Goal: Task Accomplishment & Management: Complete application form

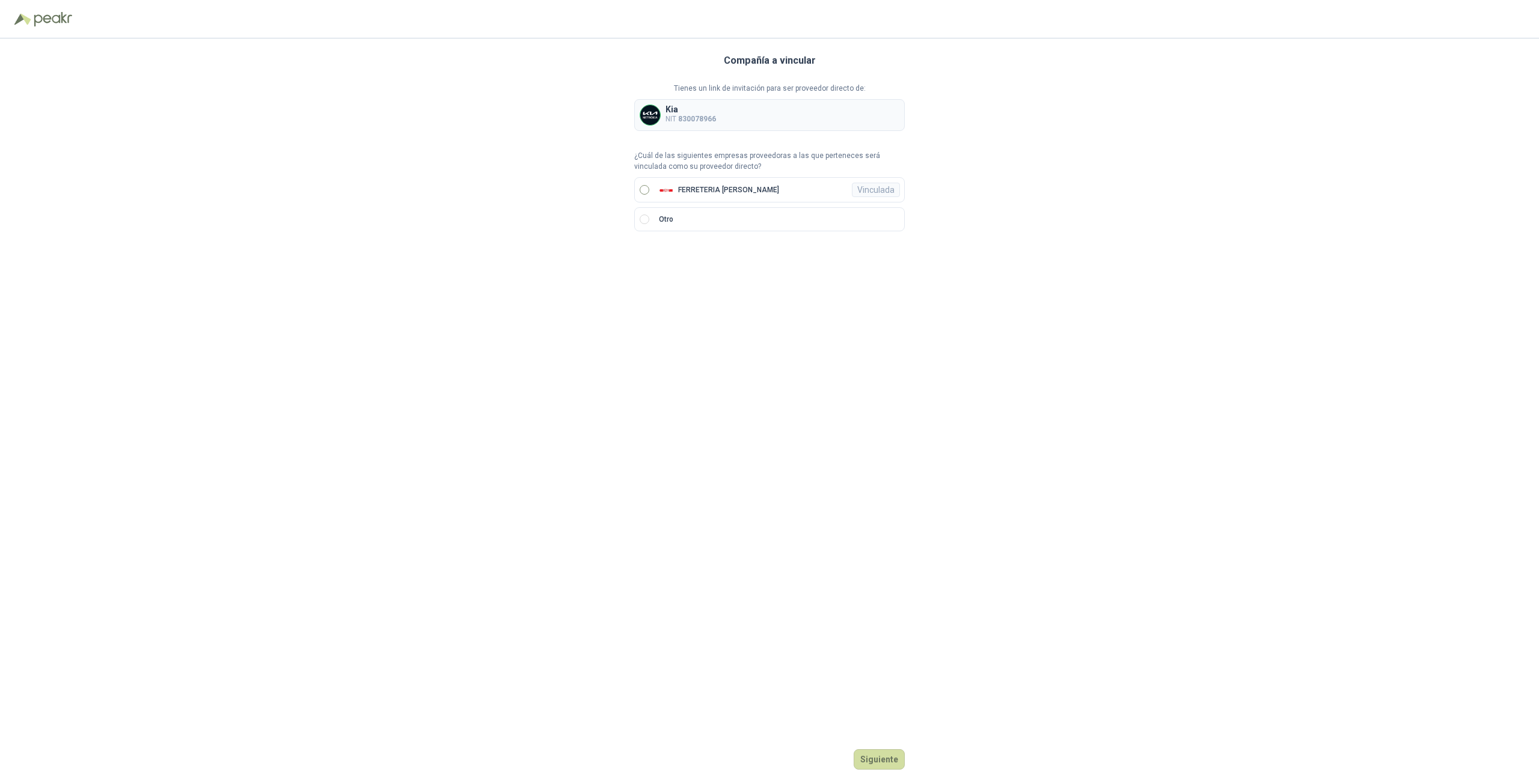
click at [726, 187] on p "FERRETERIA [PERSON_NAME]" at bounding box center [728, 190] width 101 height 7
click at [889, 765] on button "Ingresar" at bounding box center [881, 760] width 47 height 21
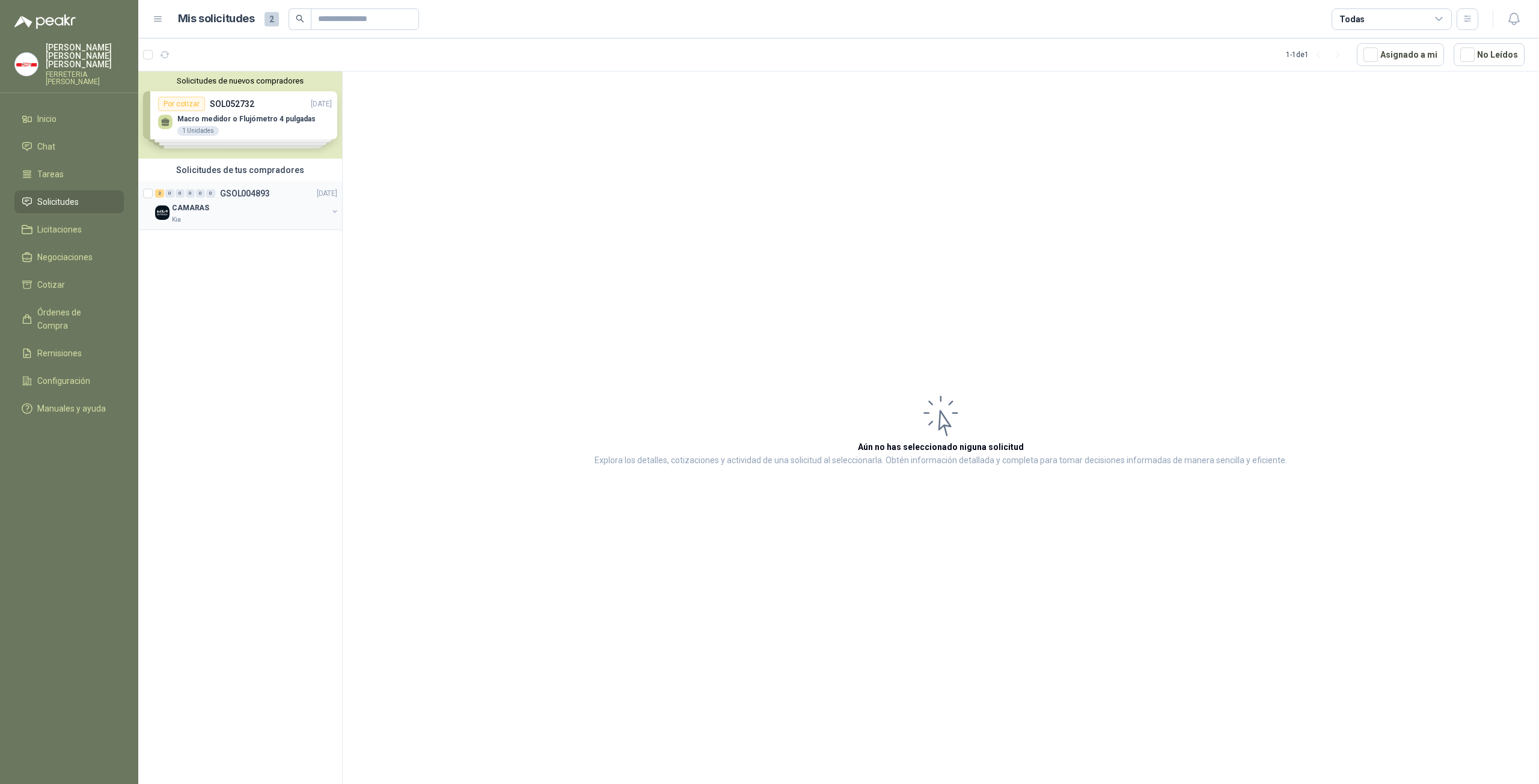
click at [161, 216] on img at bounding box center [162, 213] width 14 height 14
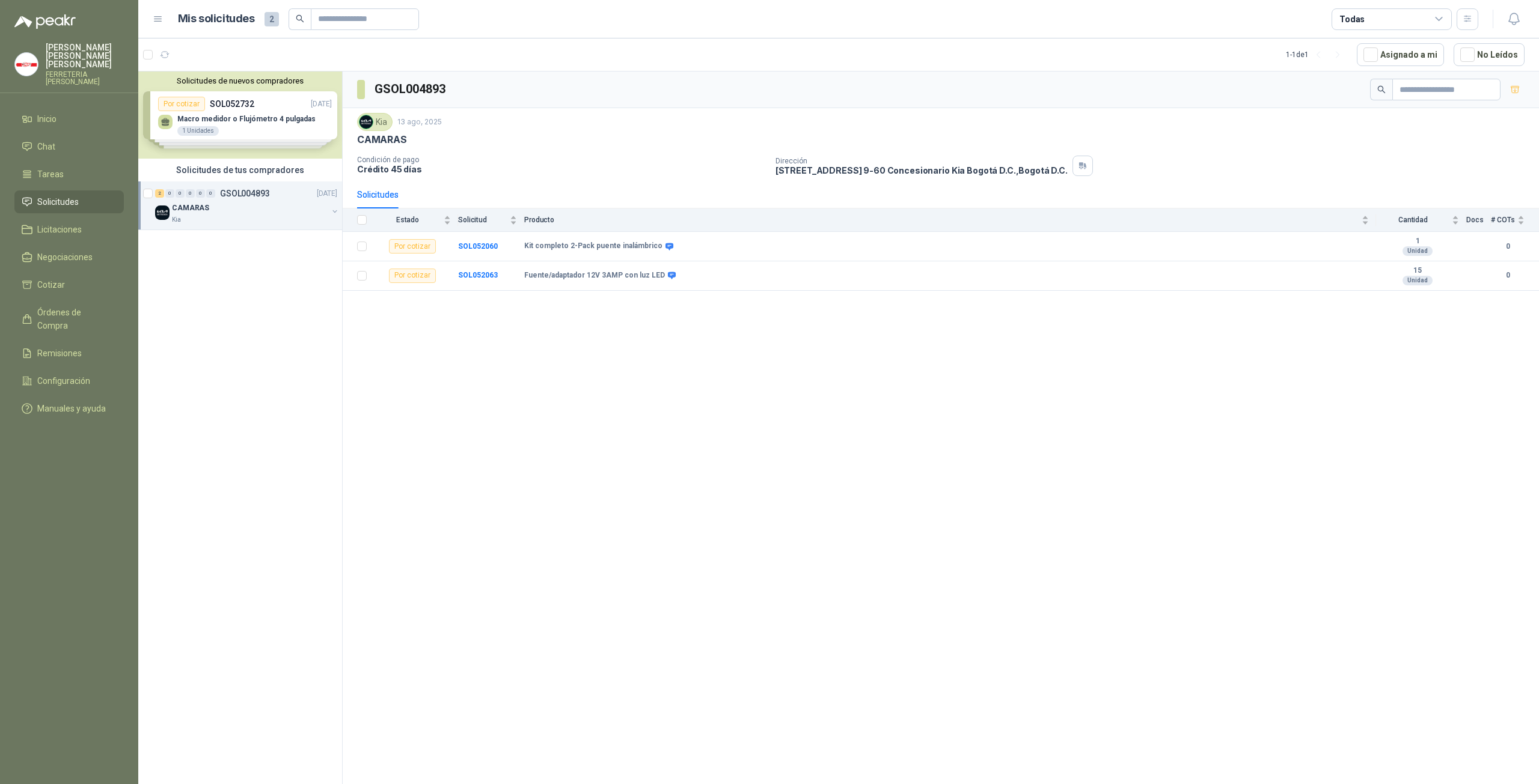
click at [207, 124] on div "Solicitudes de nuevos compradores Por cotizar SOL052732 20/08/25 Macro medidor …" at bounding box center [240, 115] width 204 height 87
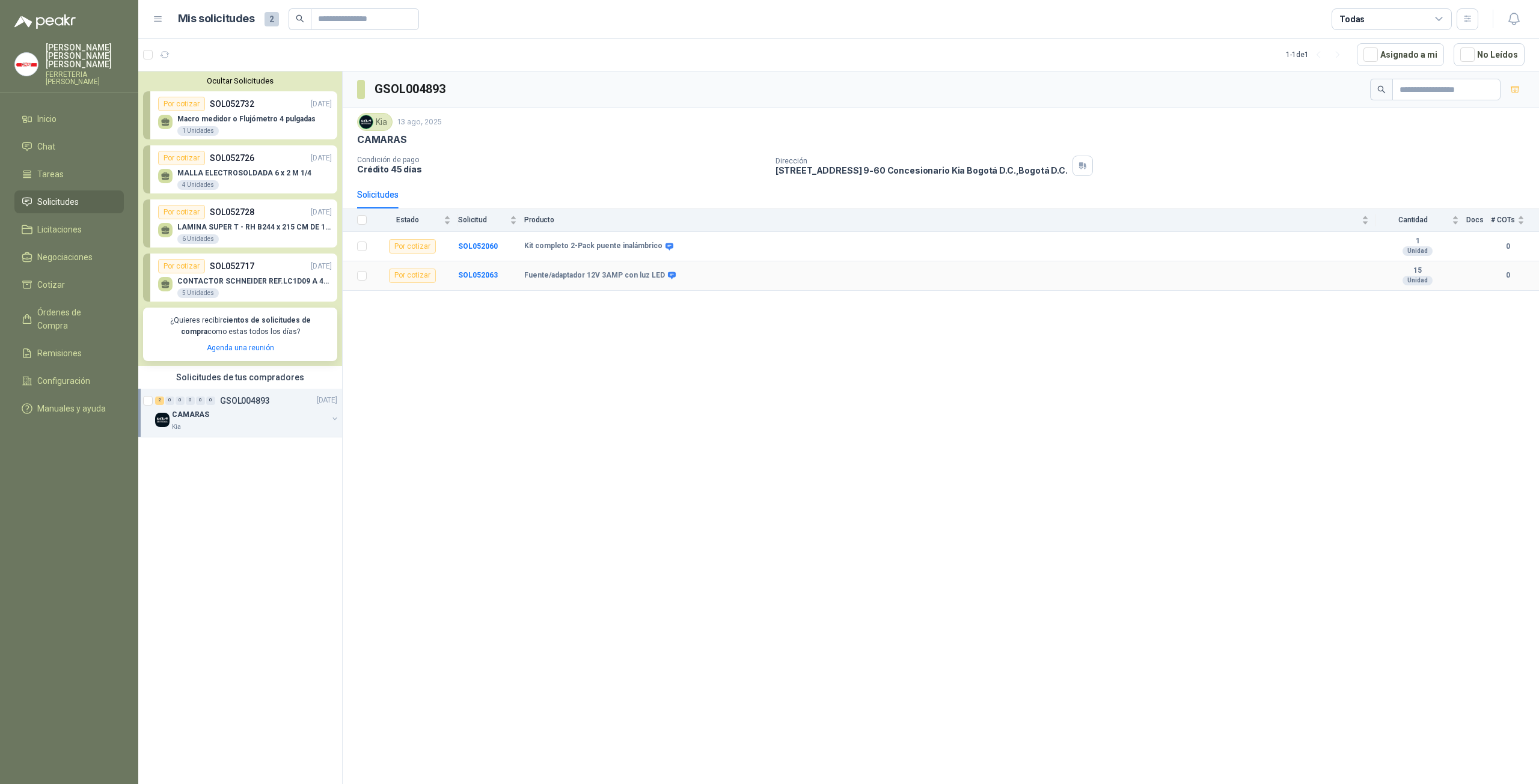
click at [1068, 278] on td "Fuente/adaptador 12V 3AMP con luz LED" at bounding box center [950, 276] width 852 height 29
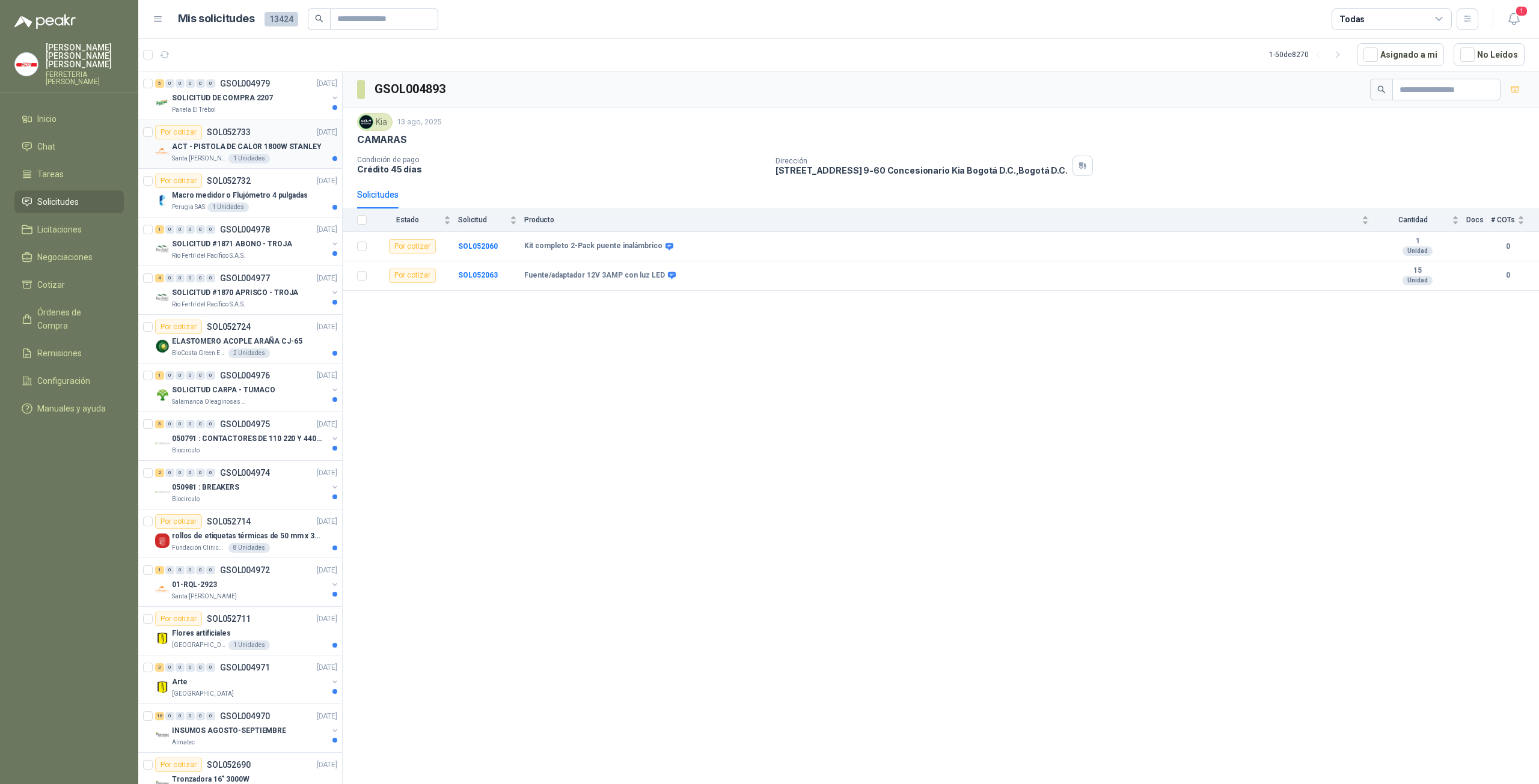
click at [289, 146] on p "ACT - PISTOLA DE CALOR 1800W STANLEY" at bounding box center [246, 147] width 149 height 12
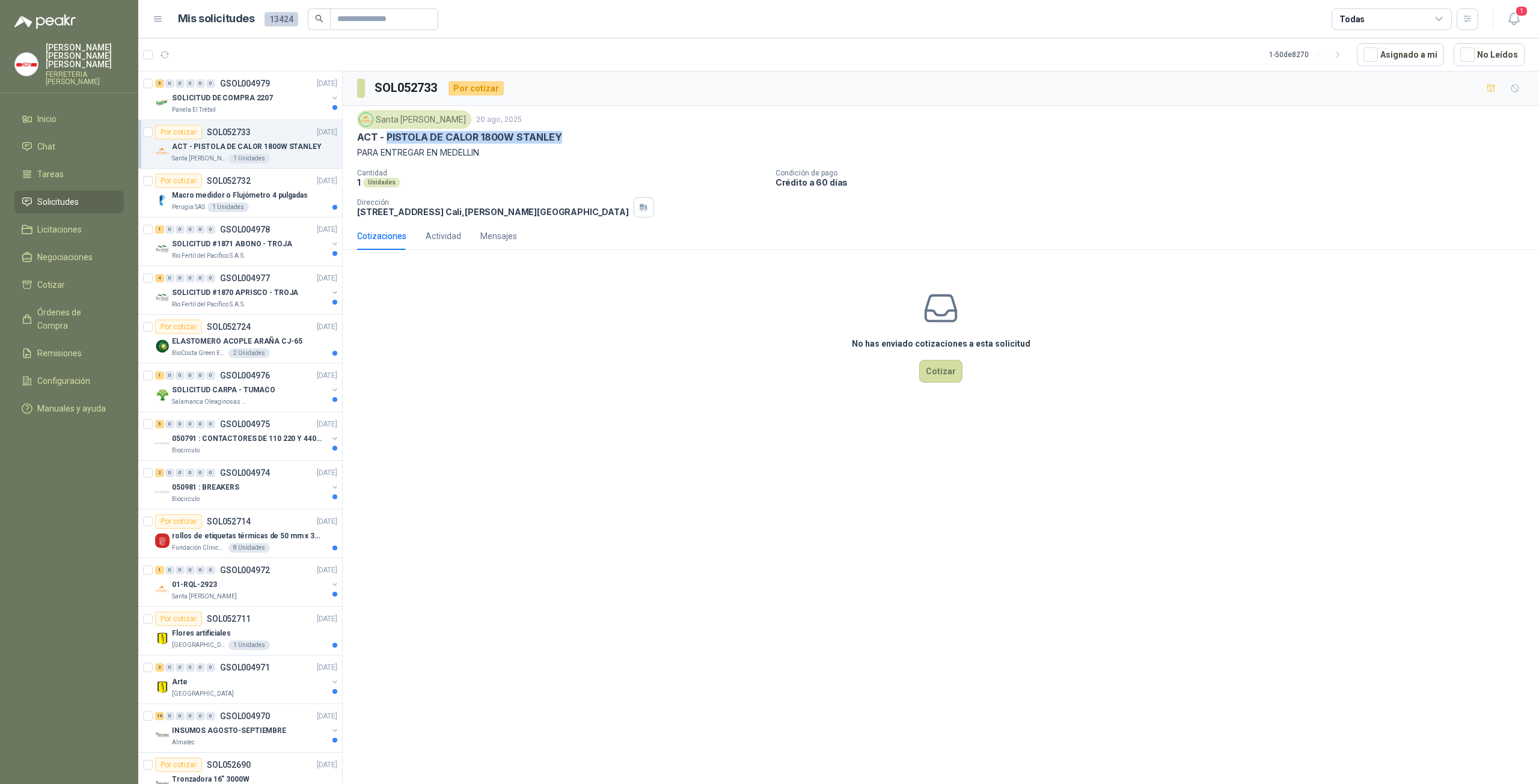
drag, startPoint x: 391, startPoint y: 137, endPoint x: 569, endPoint y: 144, distance: 178.1
click at [571, 139] on div "ACT - PISTOLA DE CALOR 1800W STANLEY" at bounding box center [941, 137] width 1167 height 13
copy p "PISTOLA DE CALOR 1800W STANLEY"
click at [934, 378] on button "Cotizar" at bounding box center [940, 371] width 43 height 23
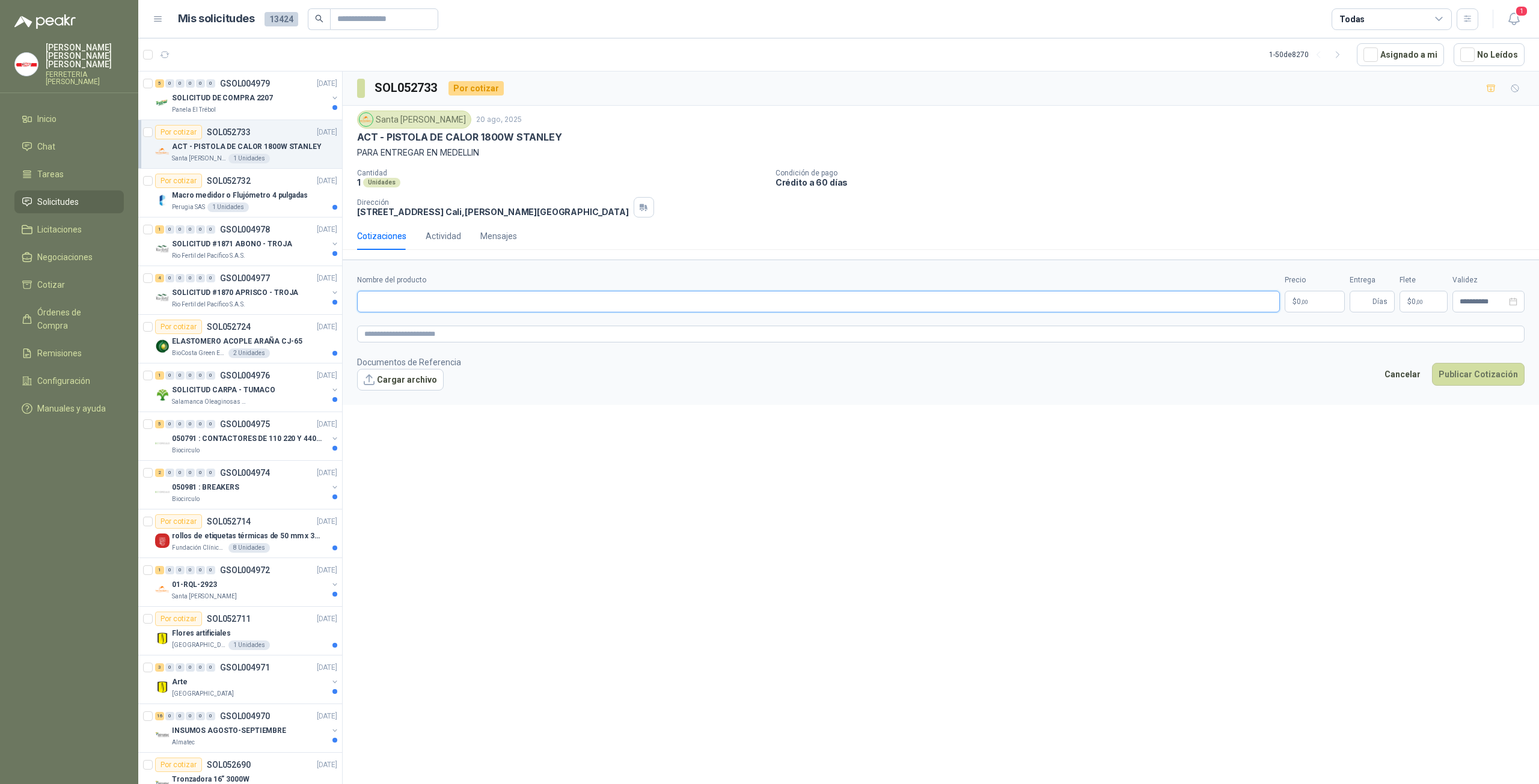
click at [461, 305] on input "Nombre del producto" at bounding box center [818, 302] width 923 height 22
paste input "**********"
type input "**********"
click at [504, 331] on textarea at bounding box center [941, 334] width 1167 height 17
type textarea "*"
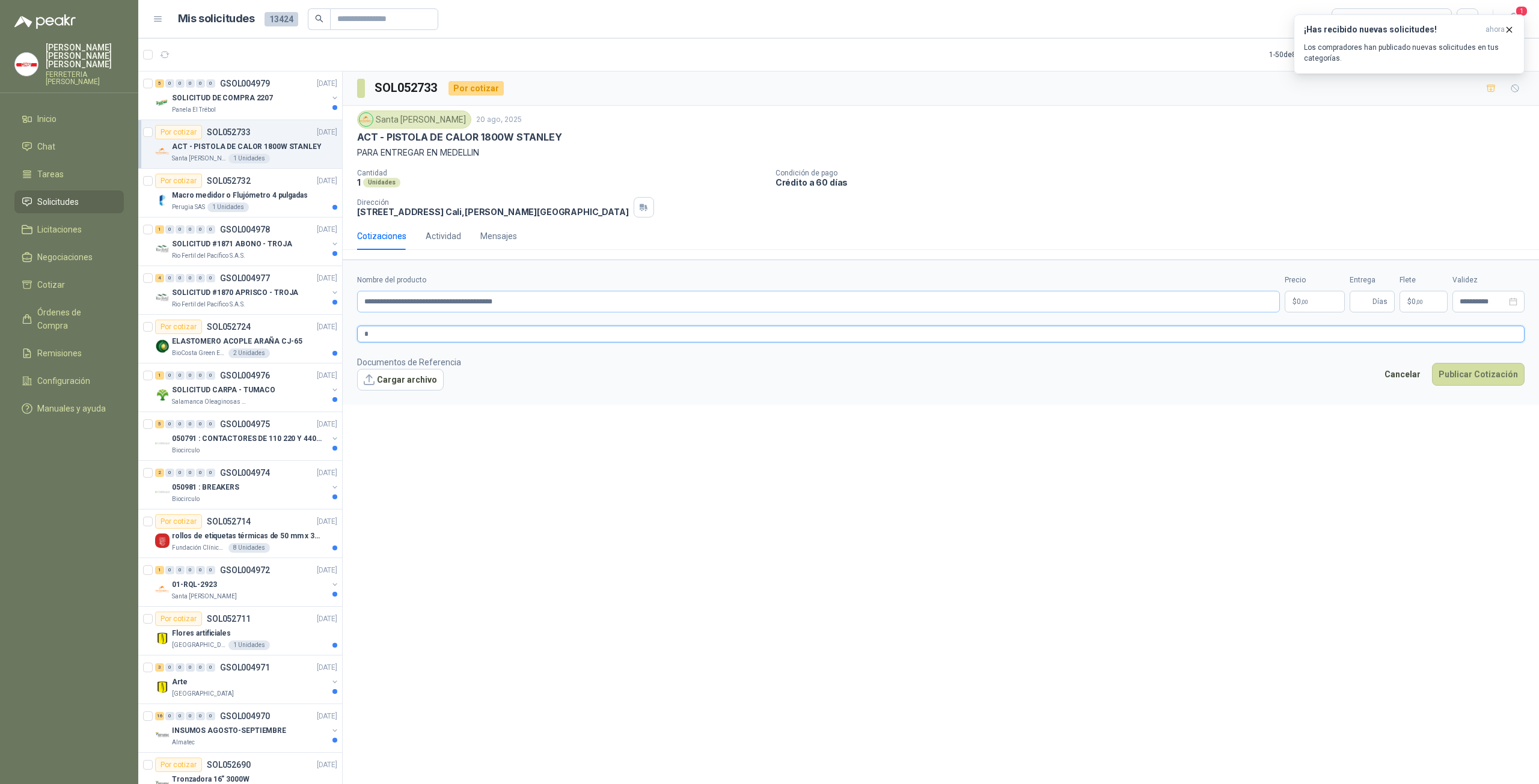
type textarea "**"
type textarea "***"
type textarea "****"
type textarea "*****"
type textarea "******"
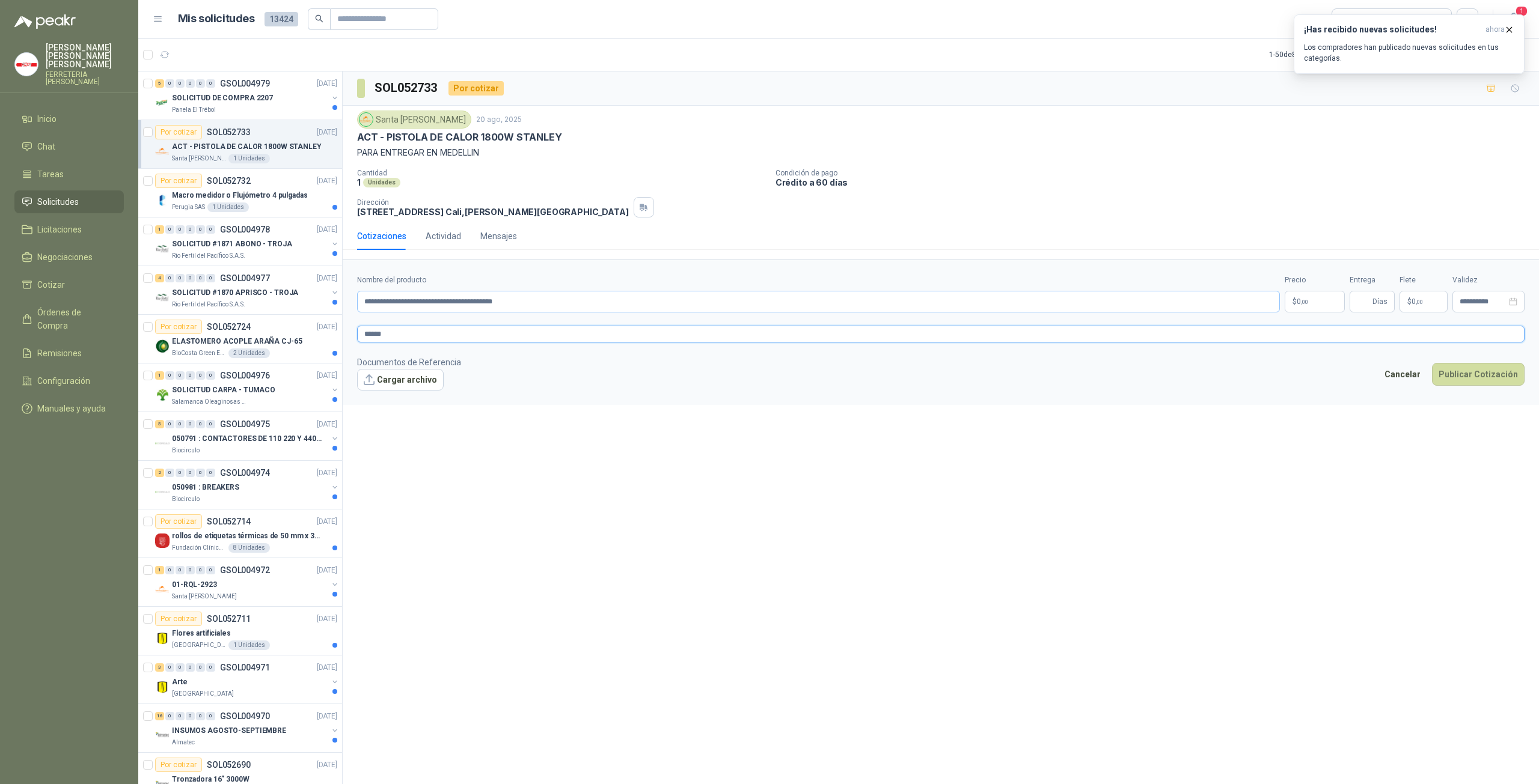
type textarea "*******"
type textarea "******"
type textarea "*****"
type textarea "******"
type textarea "*******"
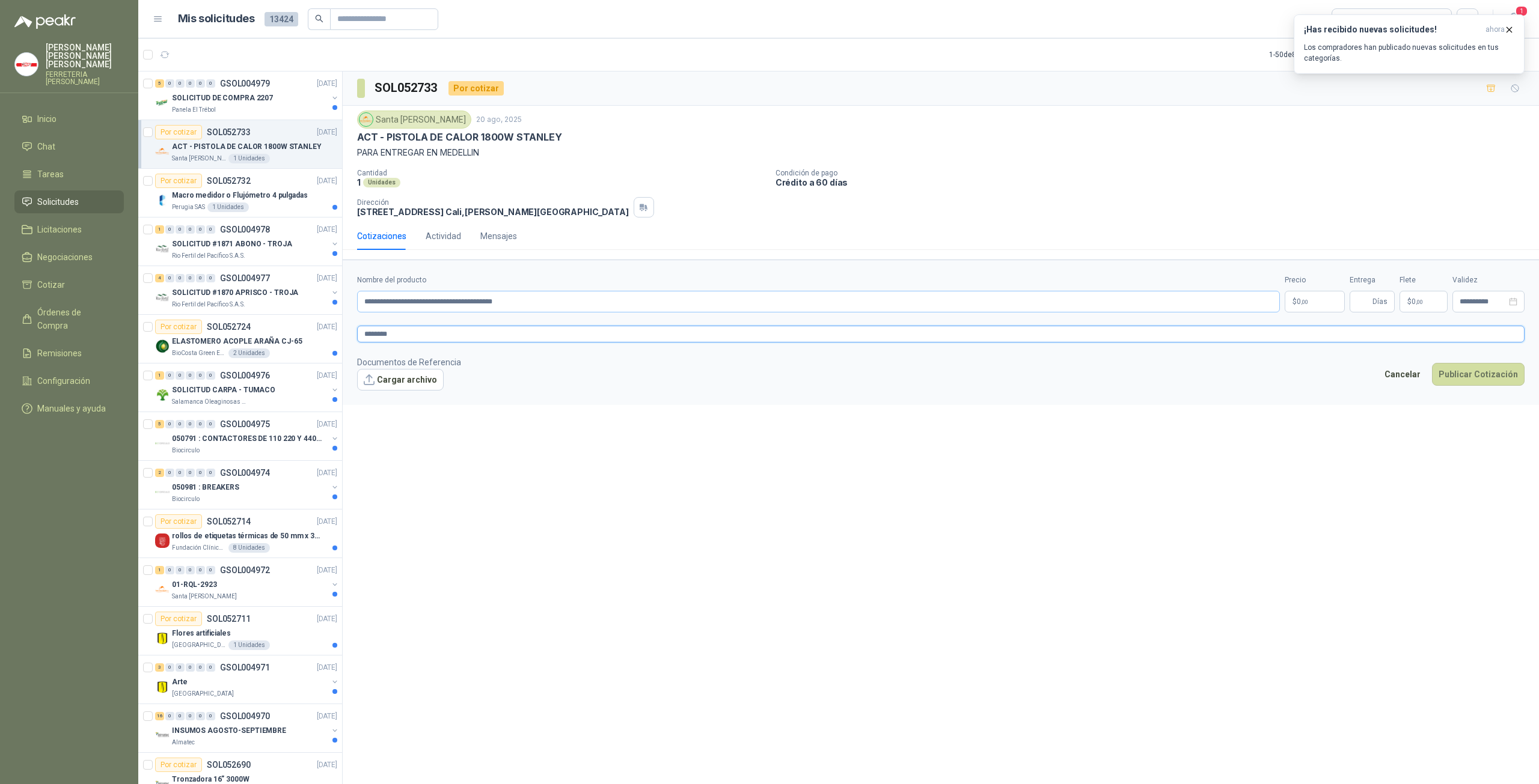
type textarea "*******"
paste textarea "**********"
click at [320, 336] on div "5 0 0 0 0 0 GSOL004979 [DATE] SOLICITUD DE COMPRA 2207 Panela El Trébol Por cot…" at bounding box center [839, 430] width 1400 height 717
type textarea "**********"
click at [401, 374] on button "Cargar archivo" at bounding box center [400, 380] width 87 height 22
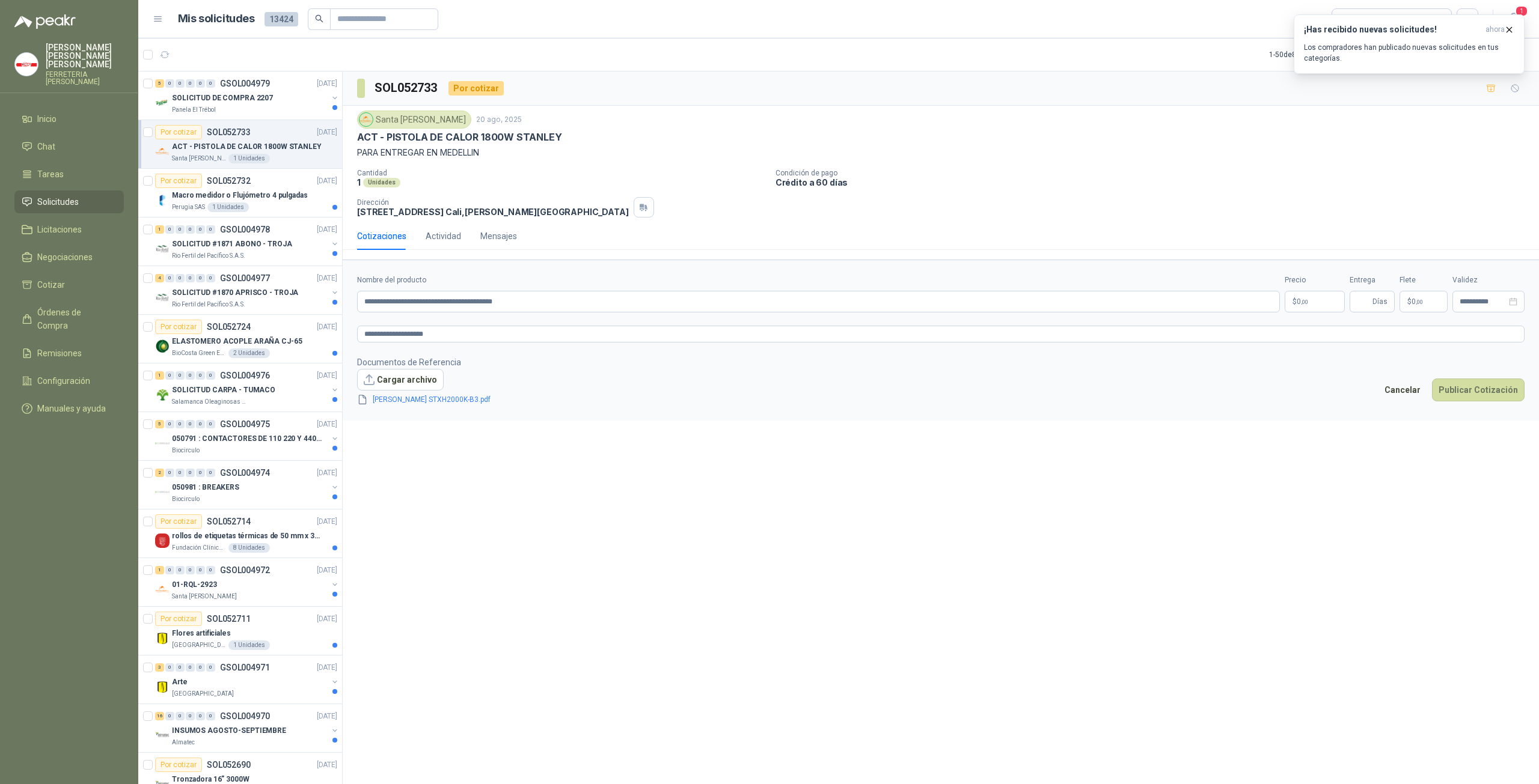
click at [1300, 294] on p "$ 0 ,00" at bounding box center [1315, 302] width 60 height 22
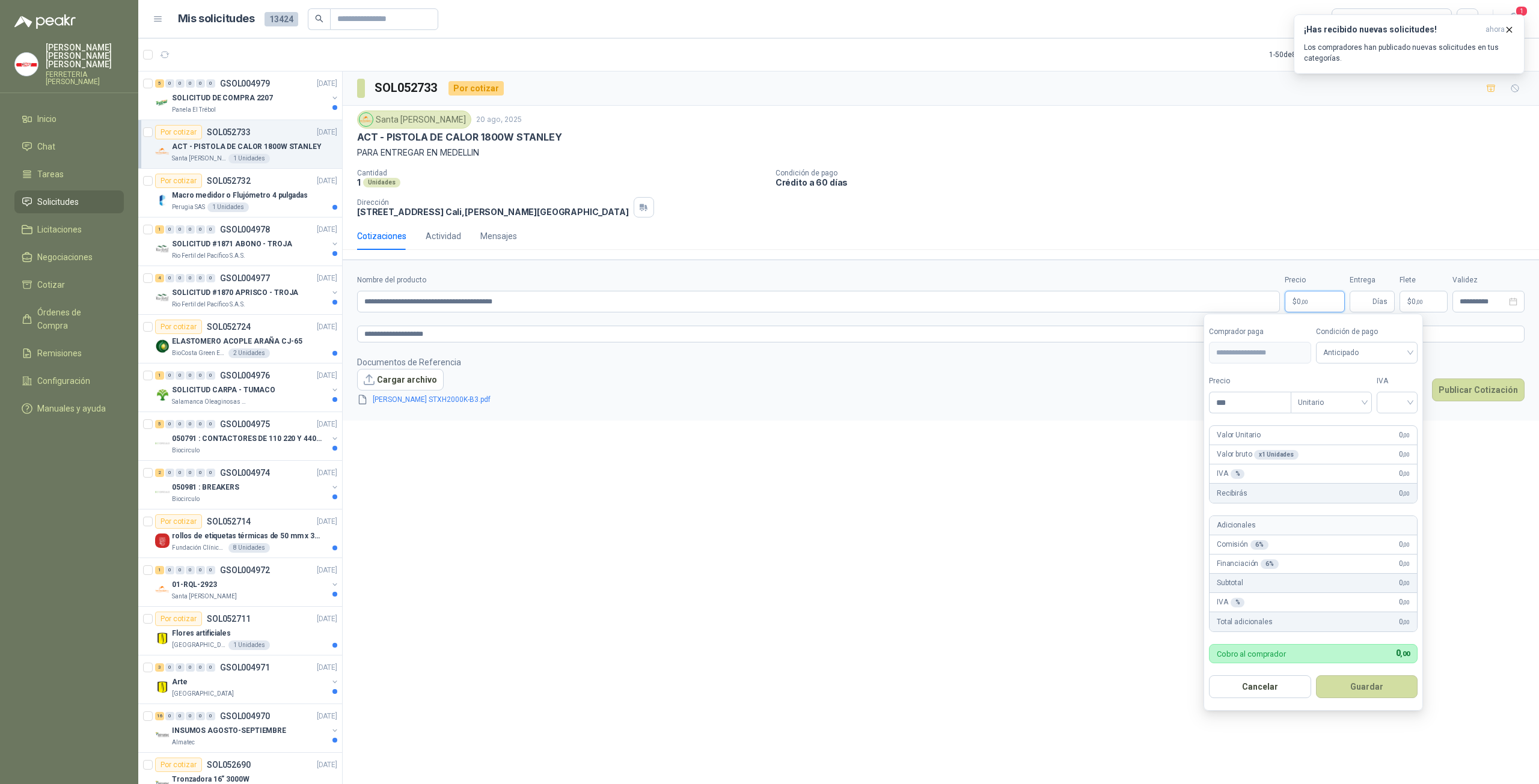
click at [1316, 299] on p "$ 0 ,00" at bounding box center [1315, 302] width 60 height 22
drag, startPoint x: 1215, startPoint y: 406, endPoint x: 1184, endPoint y: 411, distance: 31.4
click at [1185, 412] on body "[PERSON_NAME] FERRETERIA [PERSON_NAME] SAS Inicio Chat Tareas Solicitudes Licit…" at bounding box center [770, 392] width 1539 height 784
drag, startPoint x: 1240, startPoint y: 408, endPoint x: 1207, endPoint y: 408, distance: 33.0
click at [1207, 408] on form "**********" at bounding box center [1313, 512] width 219 height 398
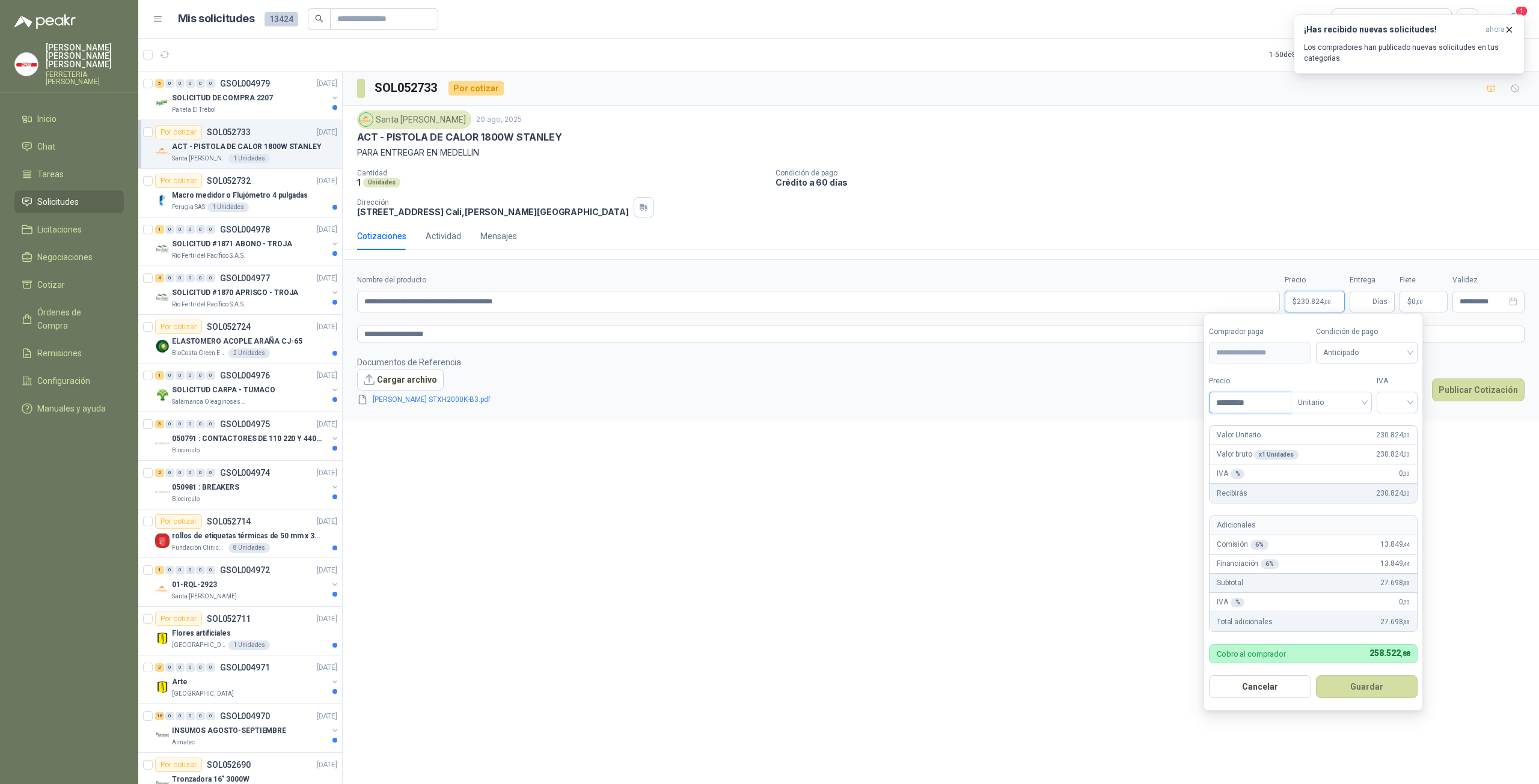
type input "*********"
click at [1404, 472] on span "0 ,00" at bounding box center [1404, 474] width 11 height 12
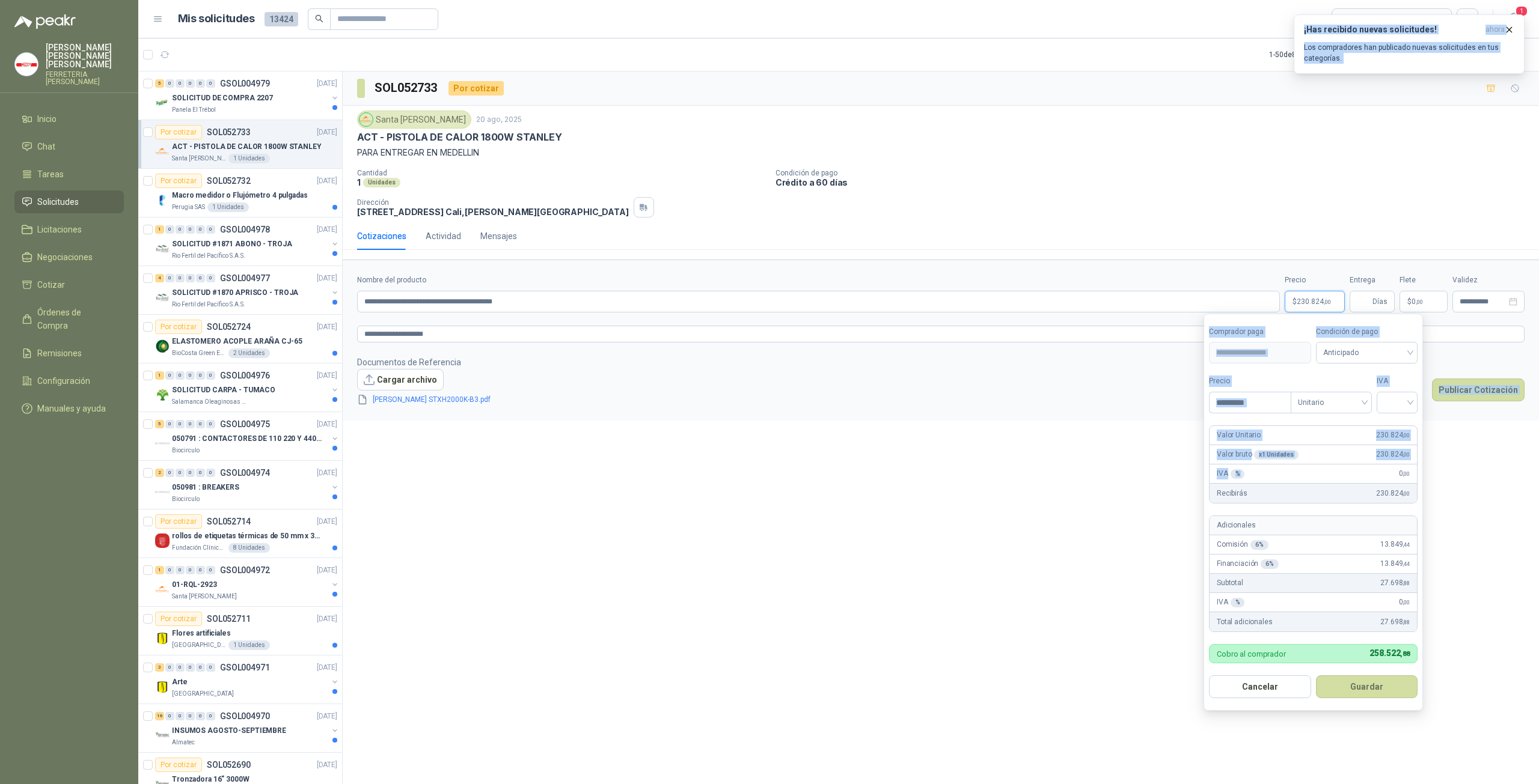
drag, startPoint x: 1402, startPoint y: 472, endPoint x: 1431, endPoint y: 473, distance: 29.0
click at [1431, 473] on body "[PERSON_NAME] FERRETERIA [PERSON_NAME] SAS Inicio Chat Tareas Solicitudes Licit…" at bounding box center [770, 392] width 1539 height 784
click at [1234, 479] on div "%" at bounding box center [1238, 474] width 14 height 10
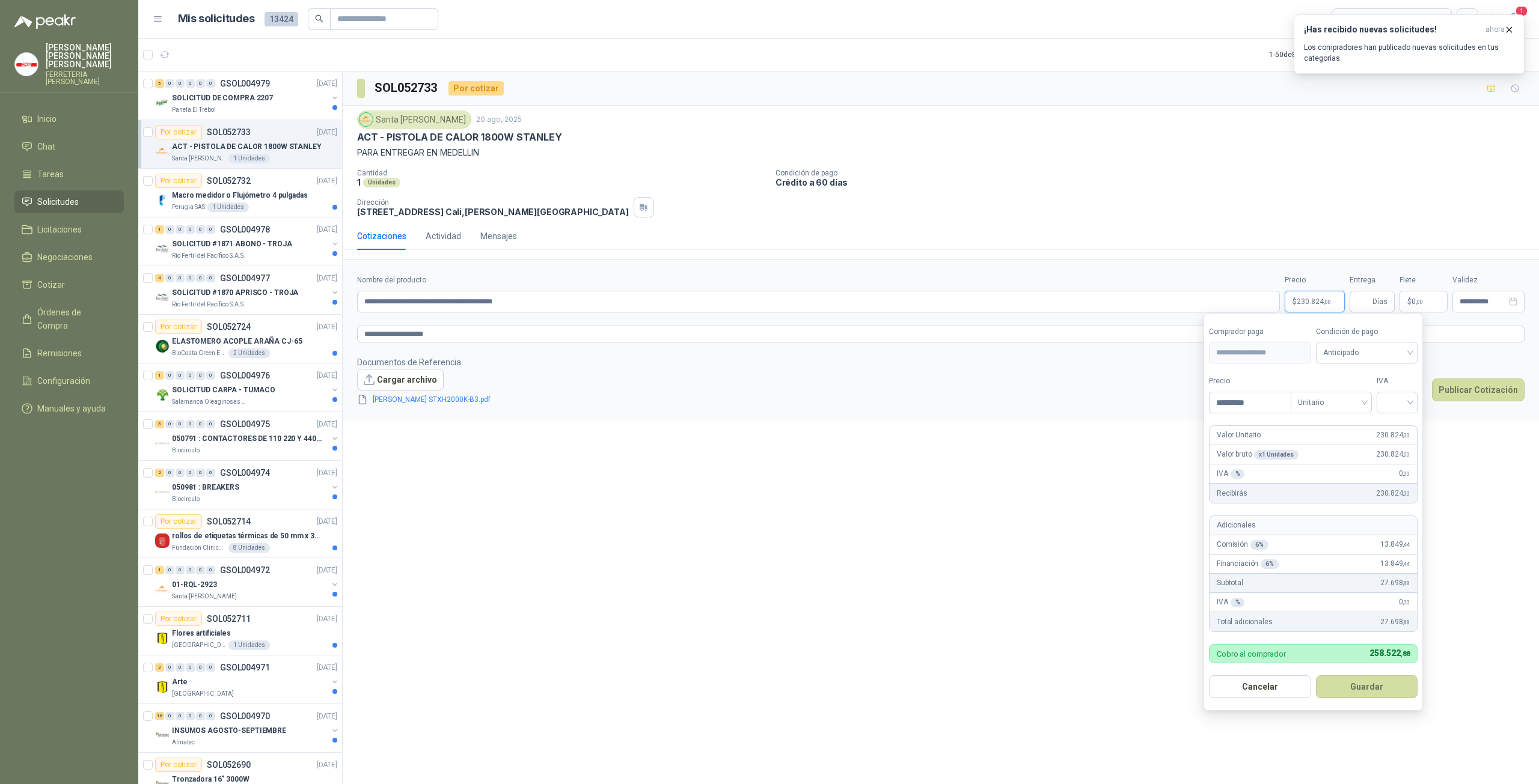
click at [1232, 475] on div "%" at bounding box center [1238, 474] width 14 height 10
click at [1236, 474] on div "%" at bounding box center [1238, 474] width 14 height 10
click at [1234, 473] on div "%" at bounding box center [1238, 474] width 14 height 10
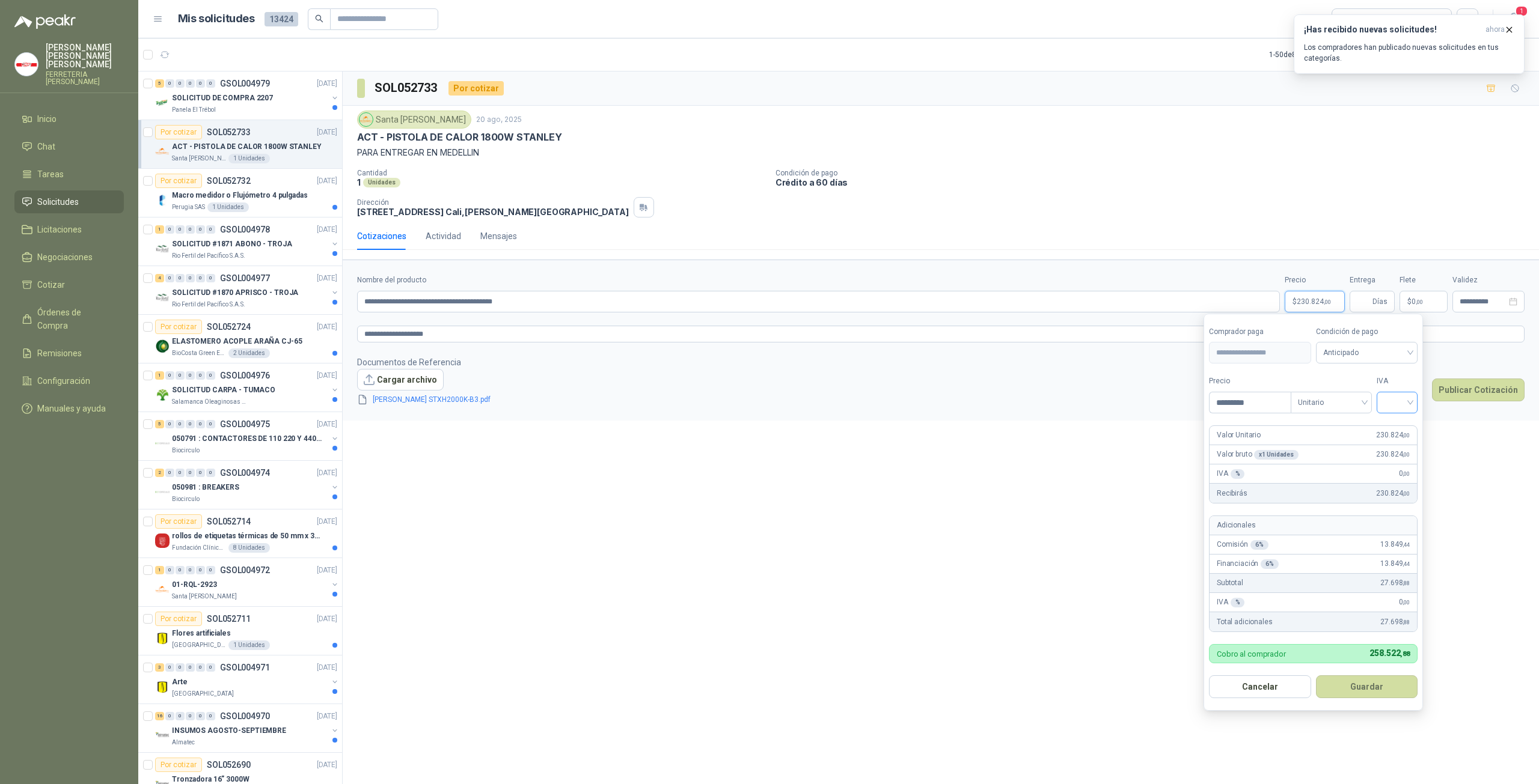
click at [1397, 406] on input "search" at bounding box center [1397, 401] width 26 height 18
click at [1399, 427] on div "19%" at bounding box center [1399, 428] width 22 height 13
click at [1374, 301] on span "Días" at bounding box center [1379, 302] width 15 height 21
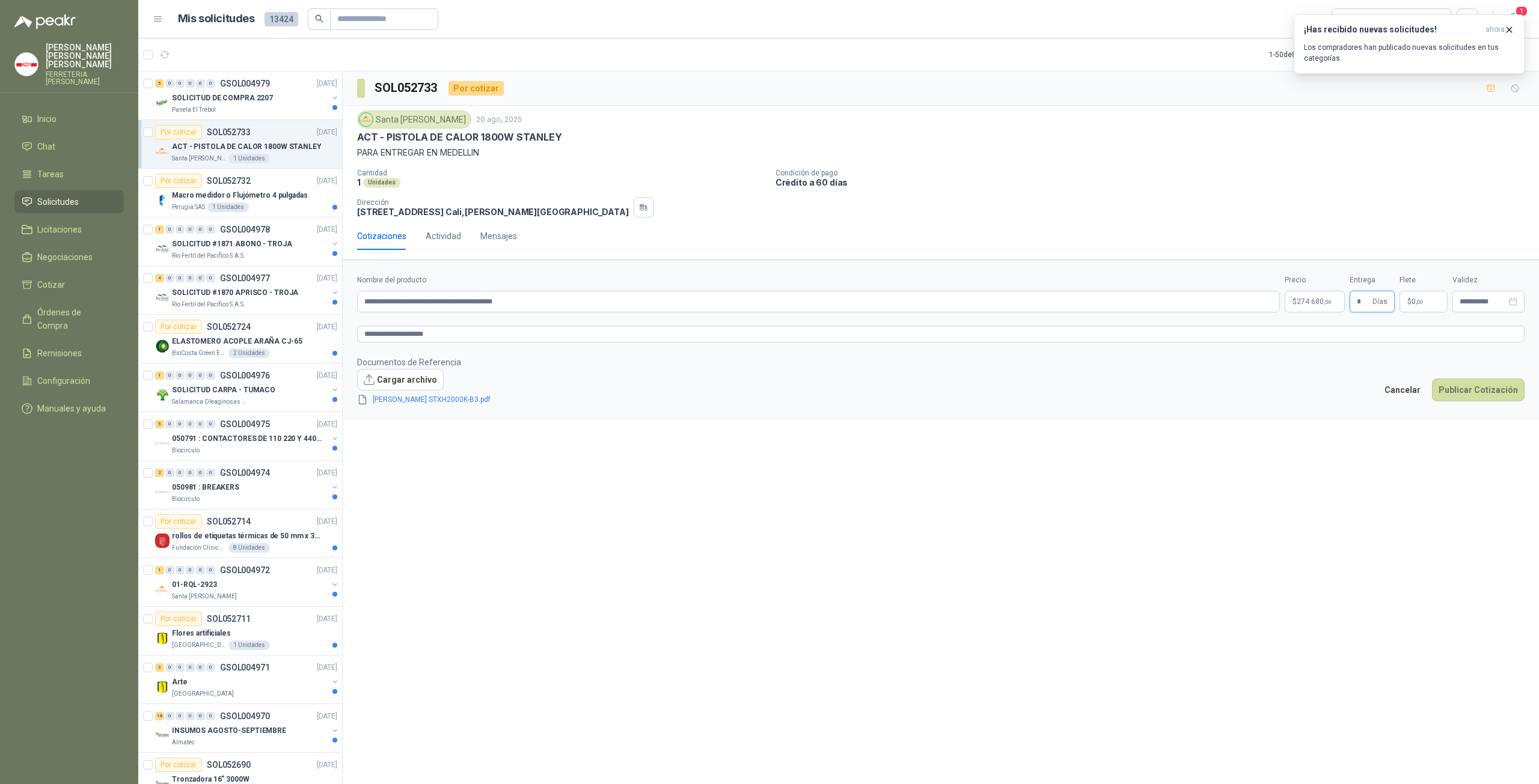
type input "*"
click at [1335, 296] on p "$ 274.680 ,56" at bounding box center [1315, 302] width 60 height 22
click at [1384, 303] on span "Días" at bounding box center [1379, 302] width 15 height 21
click at [1408, 301] on span "$" at bounding box center [1409, 301] width 4 height 7
type input "********"
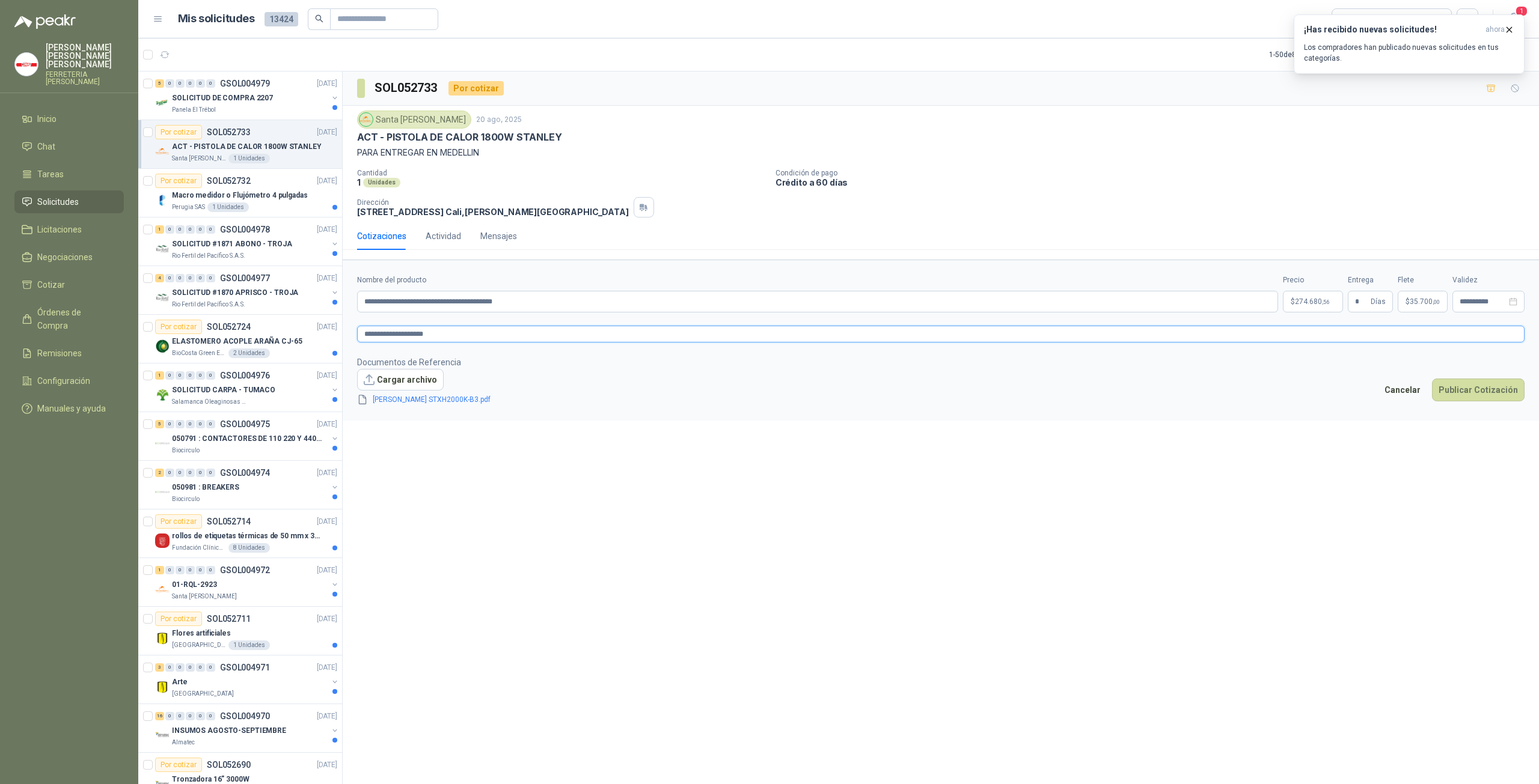
click at [1443, 337] on textarea "**********" at bounding box center [941, 334] width 1167 height 17
click at [1318, 303] on span "274.680 ,56" at bounding box center [1311, 301] width 34 height 7
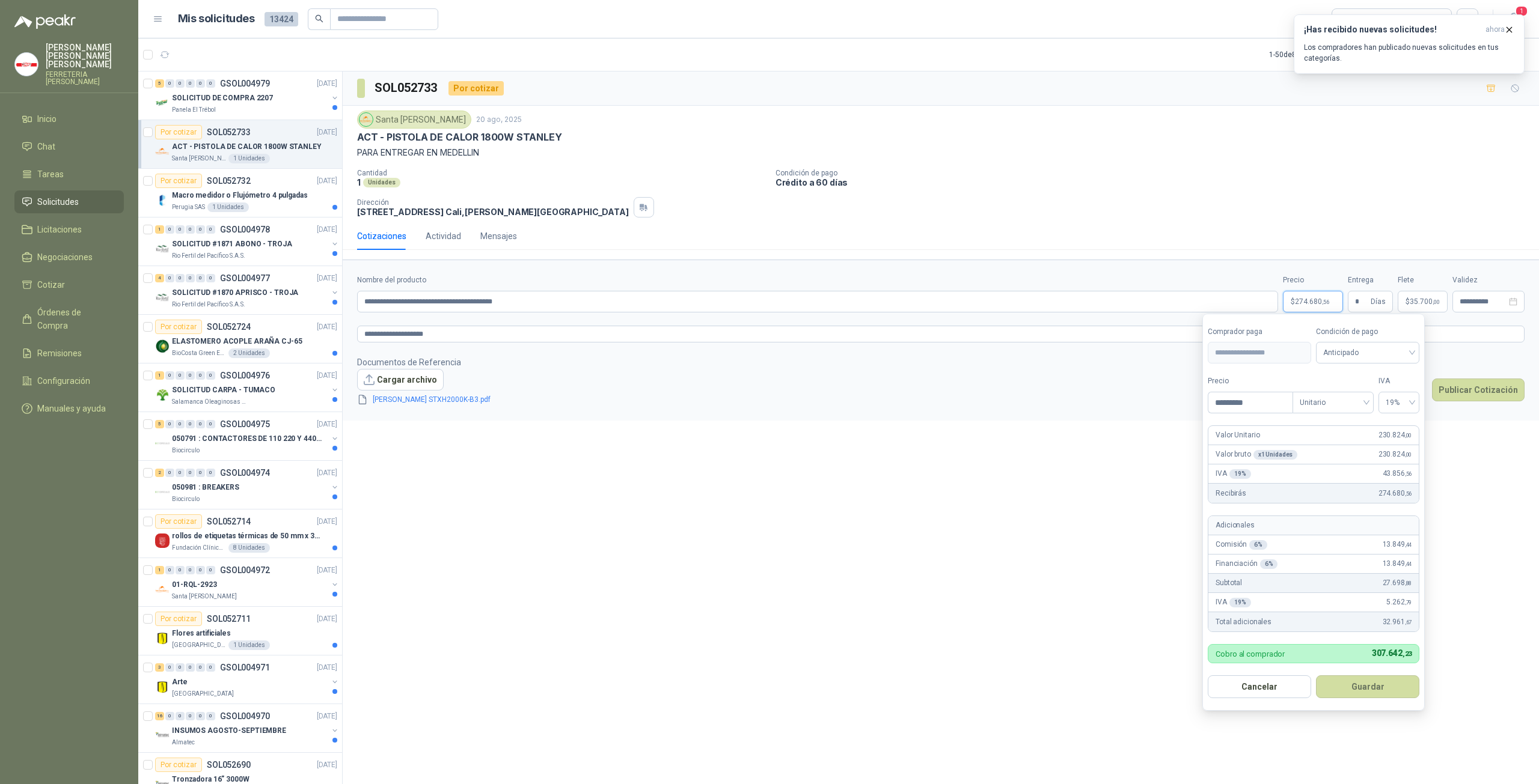
click at [1412, 681] on button "Guardar" at bounding box center [1367, 687] width 103 height 23
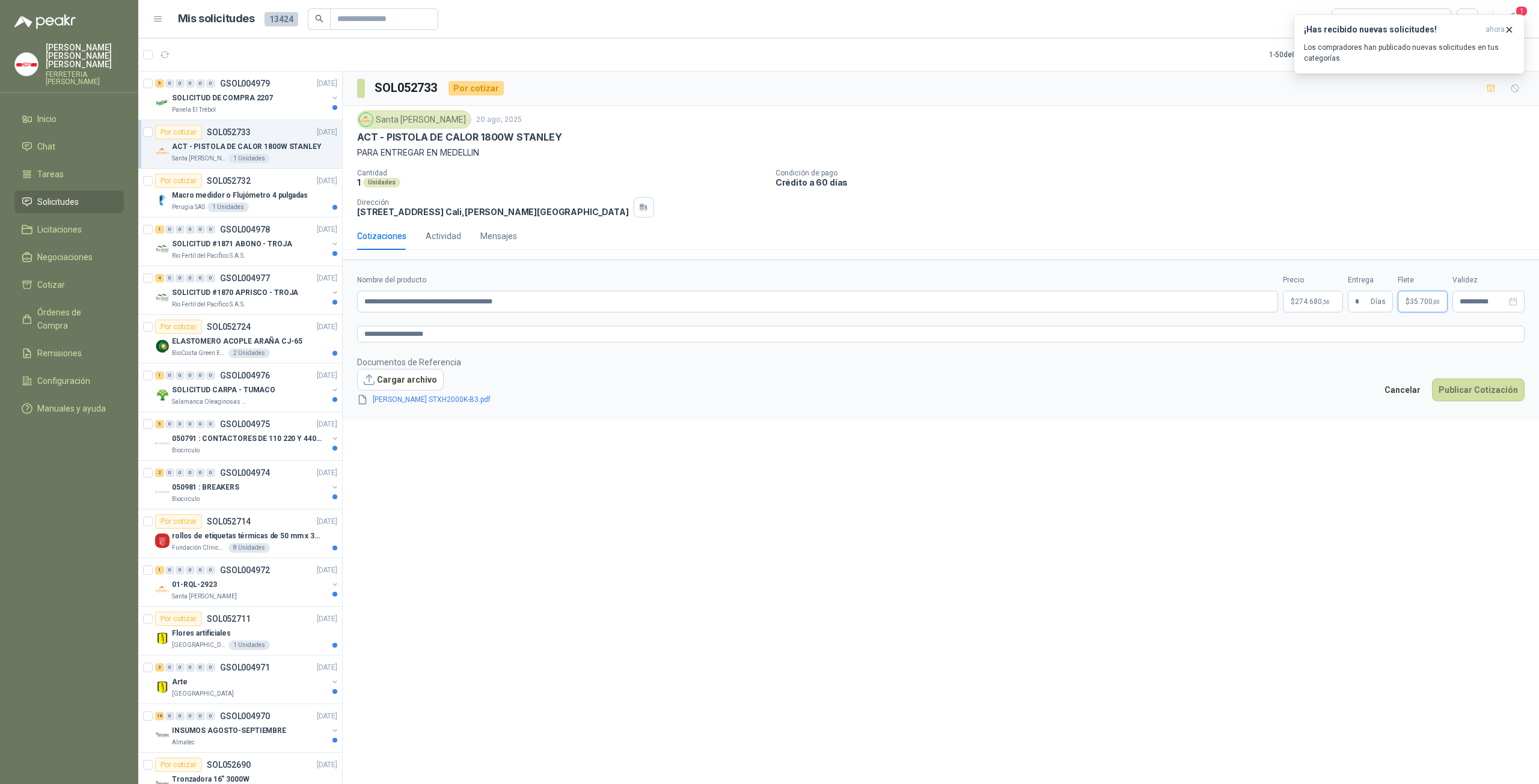
click at [1406, 298] on span "$" at bounding box center [1408, 301] width 4 height 7
click at [1472, 390] on button "Publicar Cotización" at bounding box center [1478, 390] width 92 height 23
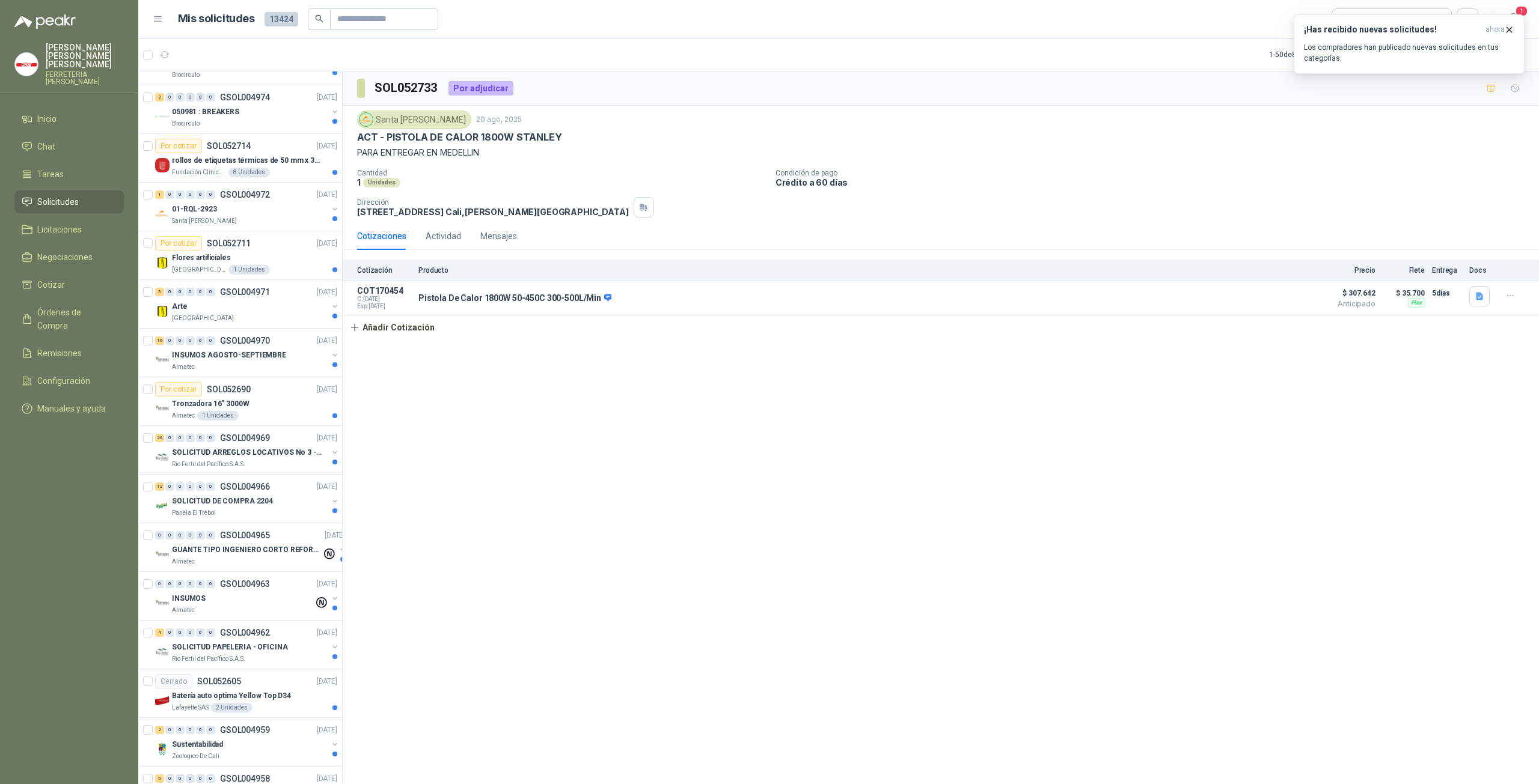
scroll to position [379, 0]
click at [226, 396] on p "Tronzadora 16” 3000W" at bounding box center [210, 401] width 78 height 12
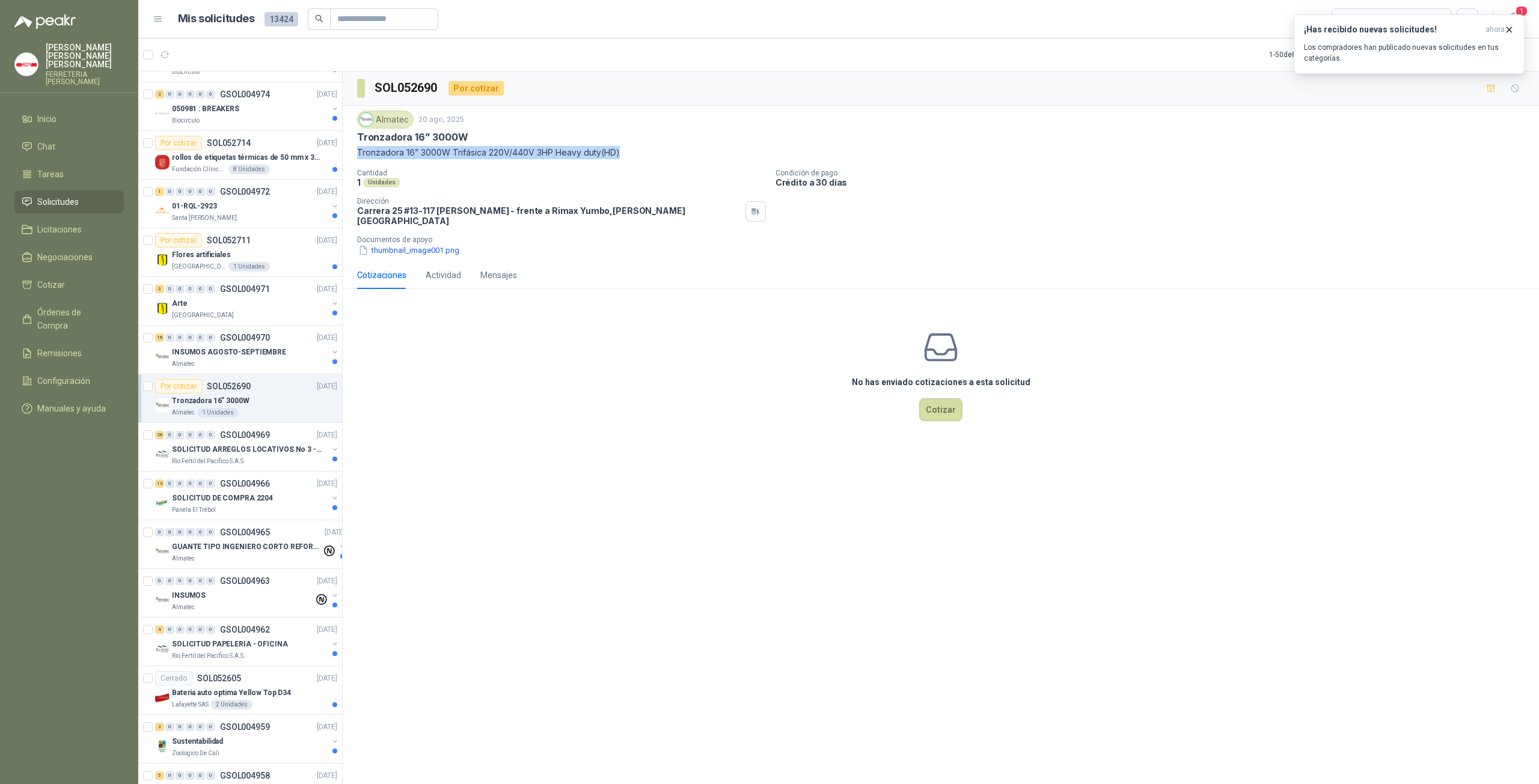
copy p "Tronzadora 16” 3000W Trifásica 220V/440V 3HP Heavy duty(HD)"
drag, startPoint x: 357, startPoint y: 152, endPoint x: 619, endPoint y: 154, distance: 262.0
click at [619, 154] on p "Tronzadora 16” 3000W Trifásica 220V/440V 3HP Heavy duty(HD)" at bounding box center [941, 153] width 1167 height 13
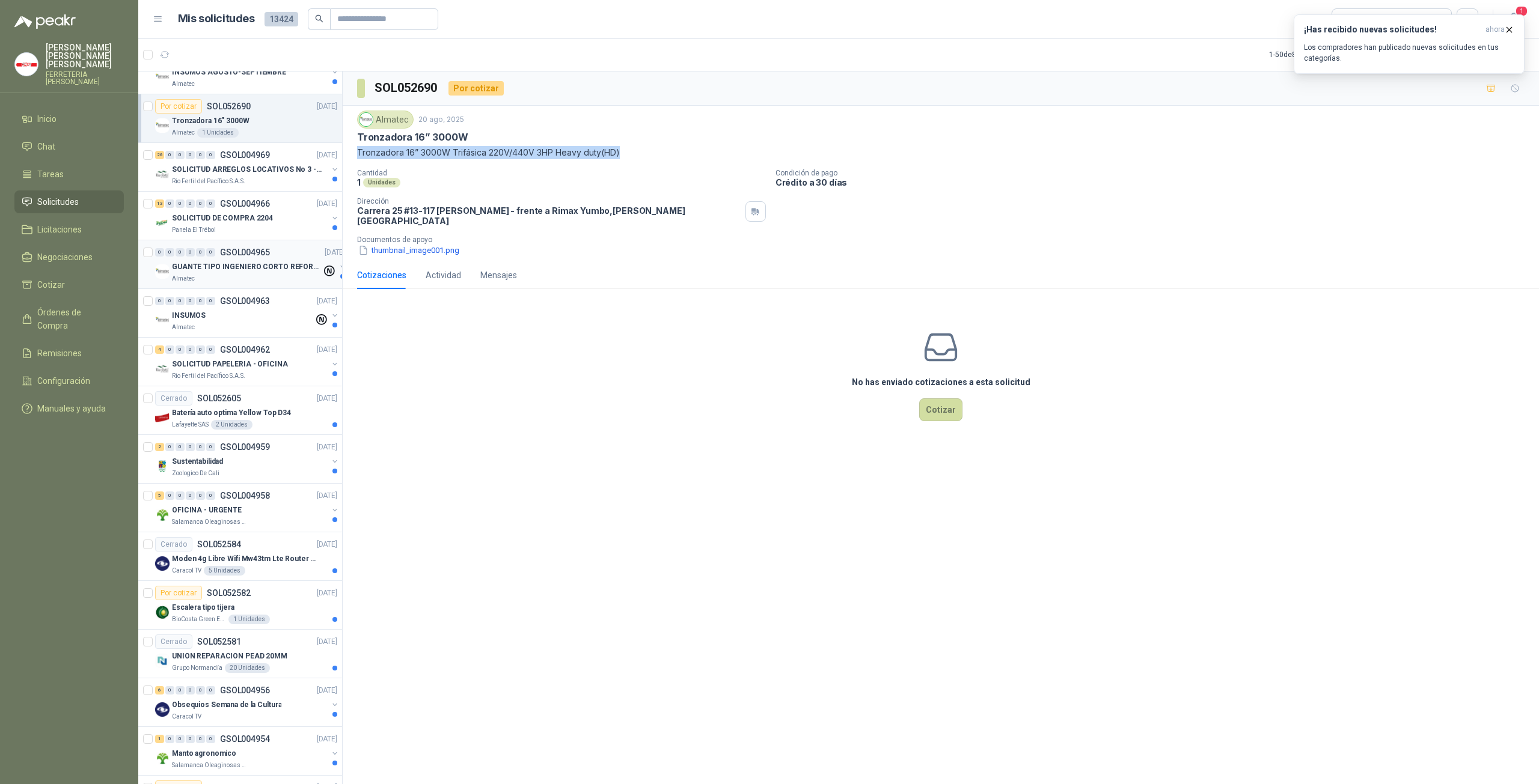
click at [232, 262] on p "GUANTE TIPO INGENIERO CORTO REFORZADO" at bounding box center [246, 267] width 149 height 12
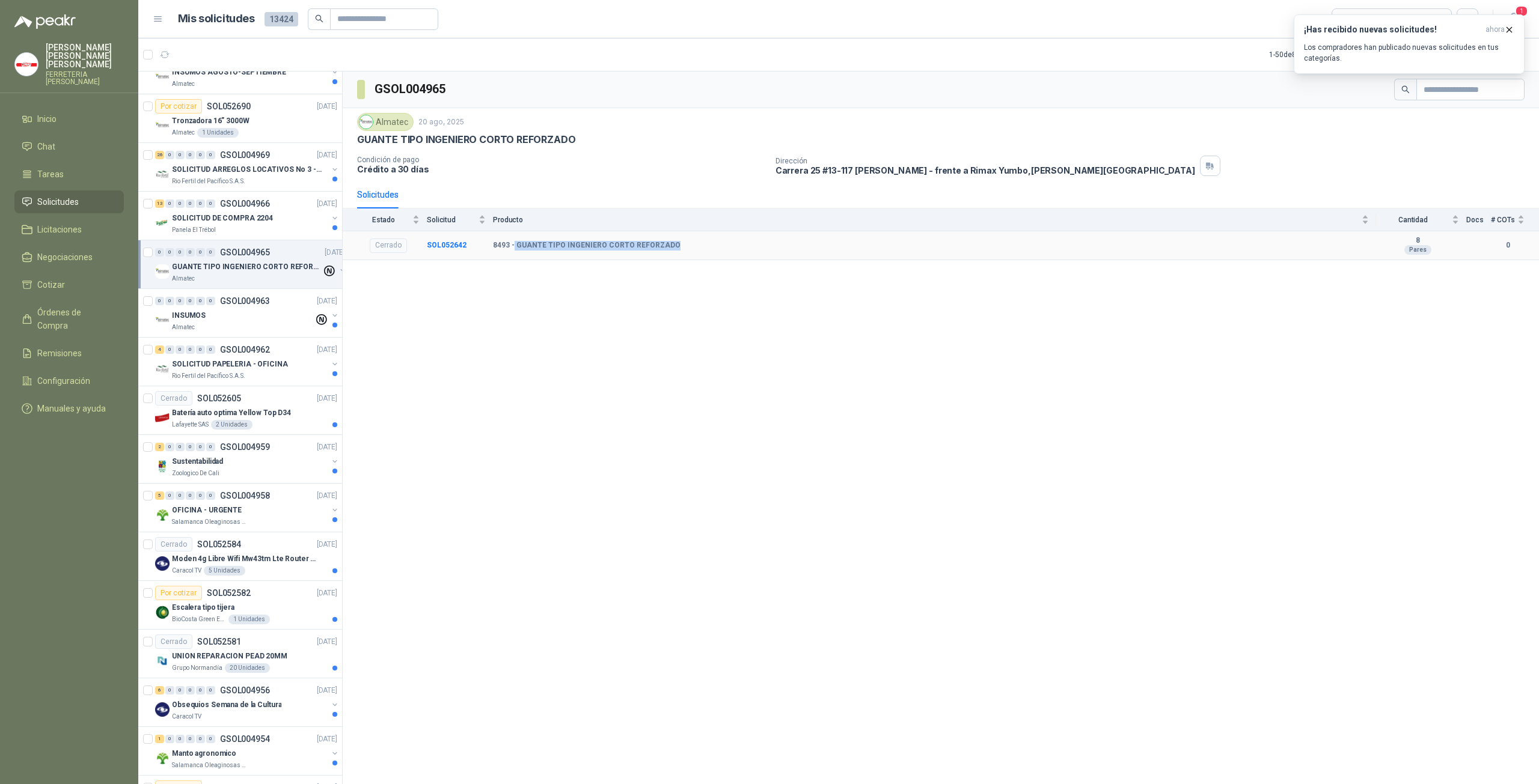
drag, startPoint x: 679, startPoint y: 245, endPoint x: 514, endPoint y: 245, distance: 165.0
click at [514, 245] on div "8493 - GUANTE TIPO INGENIERO CORTO REFORZADO" at bounding box center [931, 246] width 876 height 10
copy b "GUANTE TIPO INGENIERO CORTO REFORZADO"
click at [383, 240] on div "Cerrado" at bounding box center [388, 246] width 37 height 14
click at [458, 245] on b "SOL052642" at bounding box center [447, 245] width 40 height 8
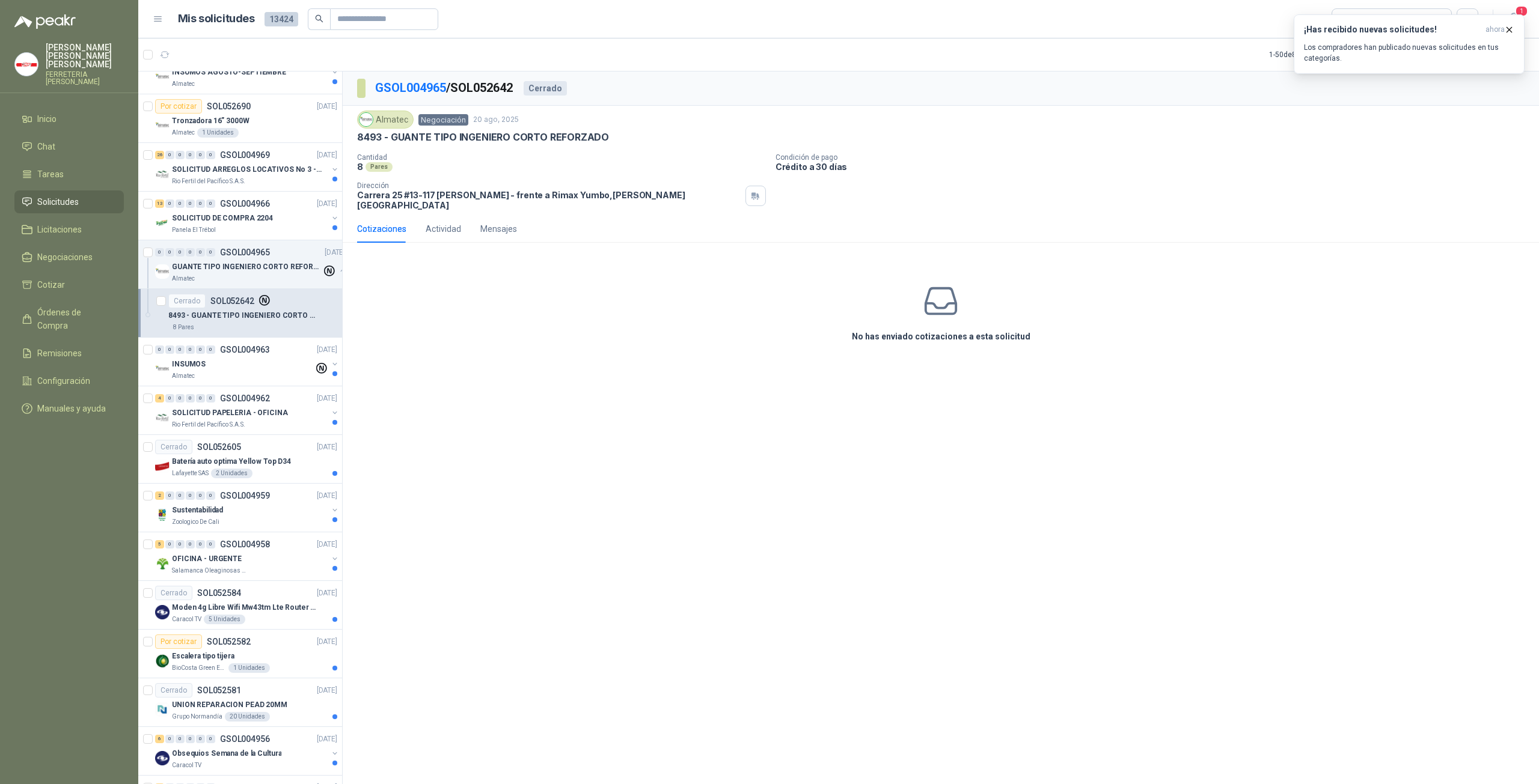
click at [939, 302] on icon at bounding box center [941, 301] width 38 height 38
click at [383, 222] on div "Cotizaciones" at bounding box center [382, 229] width 49 height 13
click at [1522, 13] on span "1" at bounding box center [1521, 11] width 13 height 12
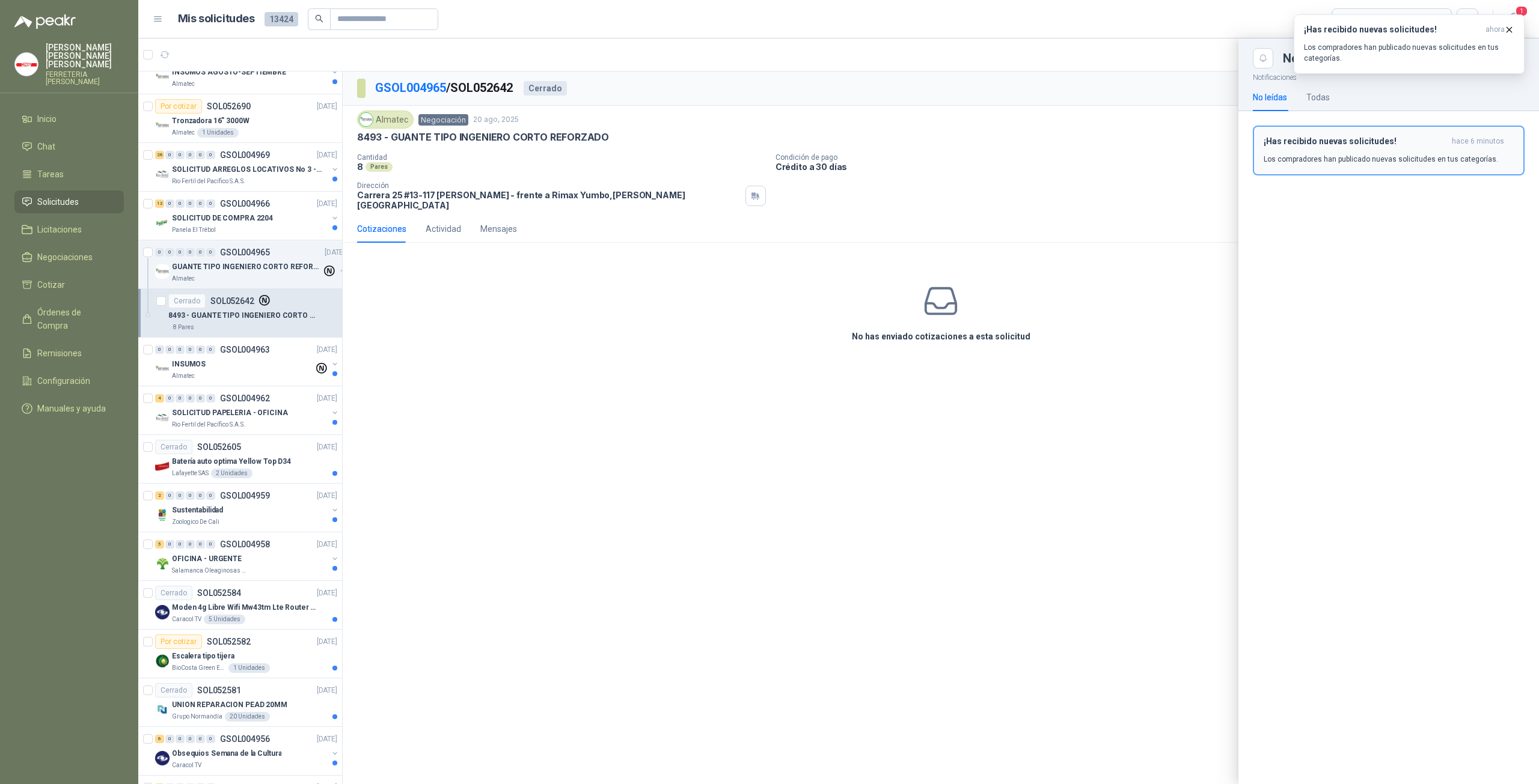
click at [1355, 160] on p "Los compradores han publicado nuevas solicitudes en tus categorías." at bounding box center [1381, 159] width 235 height 11
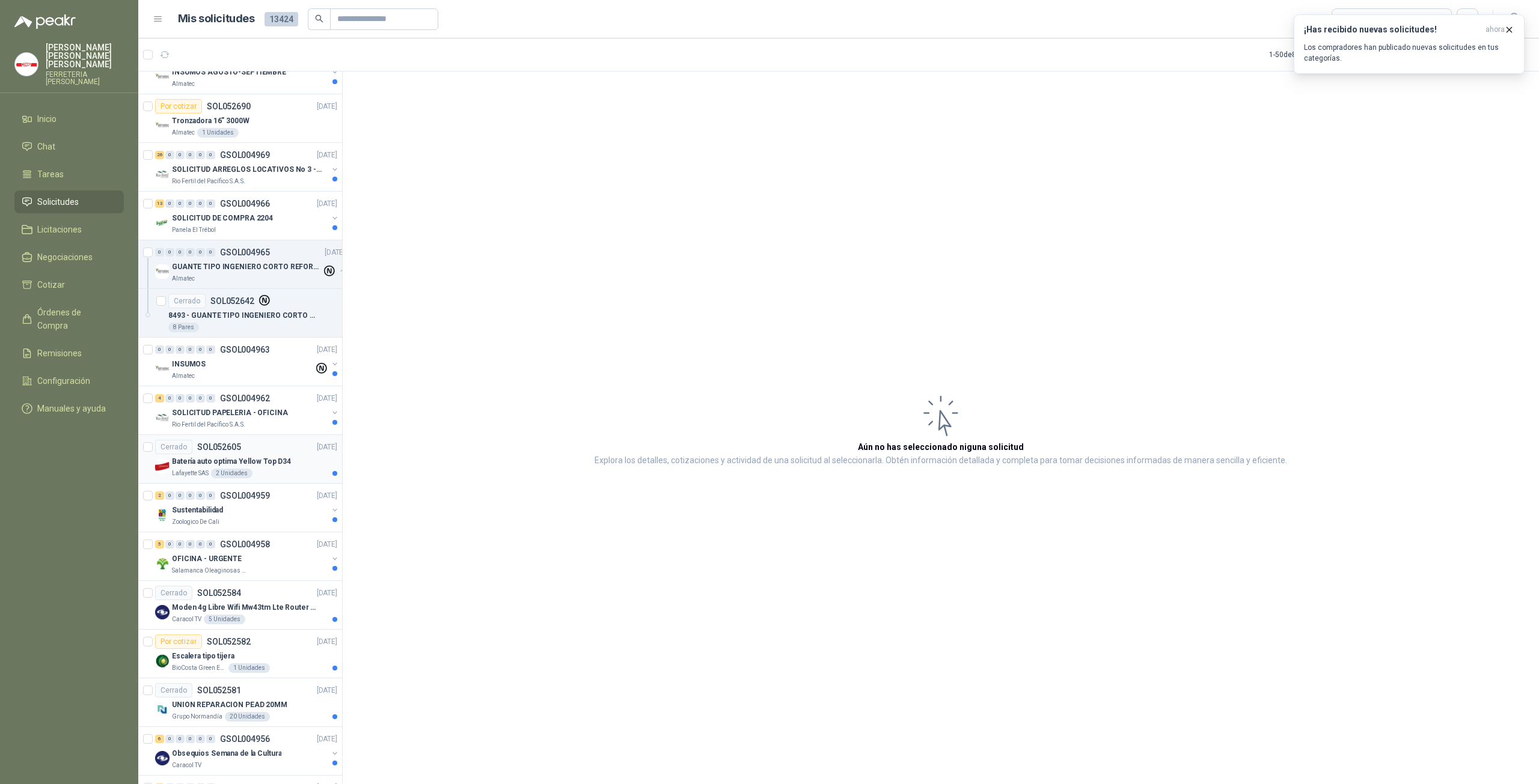
scroll to position [939, 0]
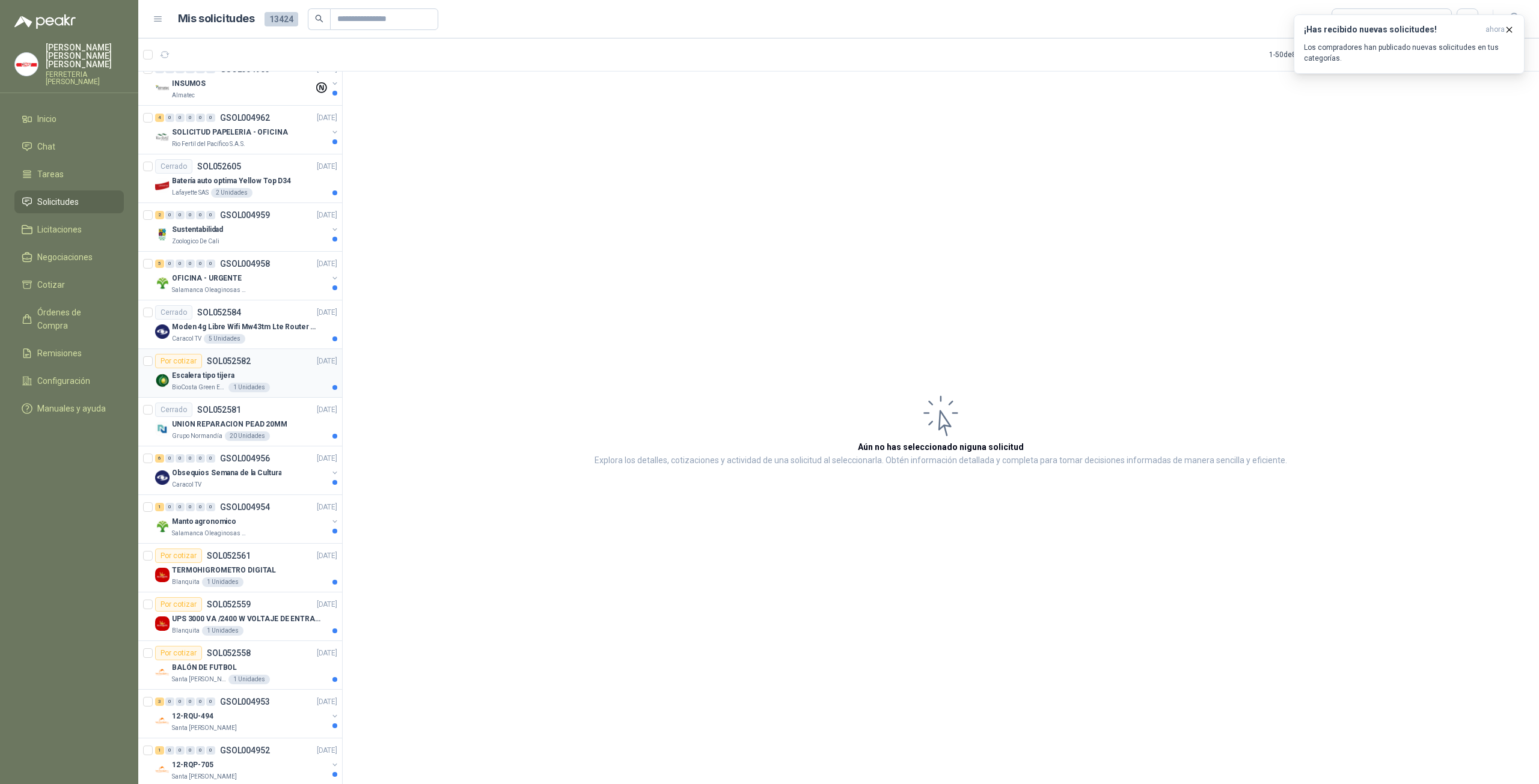
click at [219, 370] on p "Escalera tipo tijera" at bounding box center [203, 376] width 62 height 12
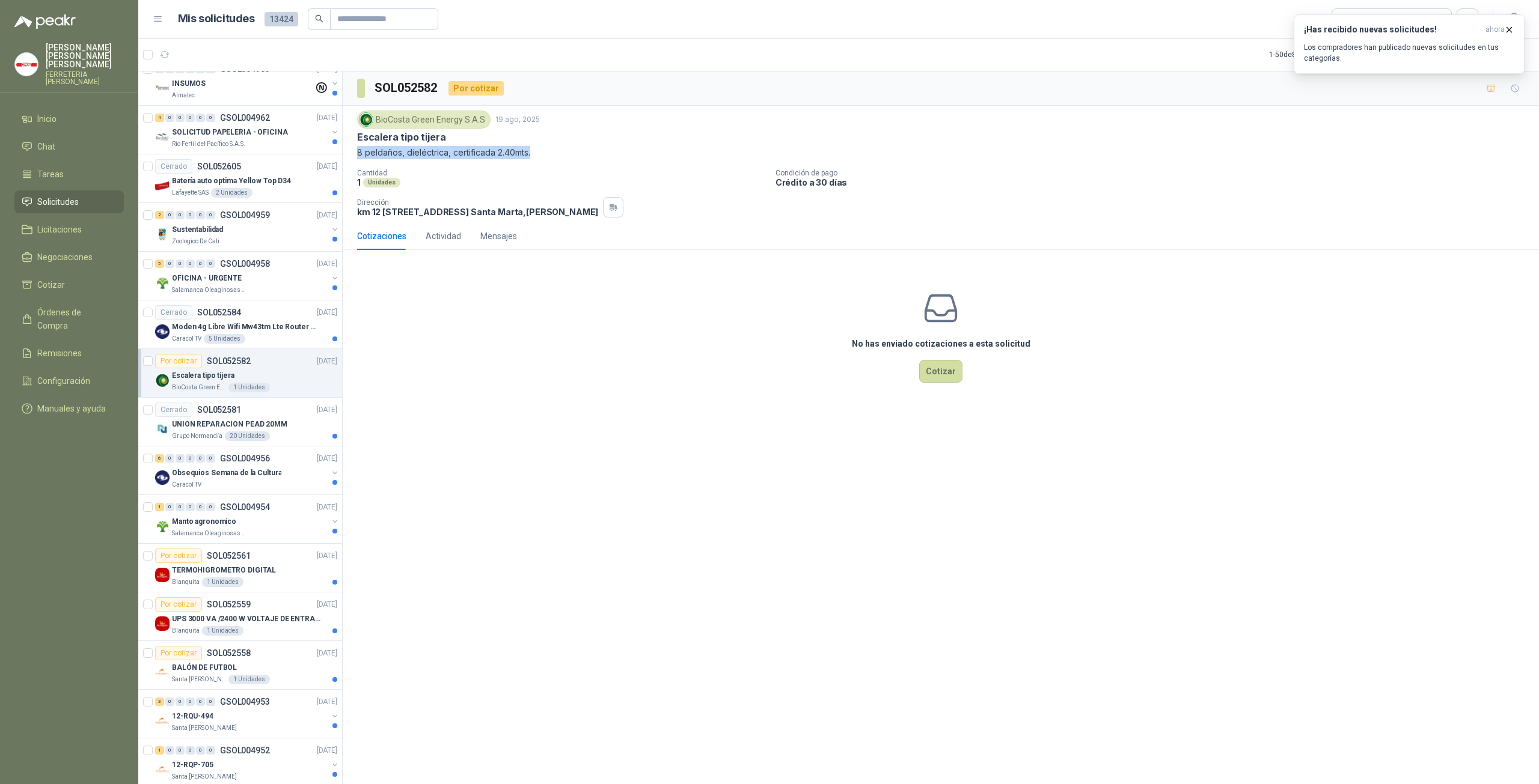
drag, startPoint x: 355, startPoint y: 152, endPoint x: 533, endPoint y: 160, distance: 178.2
click at [533, 160] on div "BioCosta [PERSON_NAME] Energy S.A.S [DATE] Escalera tipo tijera 8 peldaños, die…" at bounding box center [940, 164] width 1196 height 117
copy p "8 peldaños, dieléctrica, certificada 2.40mts."
click at [351, 134] on div "BioCosta [PERSON_NAME] Energy S.A.S [DATE] Escalera tipo tijera 8 peldaños, die…" at bounding box center [940, 164] width 1196 height 117
drag, startPoint x: 356, startPoint y: 135, endPoint x: 540, endPoint y: 161, distance: 185.8
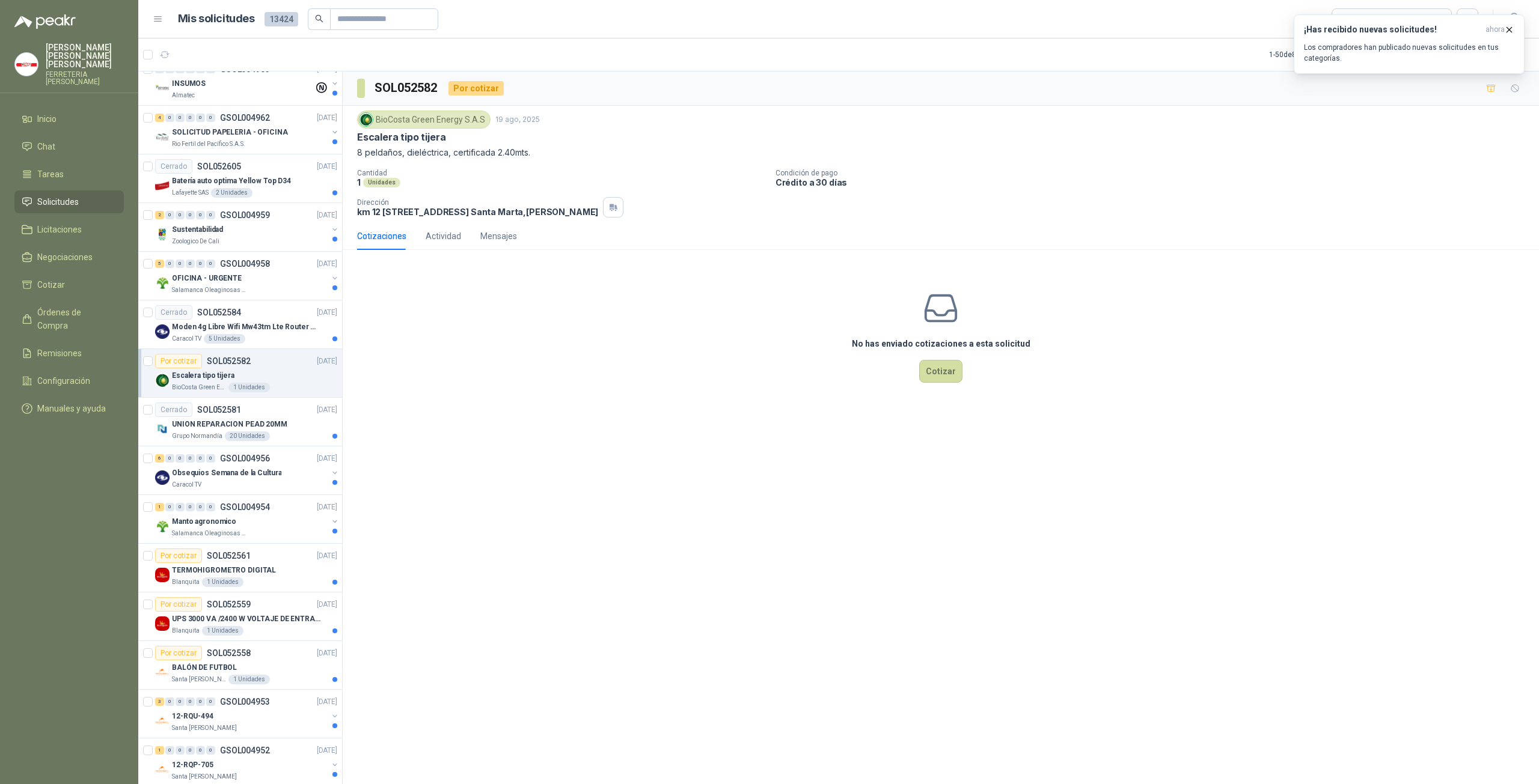
click at [540, 161] on div "BioCosta [PERSON_NAME] Energy S.A.S [DATE] Escalera tipo tijera 8 peldaños, die…" at bounding box center [940, 164] width 1196 height 117
copy div "Escalera tipo tijera 8 peldaños, dieléctrica, certificada 2.40mts."
click at [662, 587] on div "SOL052582 Por cotizar BioCosta [PERSON_NAME] Energy S.A.S [DATE] Escalera tipo …" at bounding box center [940, 430] width 1196 height 717
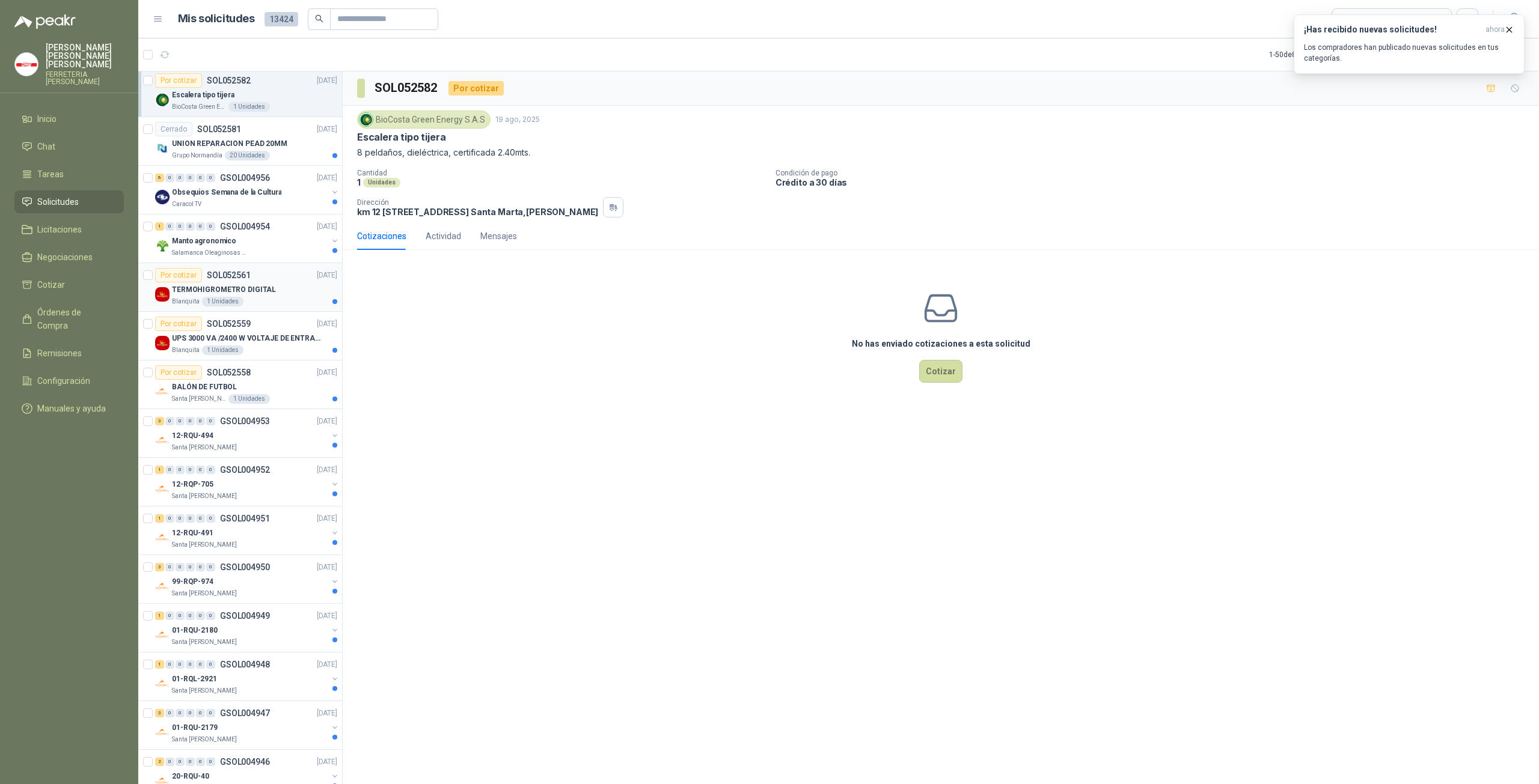
click at [255, 288] on p "TERMOHIGROMETRO DIGITAL" at bounding box center [224, 290] width 104 height 12
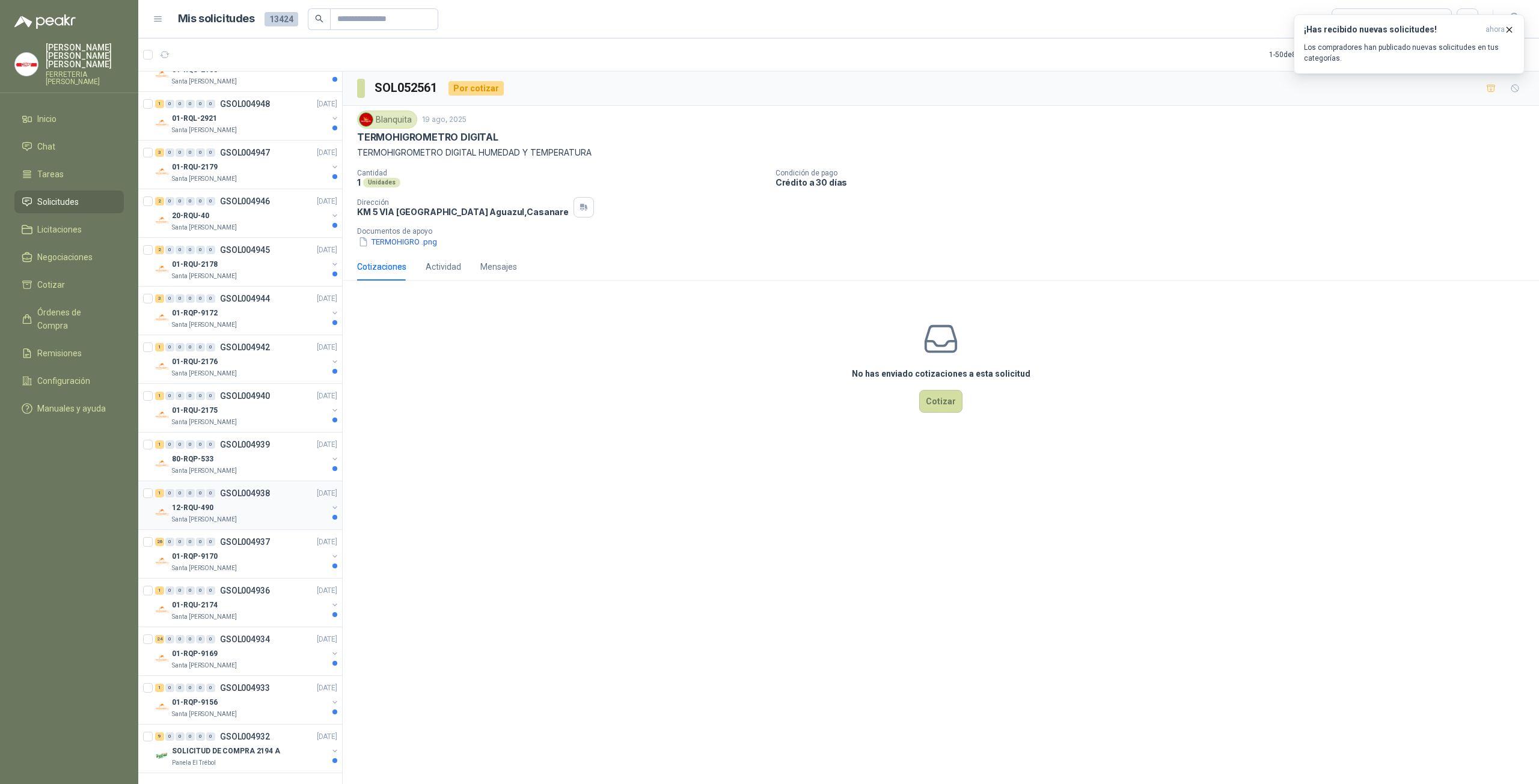
scroll to position [1781, 0]
click at [242, 758] on div "Panela El Trébol" at bounding box center [249, 762] width 156 height 10
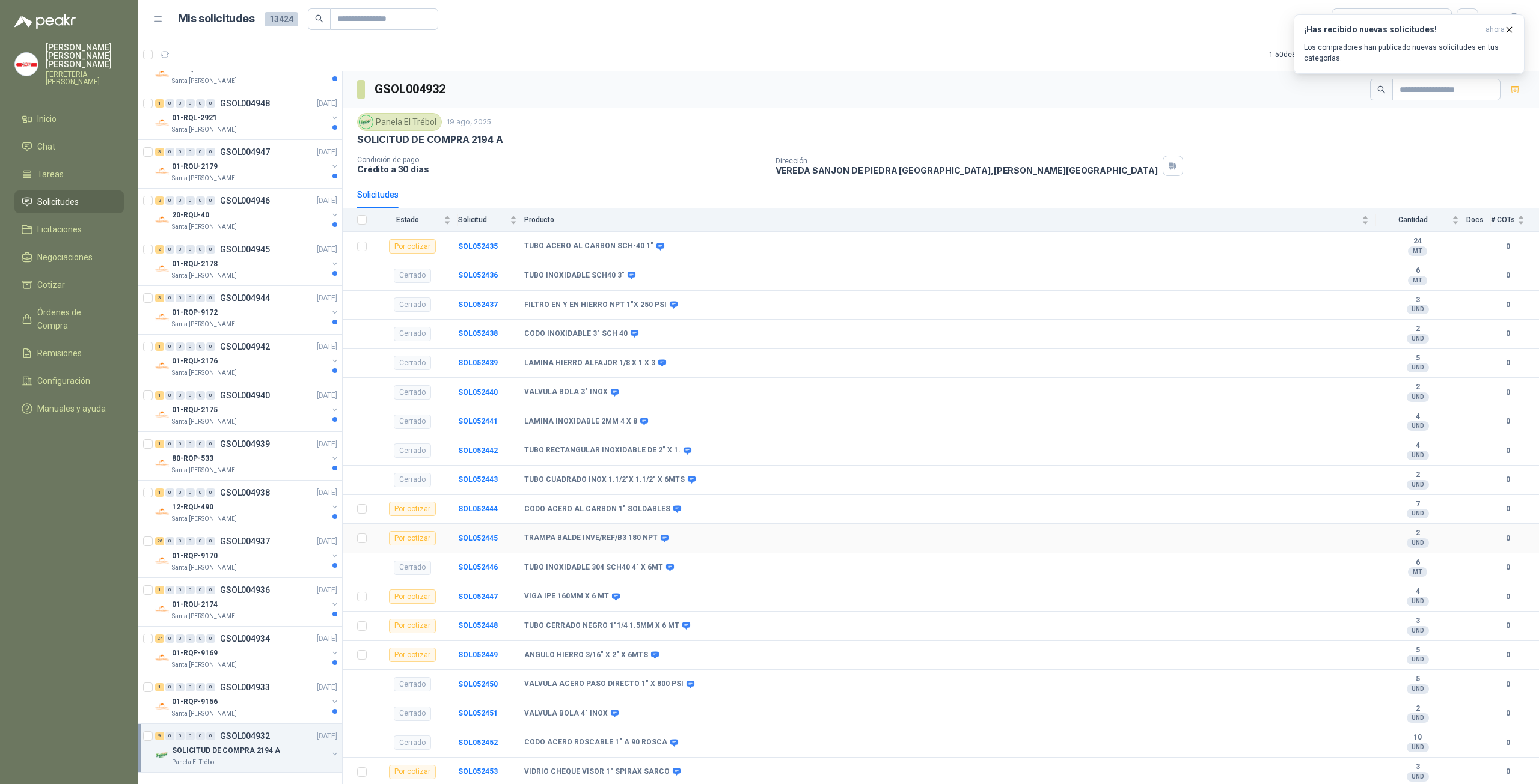
scroll to position [84, 0]
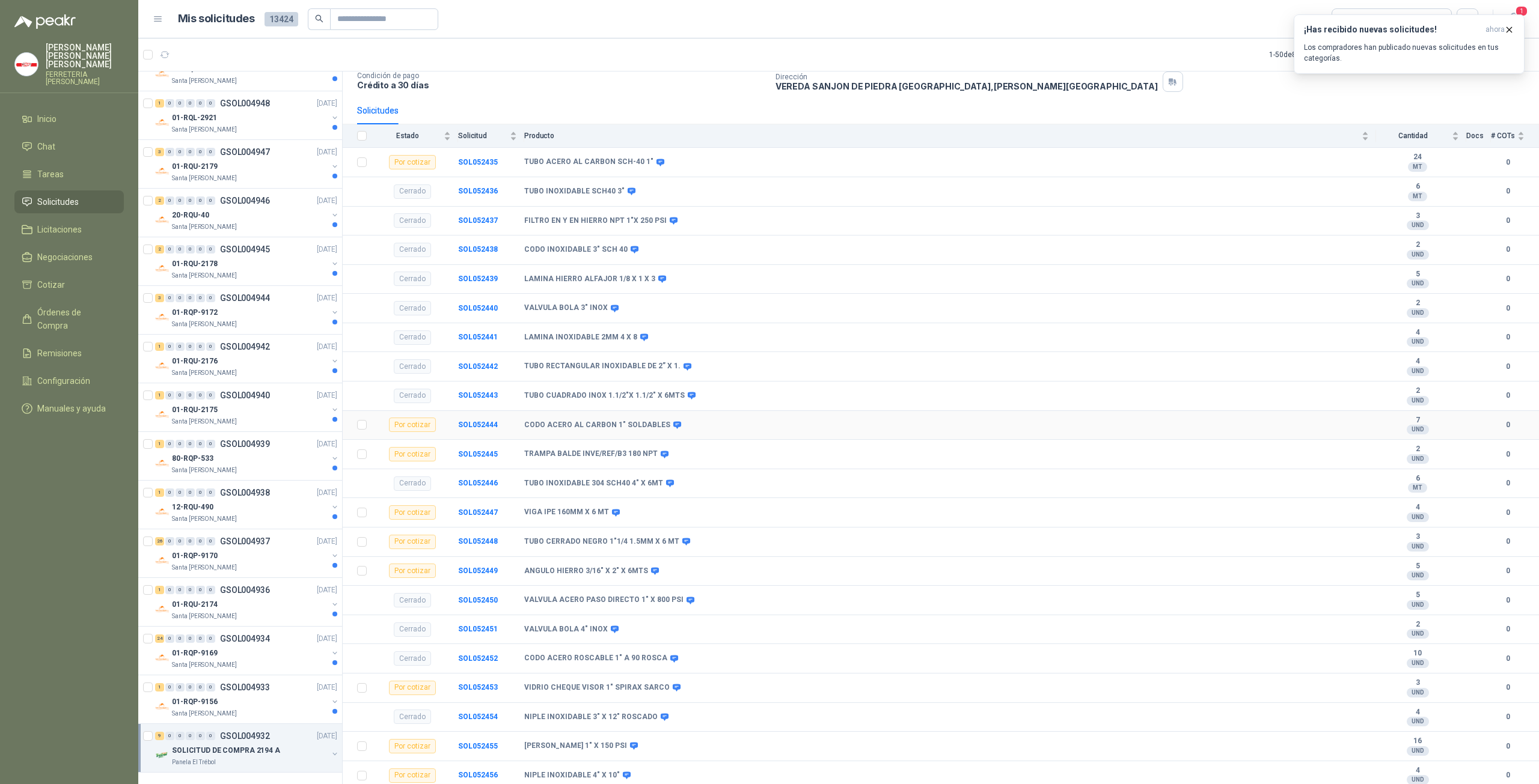
click at [832, 426] on div "CODO ACERO AL CARBON 1" SOLDABLES" at bounding box center [946, 425] width 845 height 10
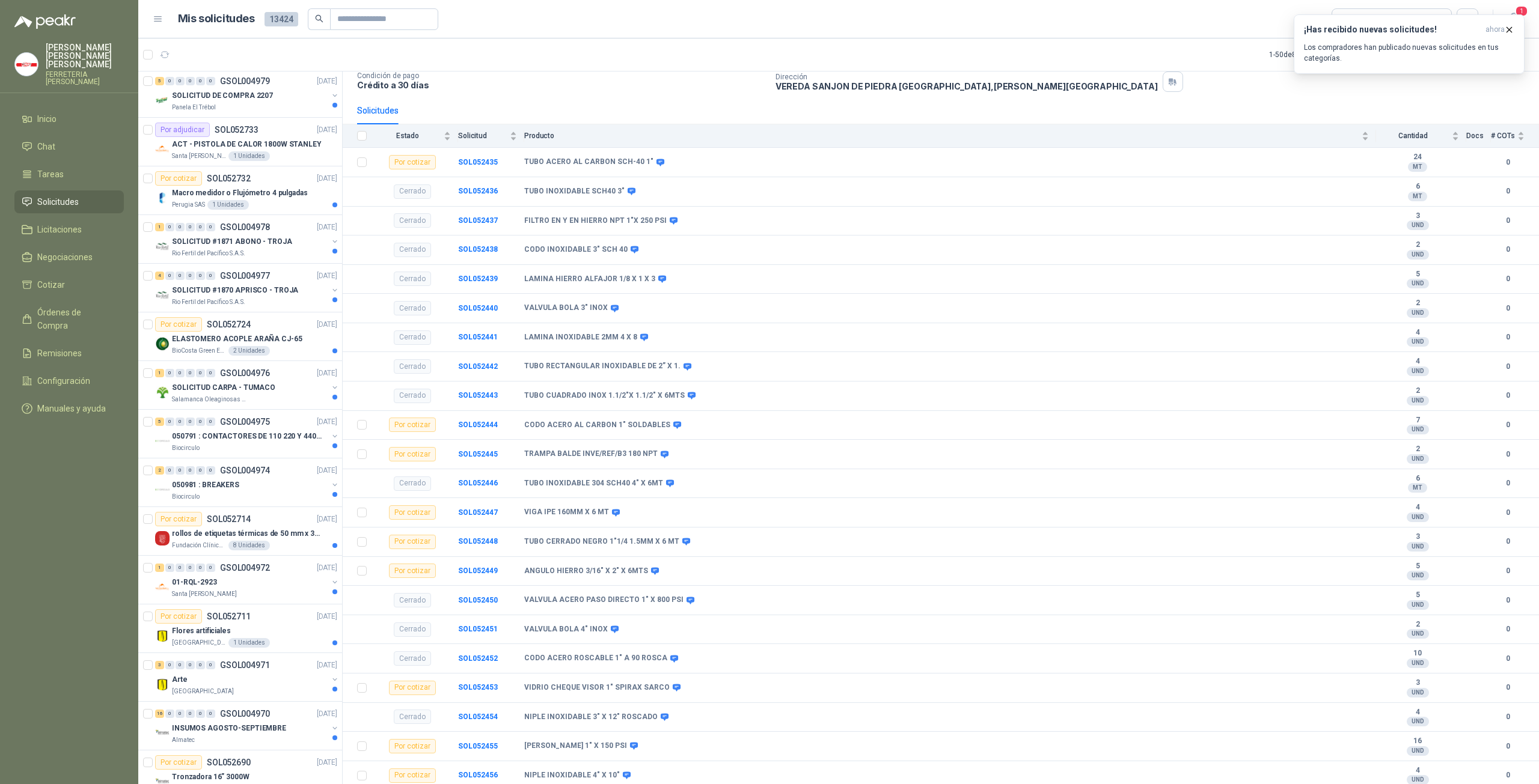
scroll to position [0, 0]
click at [260, 114] on div "5 0 0 0 0 0 GSOL004979 [DATE] SOLICITUD DE COMPRA 2207 Panela El Trébol" at bounding box center [240, 96] width 204 height 49
click at [251, 101] on p "SOLICITUD DE COMPRA 2207" at bounding box center [222, 98] width 101 height 12
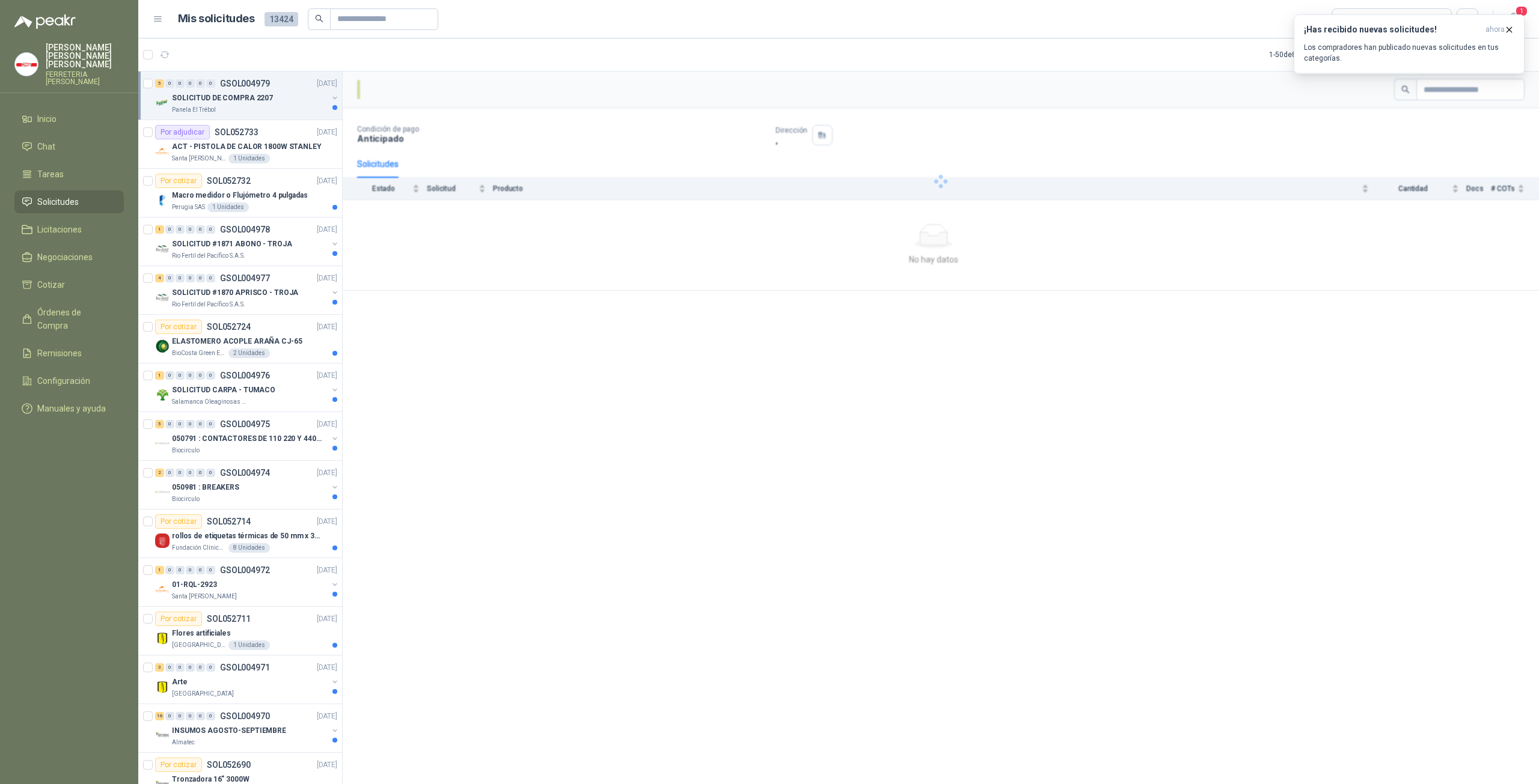
click at [251, 101] on p "SOLICITUD DE COMPRA 2207" at bounding box center [222, 98] width 101 height 12
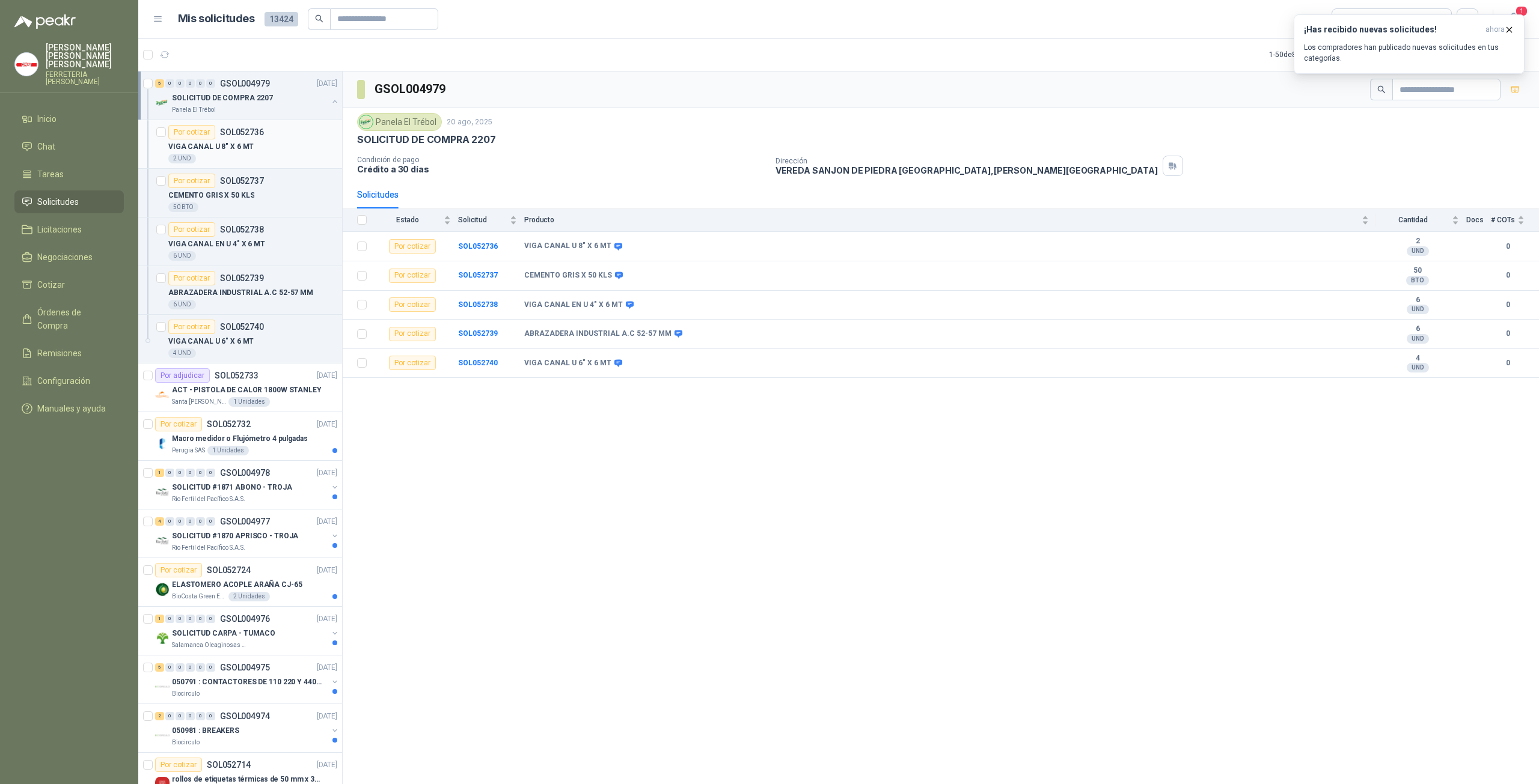
click at [268, 142] on div "VIGA CANAL U 8" X 6 MT" at bounding box center [252, 146] width 169 height 14
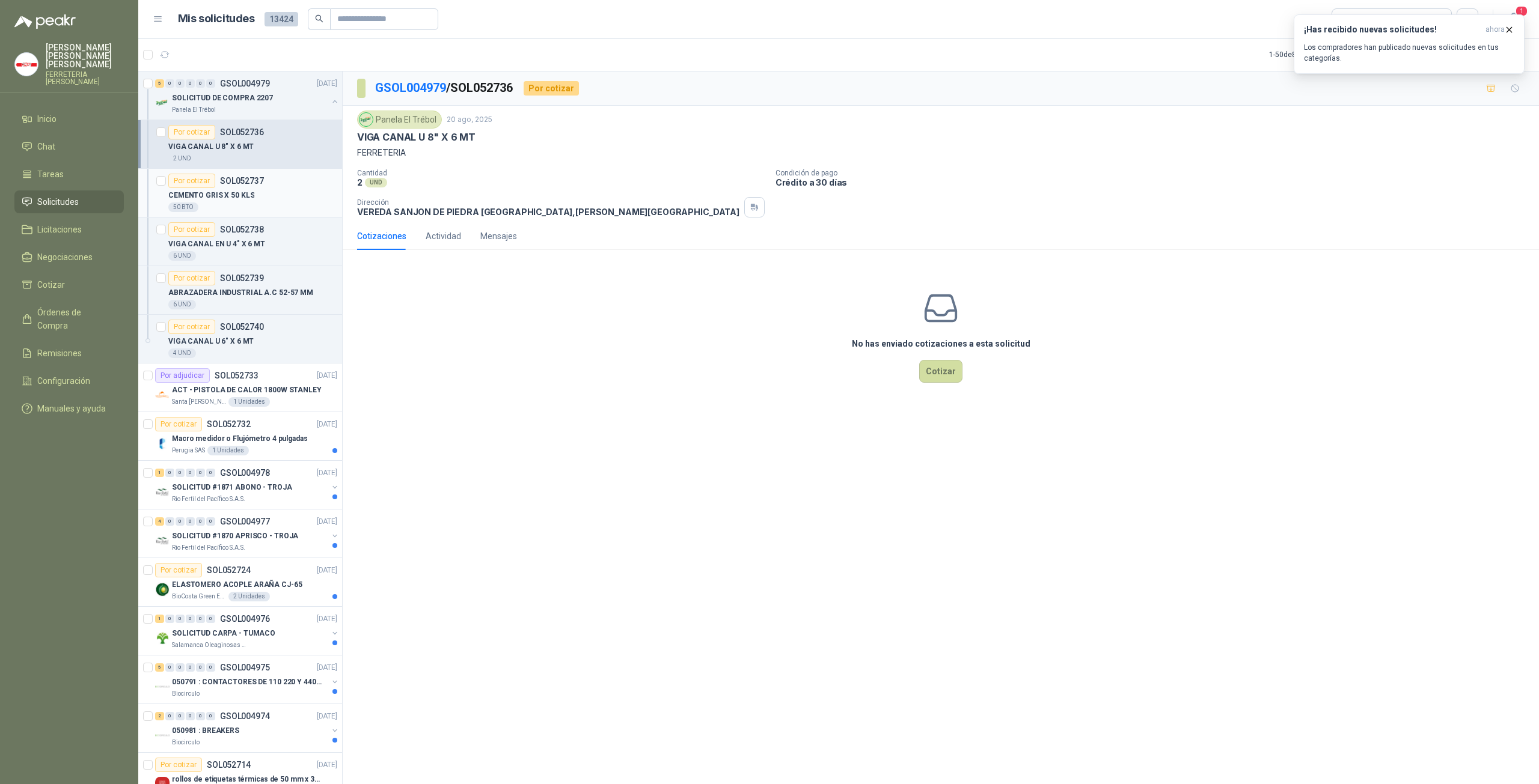
click at [227, 197] on p "CEMENTO GRIS X 50 KLS" at bounding box center [211, 196] width 86 height 12
click at [230, 238] on p "VIGA CANAL EN U 4" X 6 MT" at bounding box center [216, 244] width 97 height 12
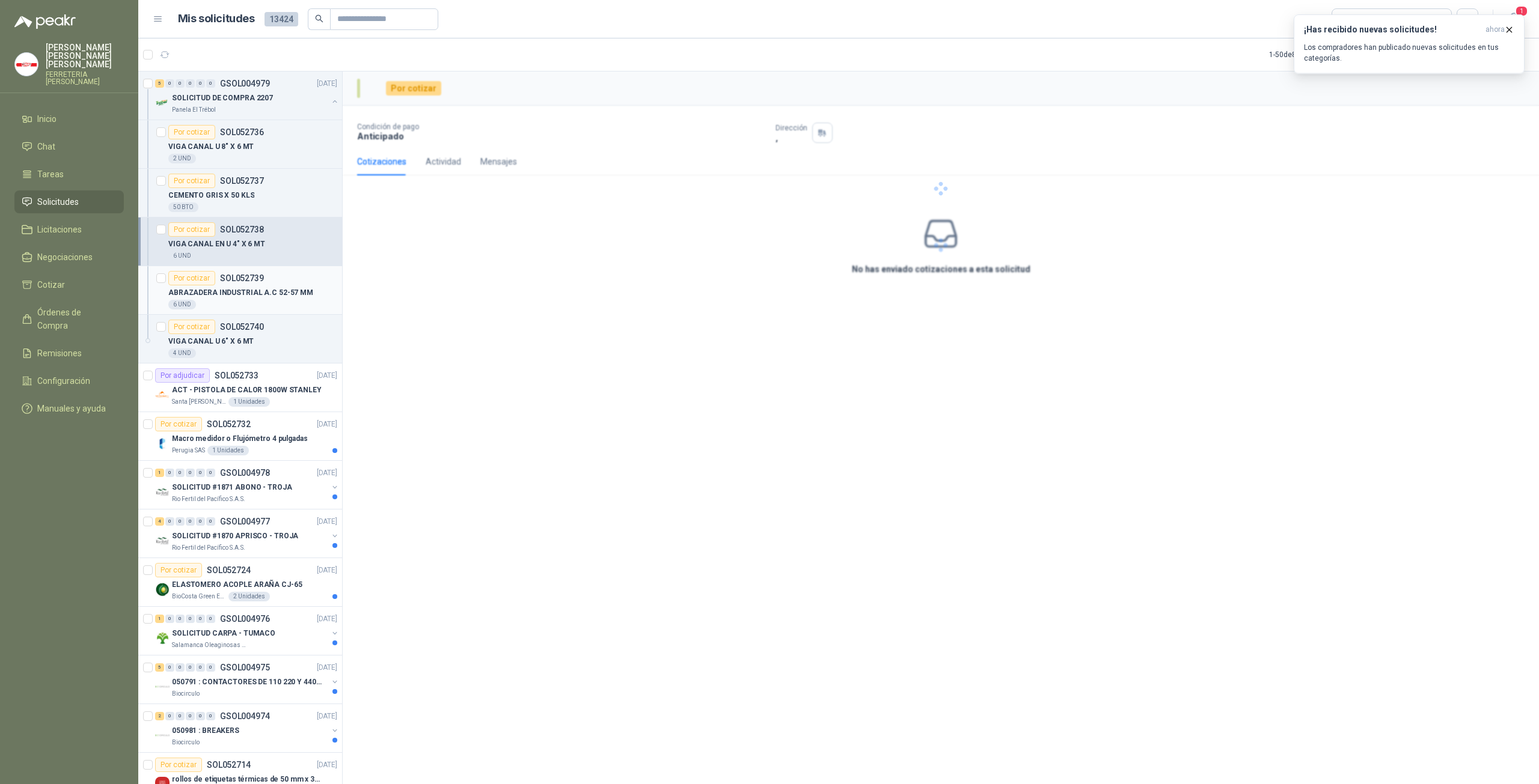
click at [248, 310] on article "Por cotizar SOL052739 ABRAZADERA INDUSTRIAL A.C 52-57 MM 6 UND" at bounding box center [240, 290] width 204 height 49
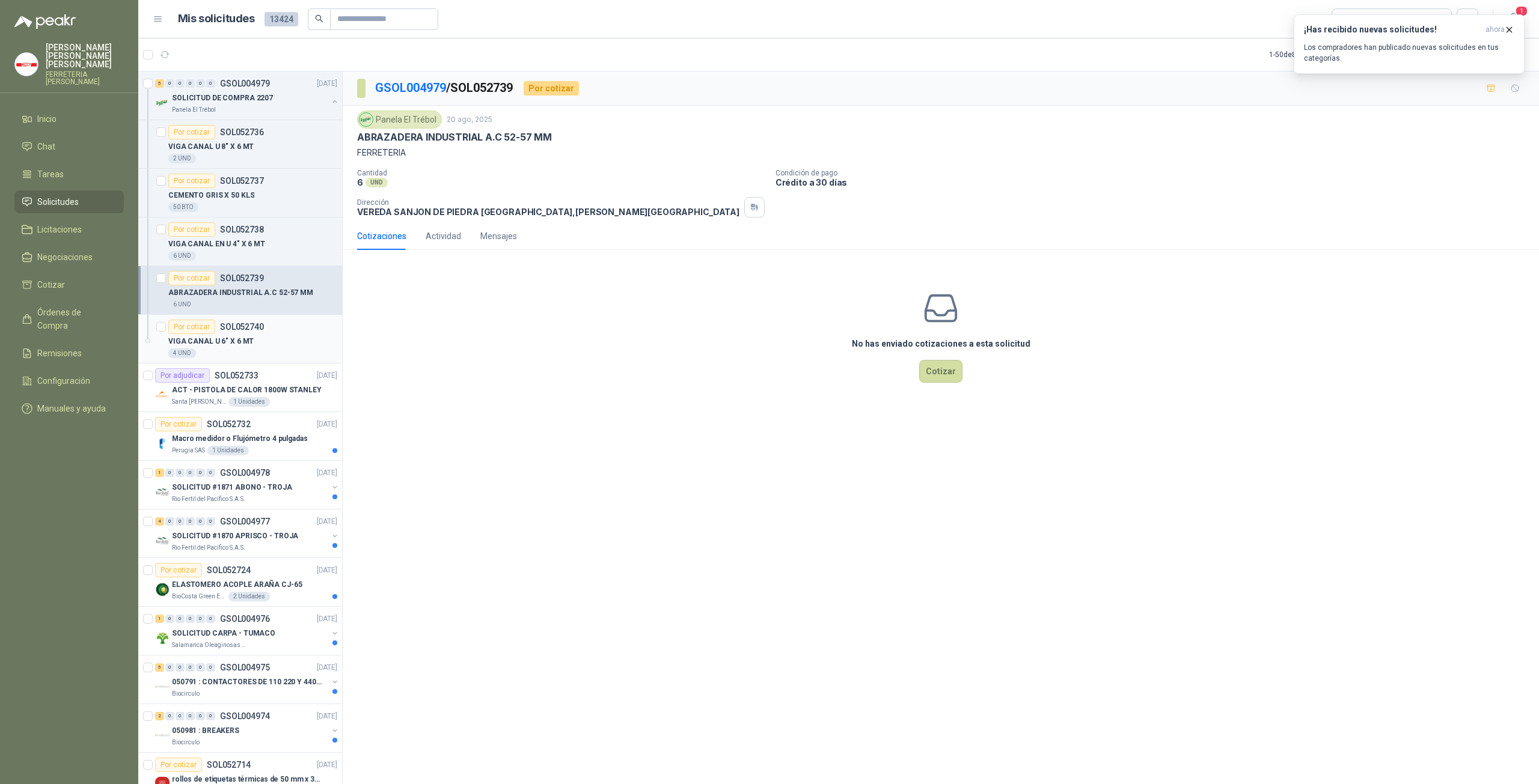
click at [244, 331] on div "Por cotizar SOL052740" at bounding box center [215, 327] width 96 height 14
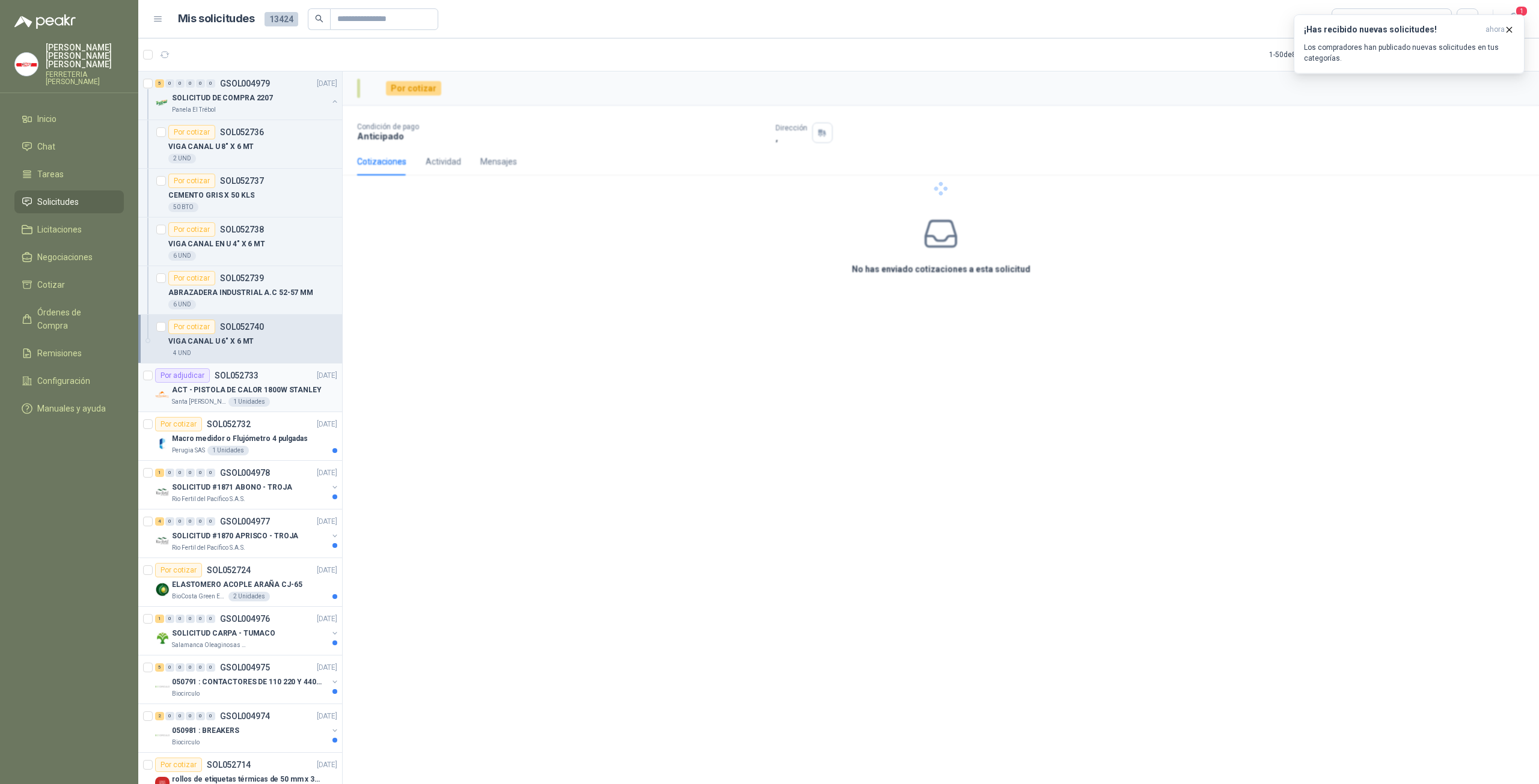
click at [239, 373] on p "SOL052733" at bounding box center [237, 375] width 44 height 8
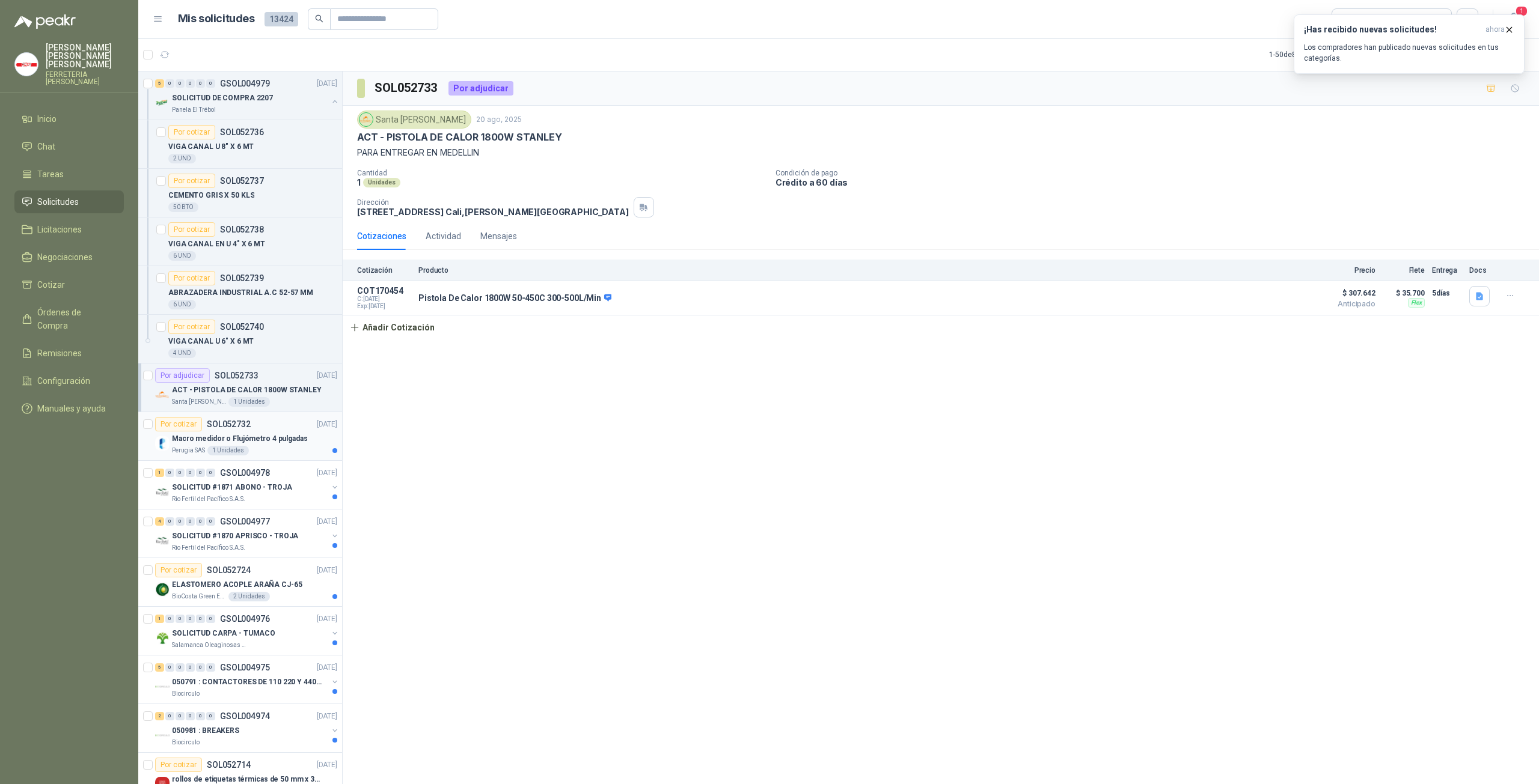
click at [235, 424] on p "SOL052732" at bounding box center [228, 424] width 44 height 8
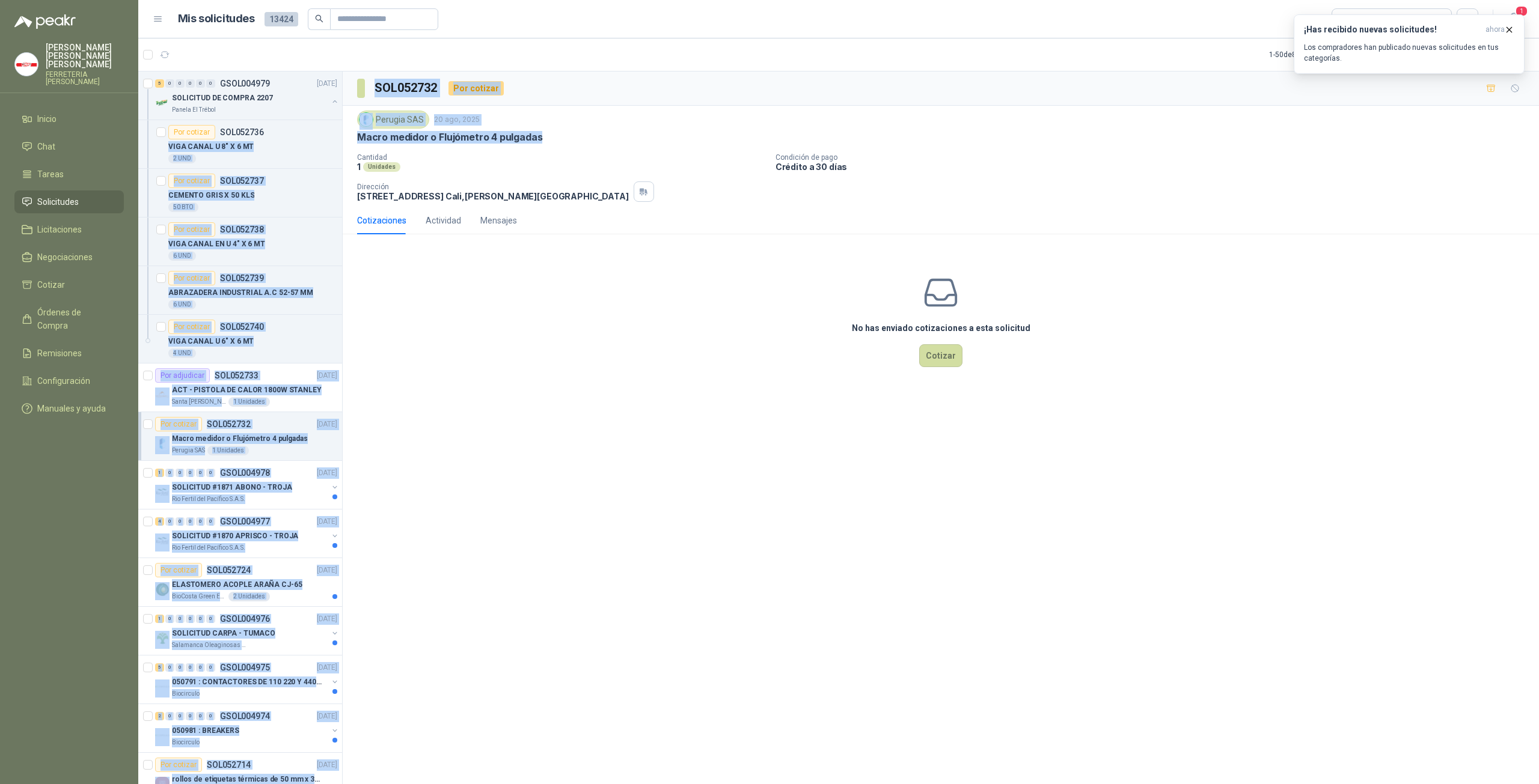
drag, startPoint x: 546, startPoint y: 137, endPoint x: 341, endPoint y: 137, distance: 205.0
click at [341, 137] on div "5 0 0 0 0 0 GSOL004979 [DATE] SOLICITUD DE COMPRA 2207 Panela El Trébol Por cot…" at bounding box center [839, 430] width 1400 height 717
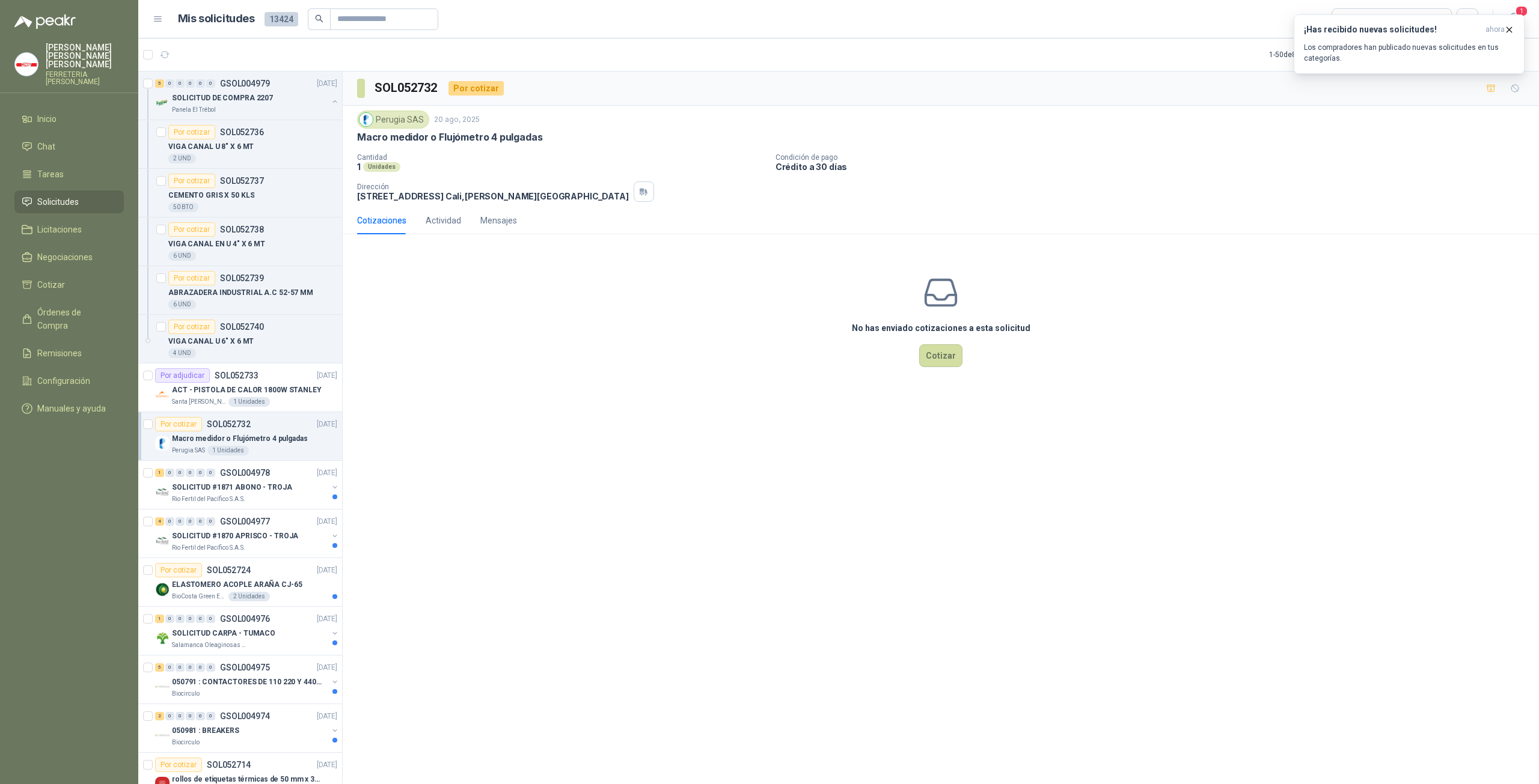
click at [346, 626] on div "SOL052732 Por cotizar Perugia SAS [DATE] Macro medidor o Flujómetro 4 pulgadas …" at bounding box center [940, 430] width 1196 height 717
click at [264, 490] on p "SOLICITUD #1871 ABONO - TROJA" at bounding box center [231, 488] width 120 height 12
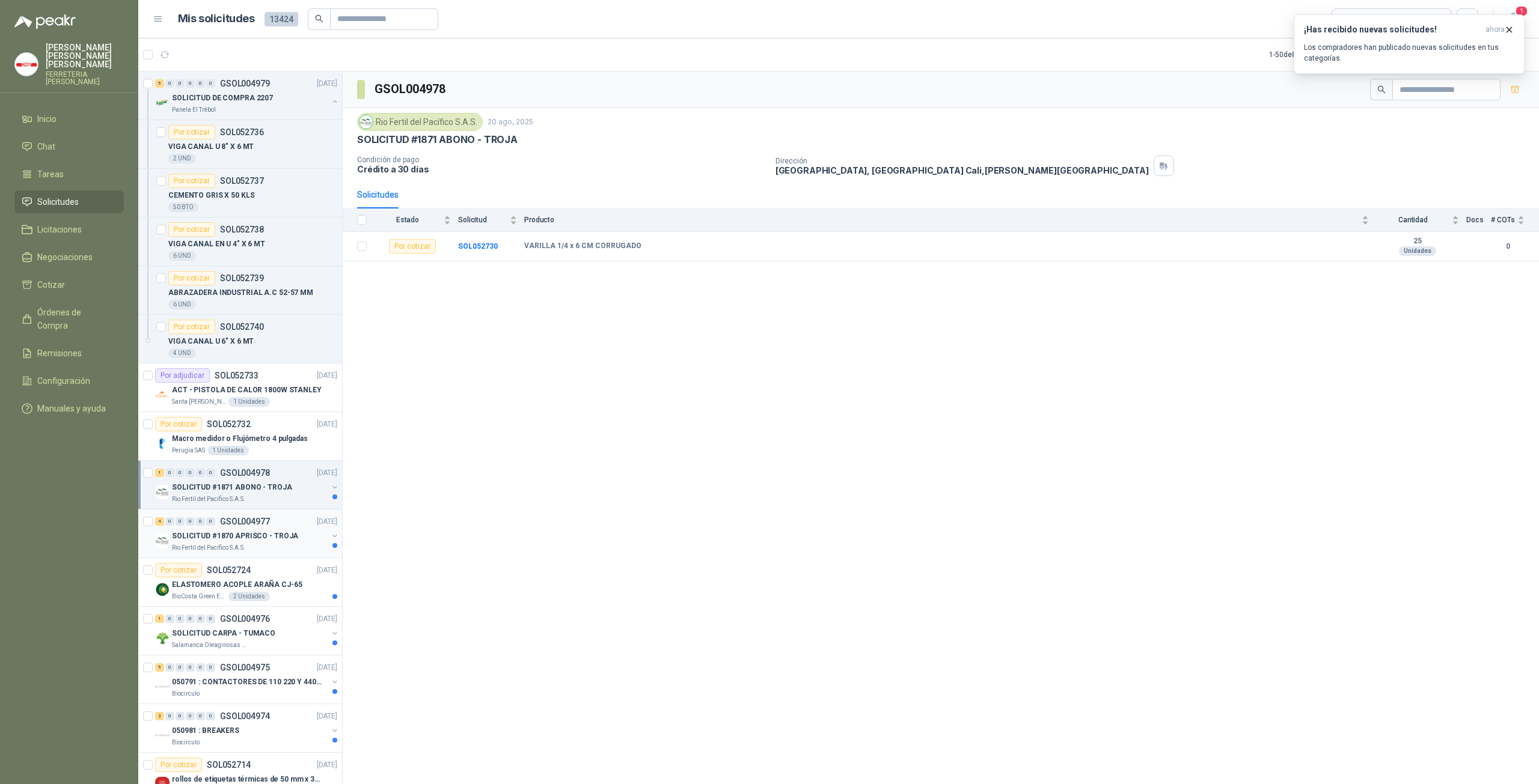
click at [272, 532] on p "SOLICITUD #1870 APRISCO - TROJA" at bounding box center [235, 537] width 126 height 12
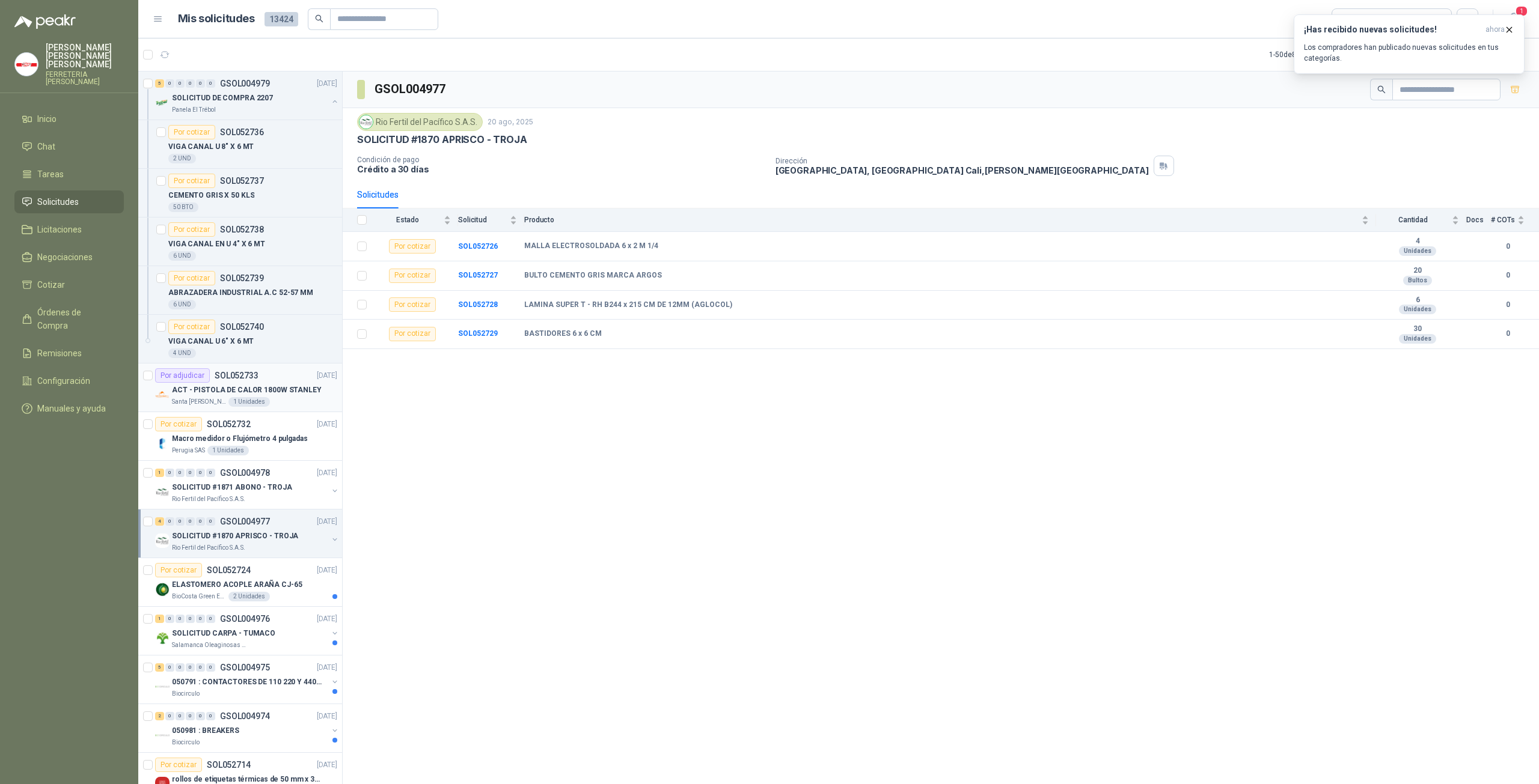
click at [244, 397] on div "1 Unidades" at bounding box center [249, 402] width 42 height 10
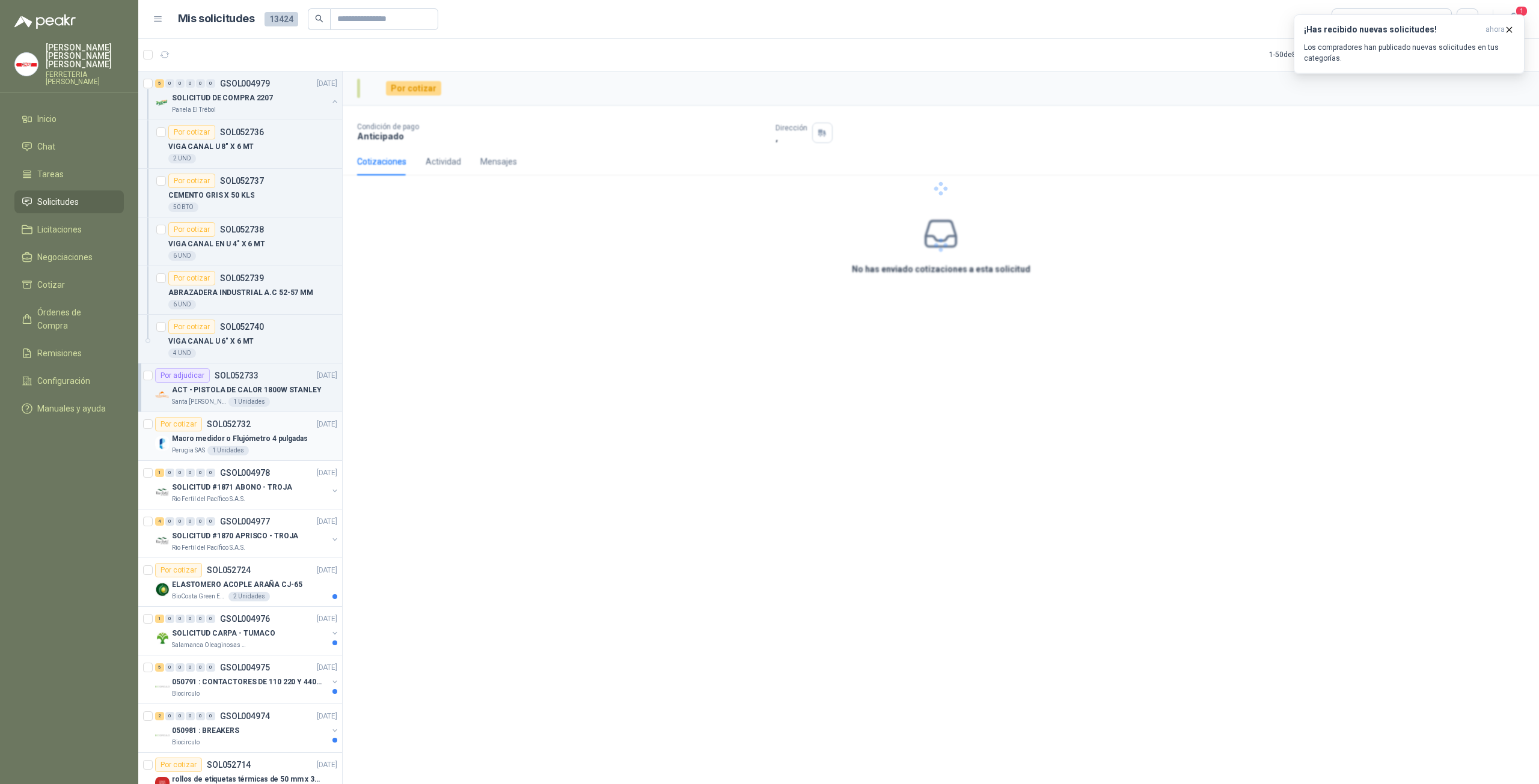
click at [235, 428] on div "Por cotizar SOL052732" at bounding box center [203, 424] width 96 height 14
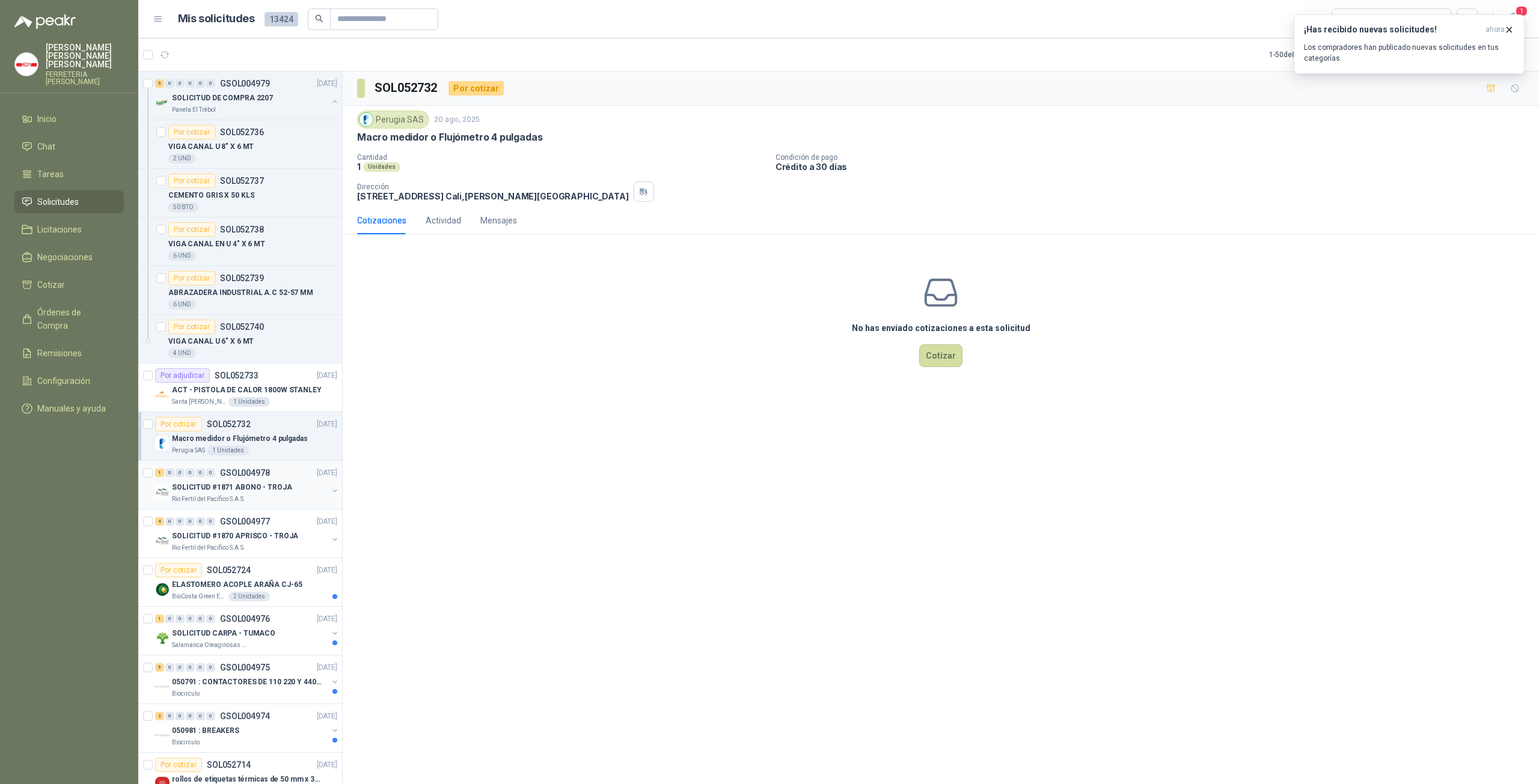
click at [228, 485] on p "SOLICITUD #1871 ABONO - TROJA" at bounding box center [231, 488] width 120 height 12
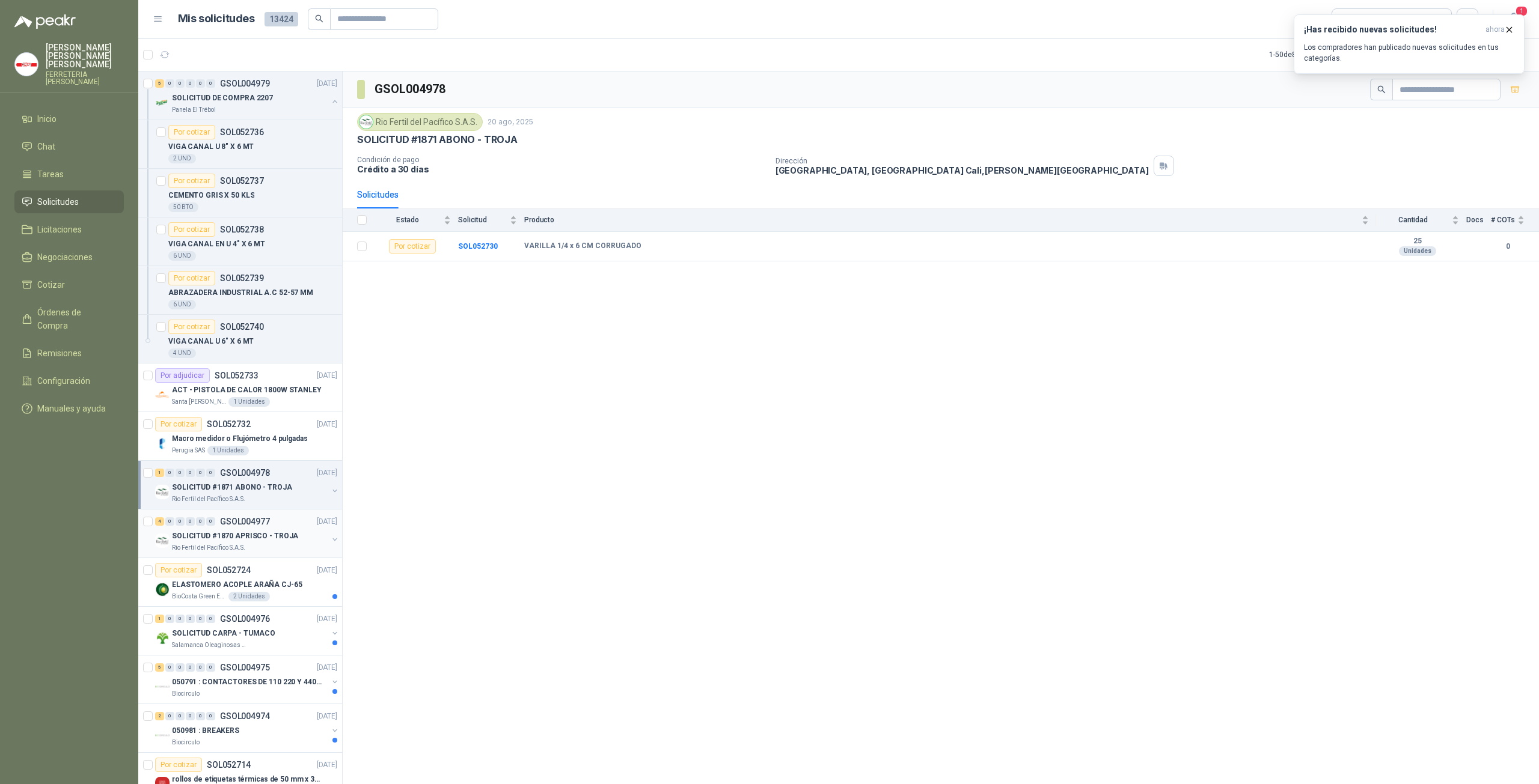
click at [224, 531] on p "SOLICITUD #1870 APRISCO - TROJA" at bounding box center [235, 537] width 126 height 12
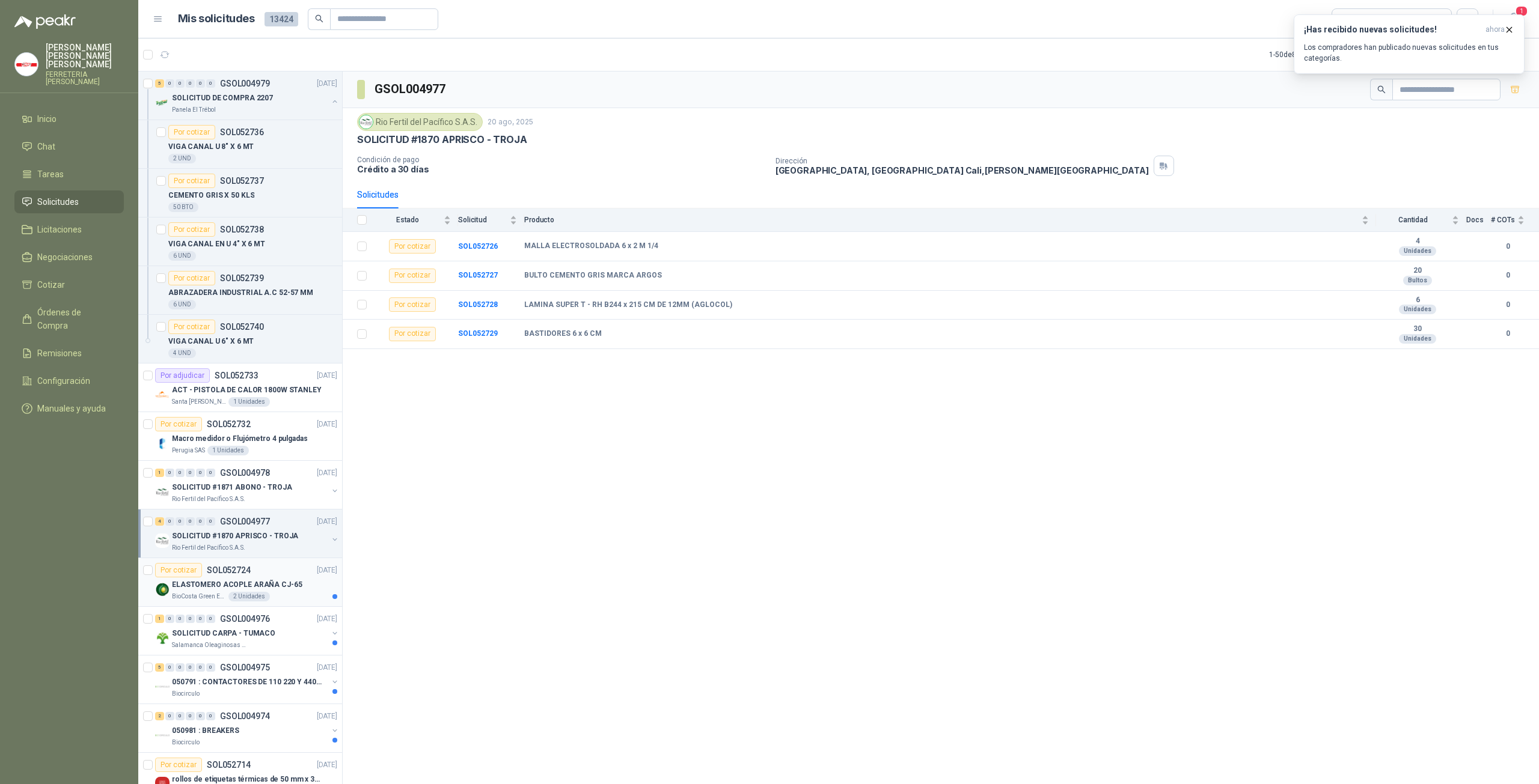
scroll to position [280, 0]
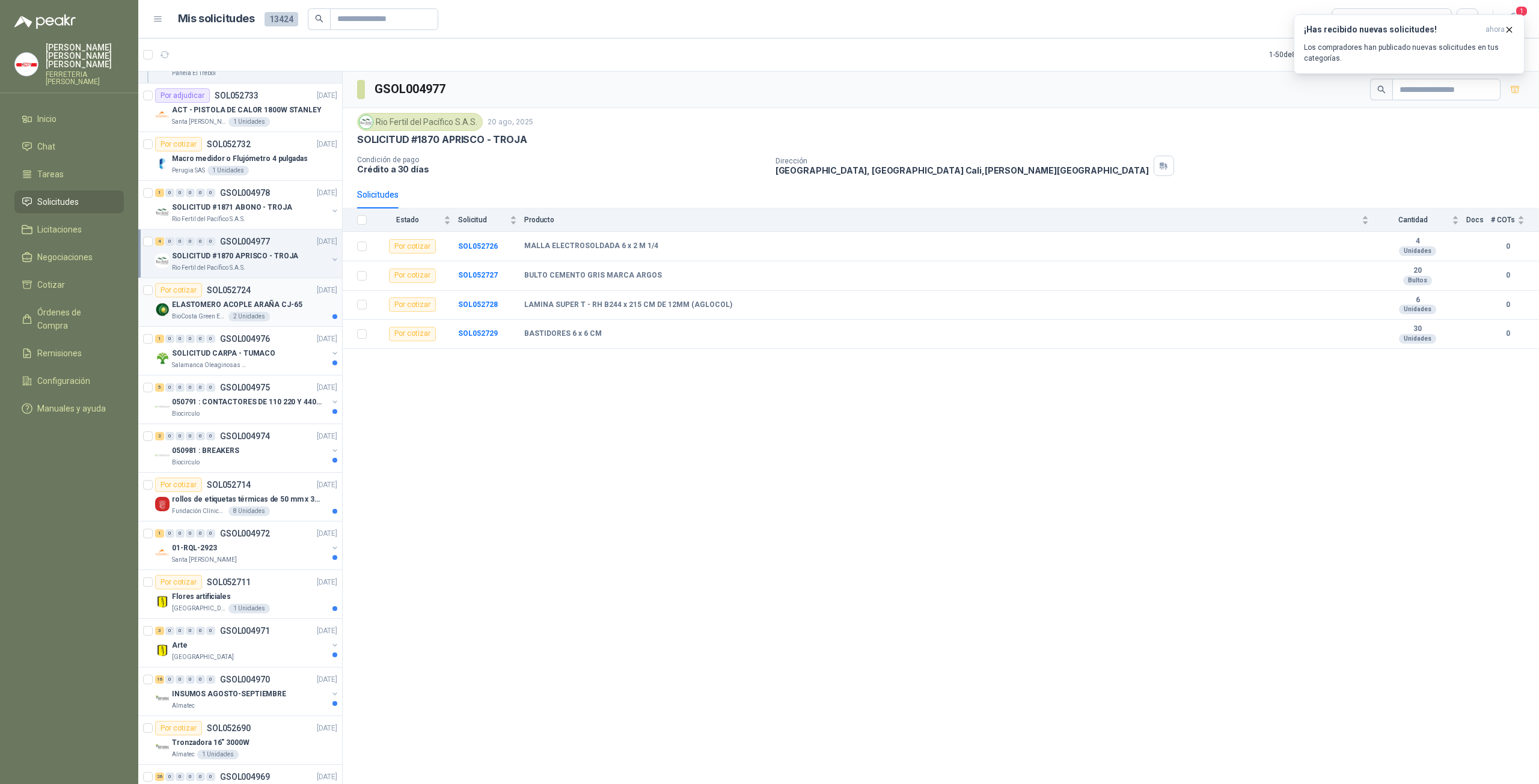
click at [247, 299] on p "ELASTOMERO ACOPLE ARAÑA CJ-65" at bounding box center [237, 305] width 130 height 12
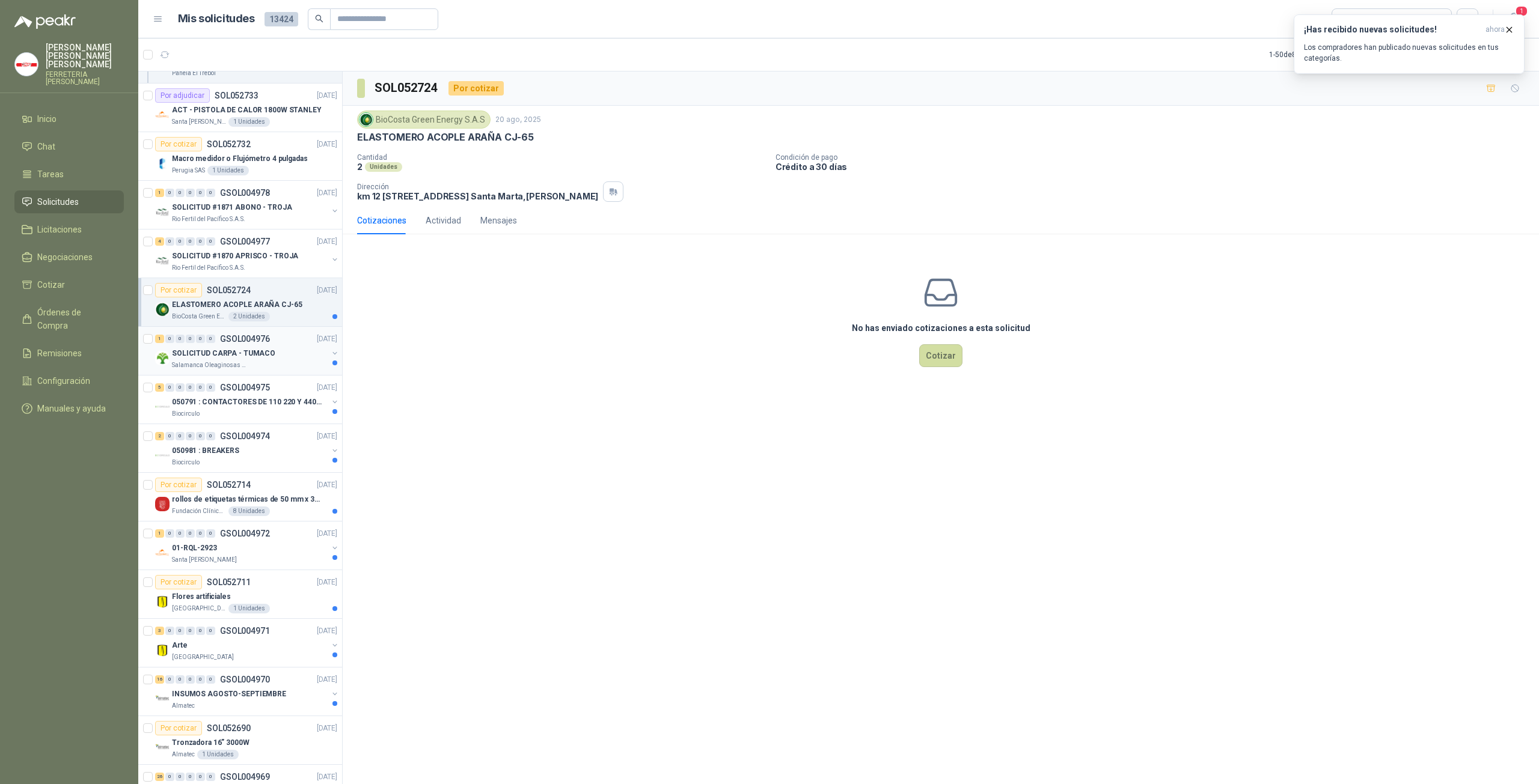
click at [239, 356] on div "SOLICITUD CARPA - TUMACO" at bounding box center [249, 353] width 156 height 14
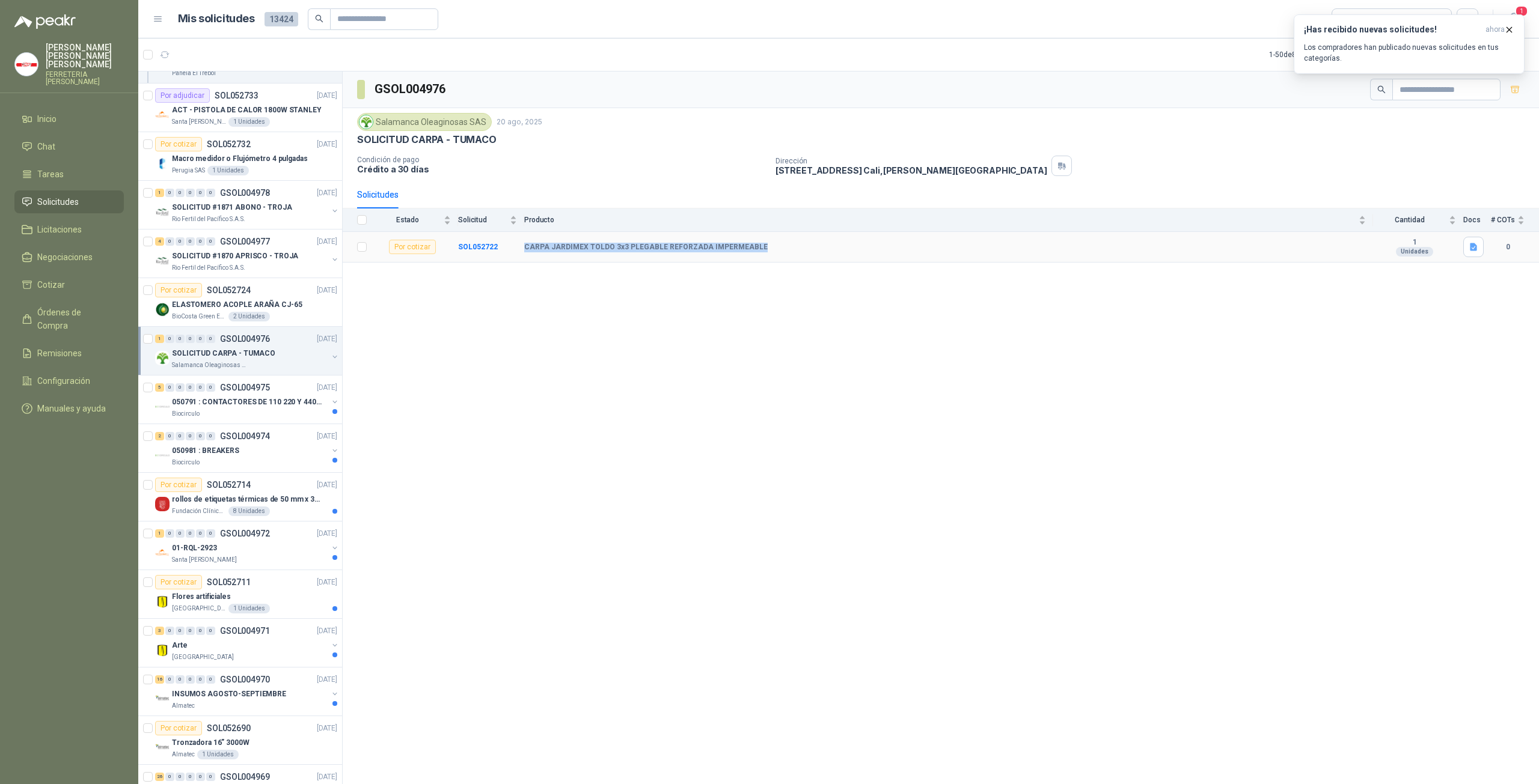
drag, startPoint x: 778, startPoint y: 253, endPoint x: 530, endPoint y: 248, distance: 248.1
click at [523, 247] on tr "Por cotizar SOL052722 CARPA JARDIMEX TOLDO 3x3 PLEGABLE REFORZADA IMPERMEABLE 1…" at bounding box center [940, 247] width 1196 height 31
copy tr "CARPA JARDIMEX TOLDO 3x3 PLEGABLE REFORZADA IMPERMEABLE"
click at [279, 494] on p "rollos de etiquetas térmicas de 50 mm x 30 mm" at bounding box center [246, 500] width 149 height 12
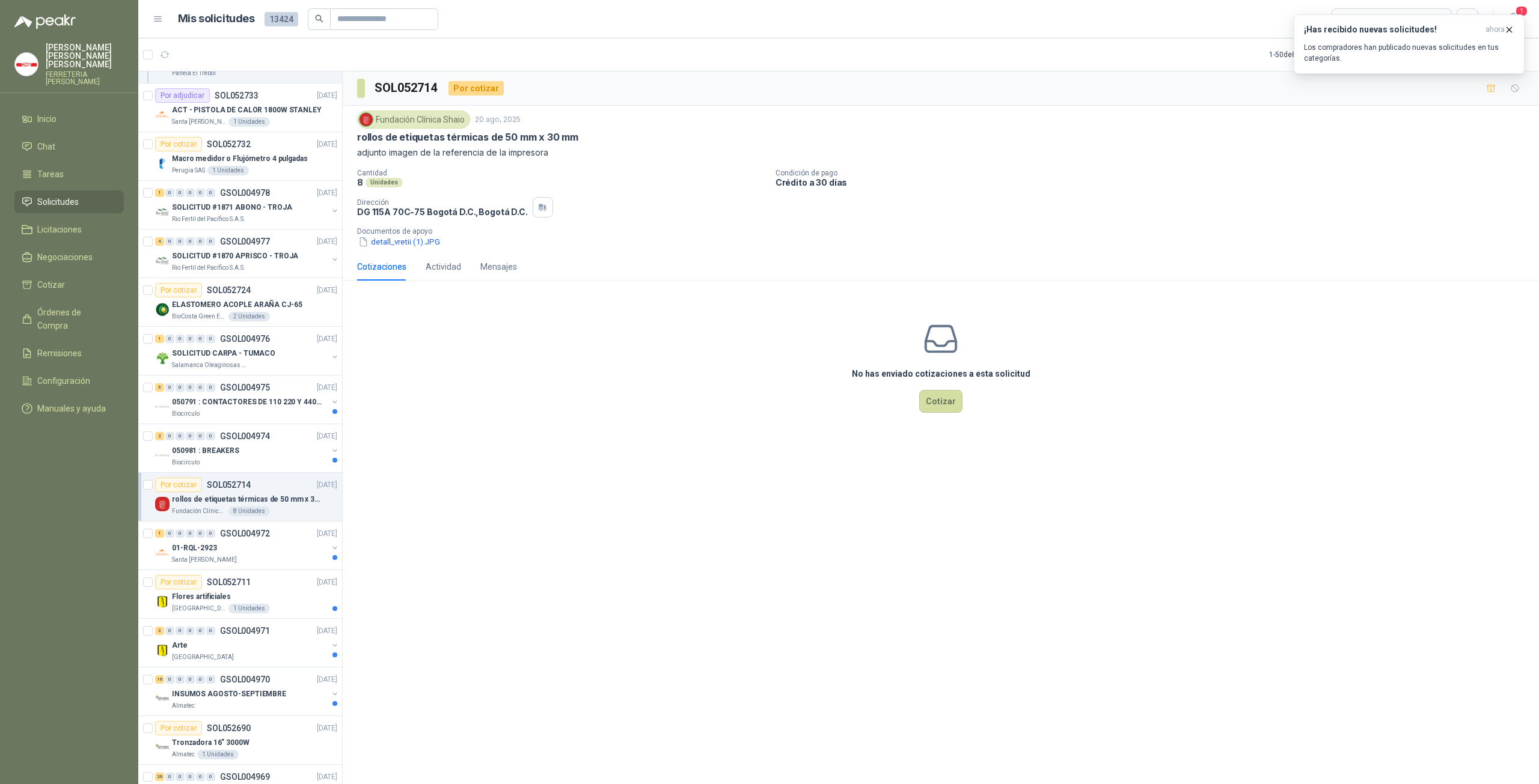
click at [355, 138] on div "Fundación Clínica Shaio [DATE] rollos de etiquetas térmicas de 50 mm x 30 mm ad…" at bounding box center [940, 179] width 1196 height 147
click at [401, 246] on button "detall_vretii (1).JPG" at bounding box center [399, 242] width 84 height 13
click at [244, 544] on div "01-RQL-2923" at bounding box center [249, 548] width 156 height 14
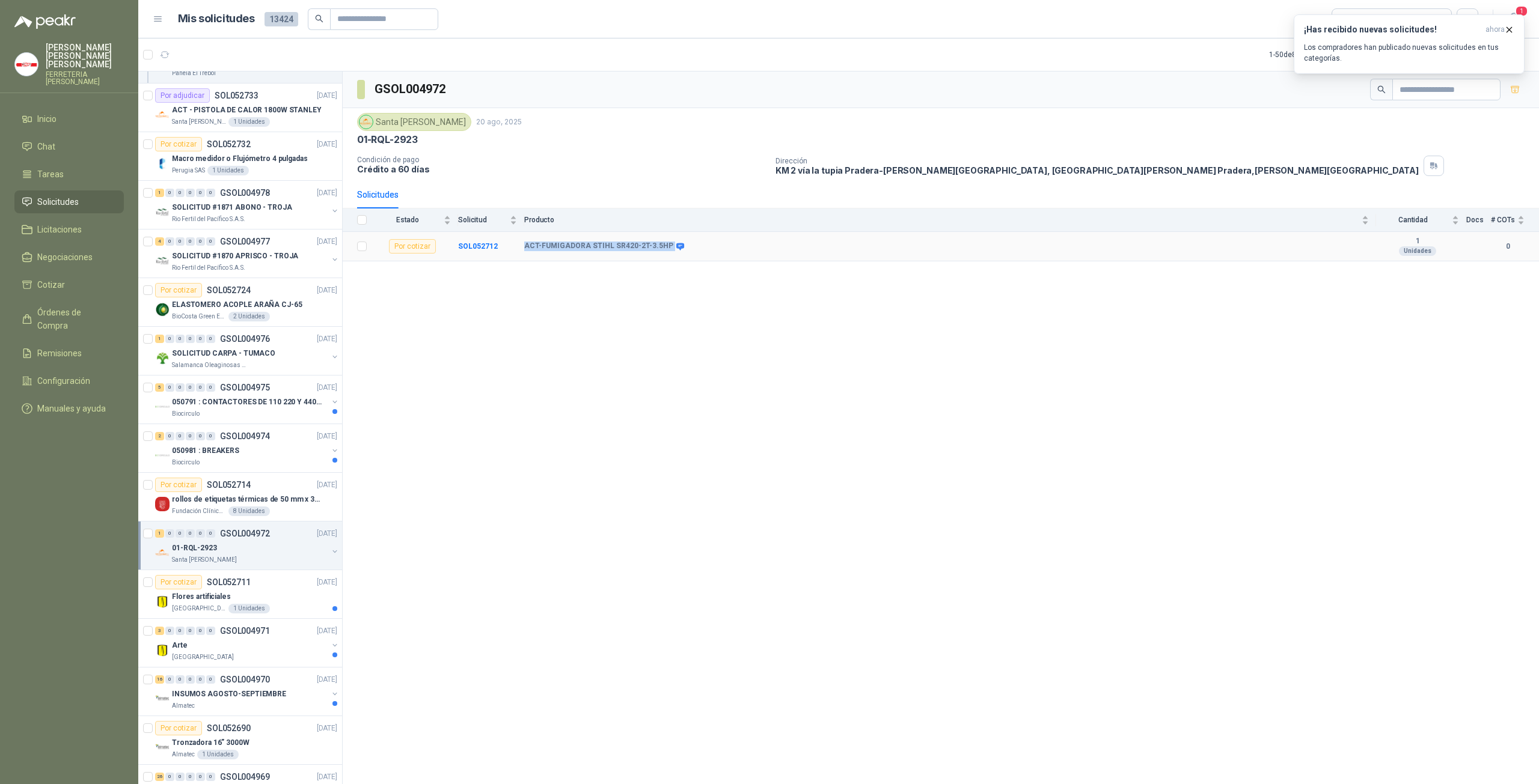
drag, startPoint x: 525, startPoint y: 245, endPoint x: 665, endPoint y: 244, distance: 140.0
click at [665, 244] on div "ACT-FUMIGADORA STIHL SR420-2T-3.5HP" at bounding box center [603, 246] width 158 height 10
copy div "ACT-FUMIGADORA STIHL SR420-2T-3.5HP"
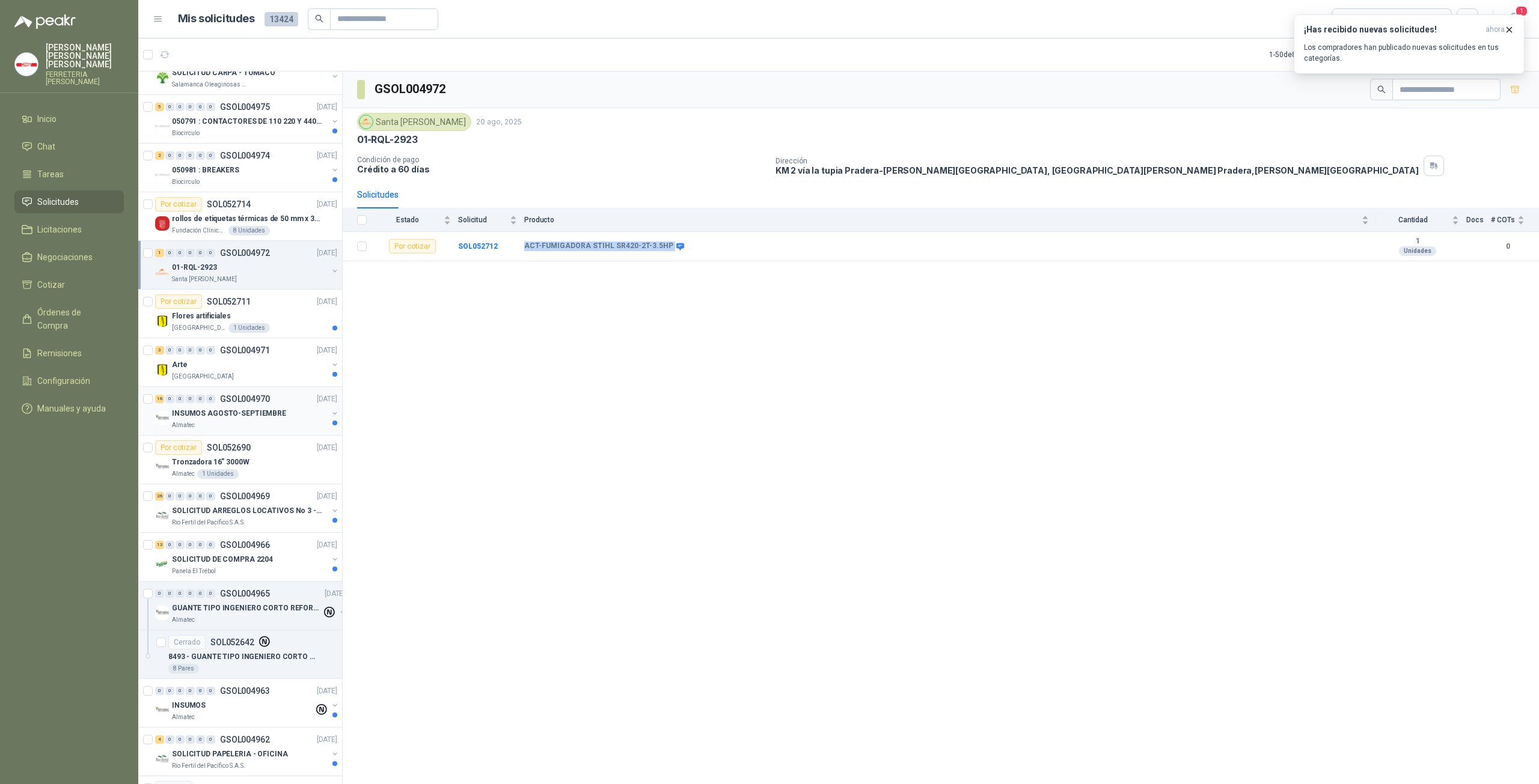
click at [230, 421] on div "Almatec" at bounding box center [249, 425] width 156 height 10
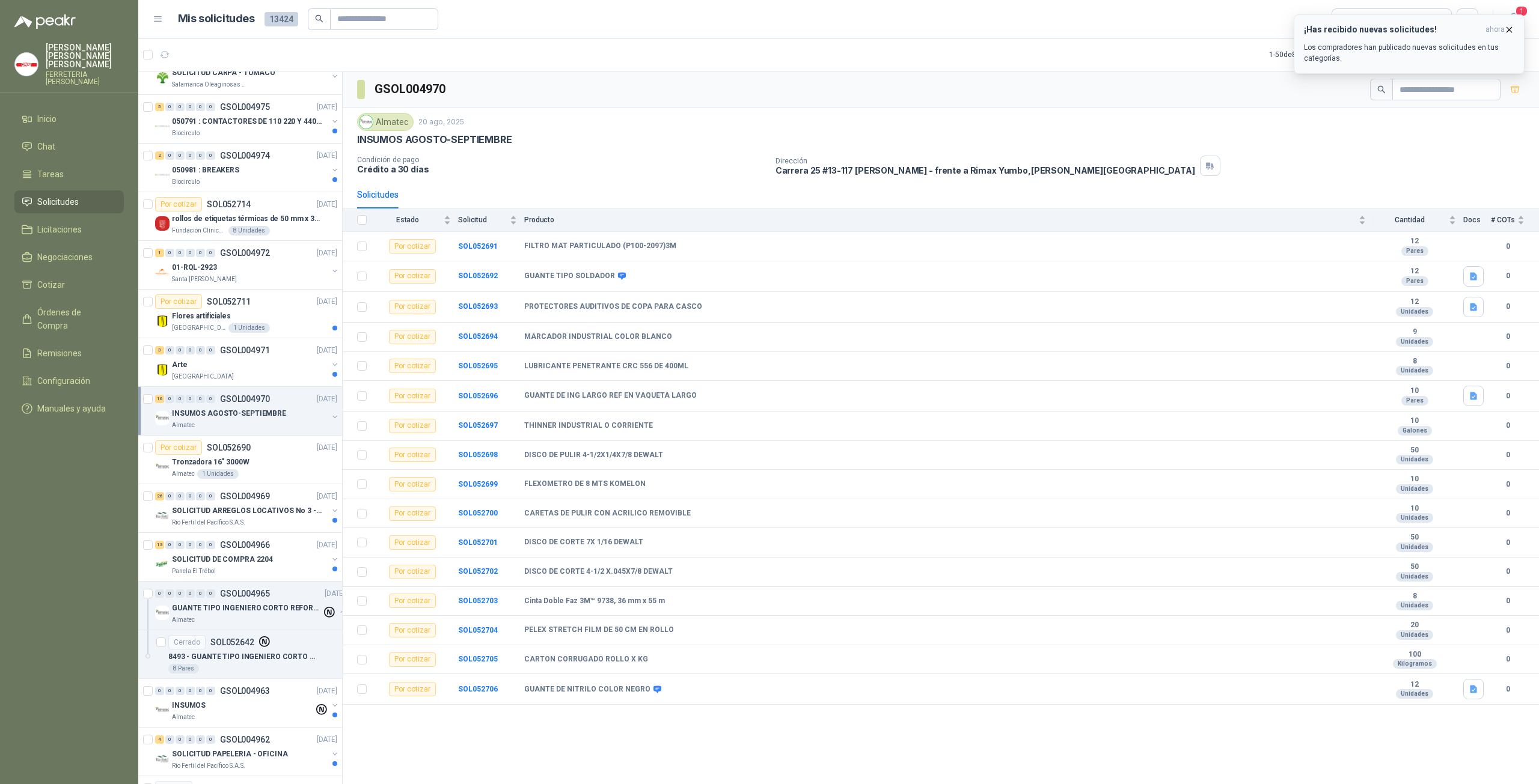
click at [1506, 28] on icon "button" at bounding box center [1509, 29] width 10 height 10
click at [525, 272] on b "GUANTE TIPO SOLDADOR" at bounding box center [569, 276] width 91 height 10
click at [618, 274] on icon at bounding box center [622, 276] width 8 height 7
click at [606, 269] on td "GUANTE TIPO SOLDADOR" at bounding box center [948, 277] width 849 height 31
click at [489, 451] on b "SOL052698" at bounding box center [478, 455] width 40 height 8
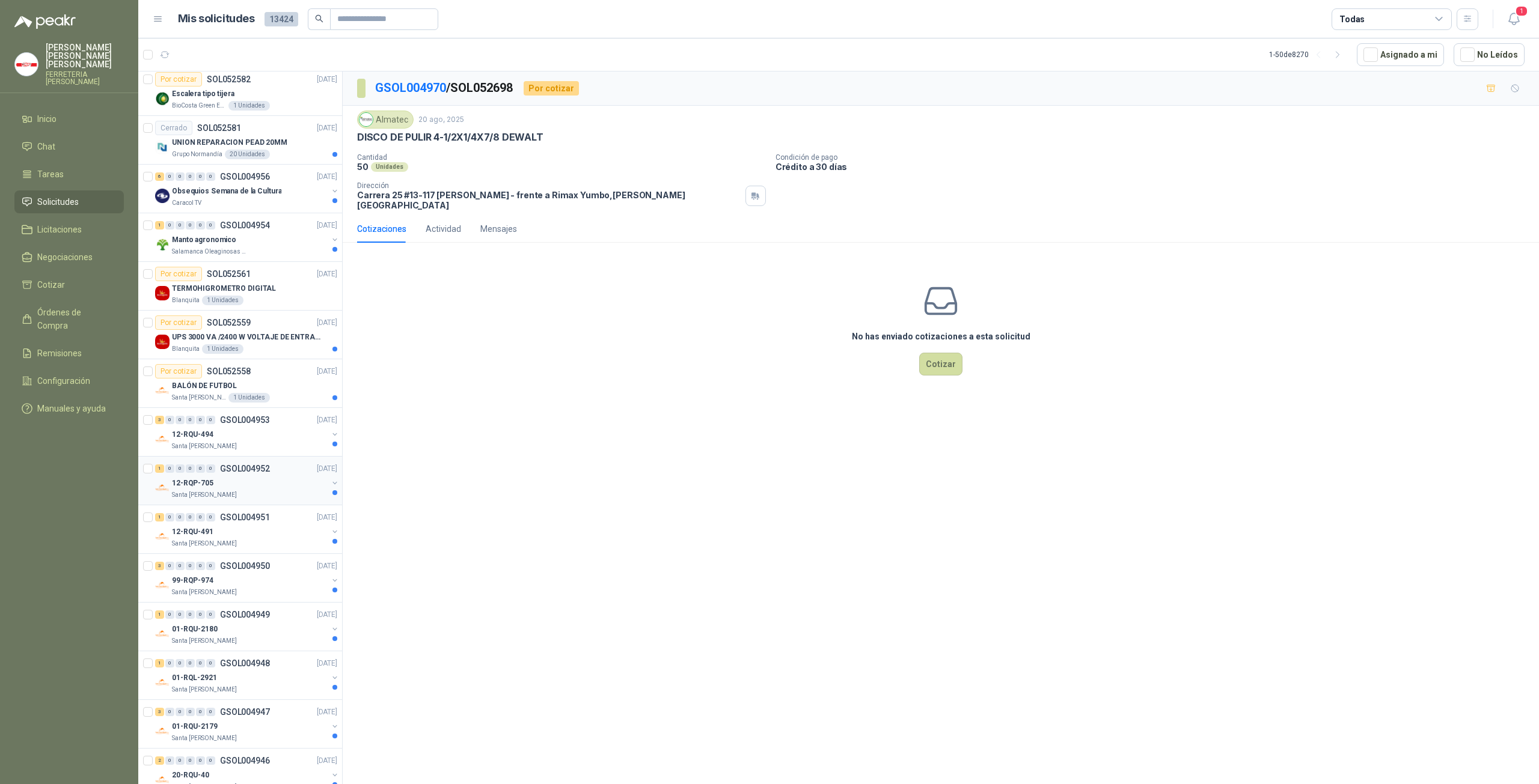
scroll to position [2524, 0]
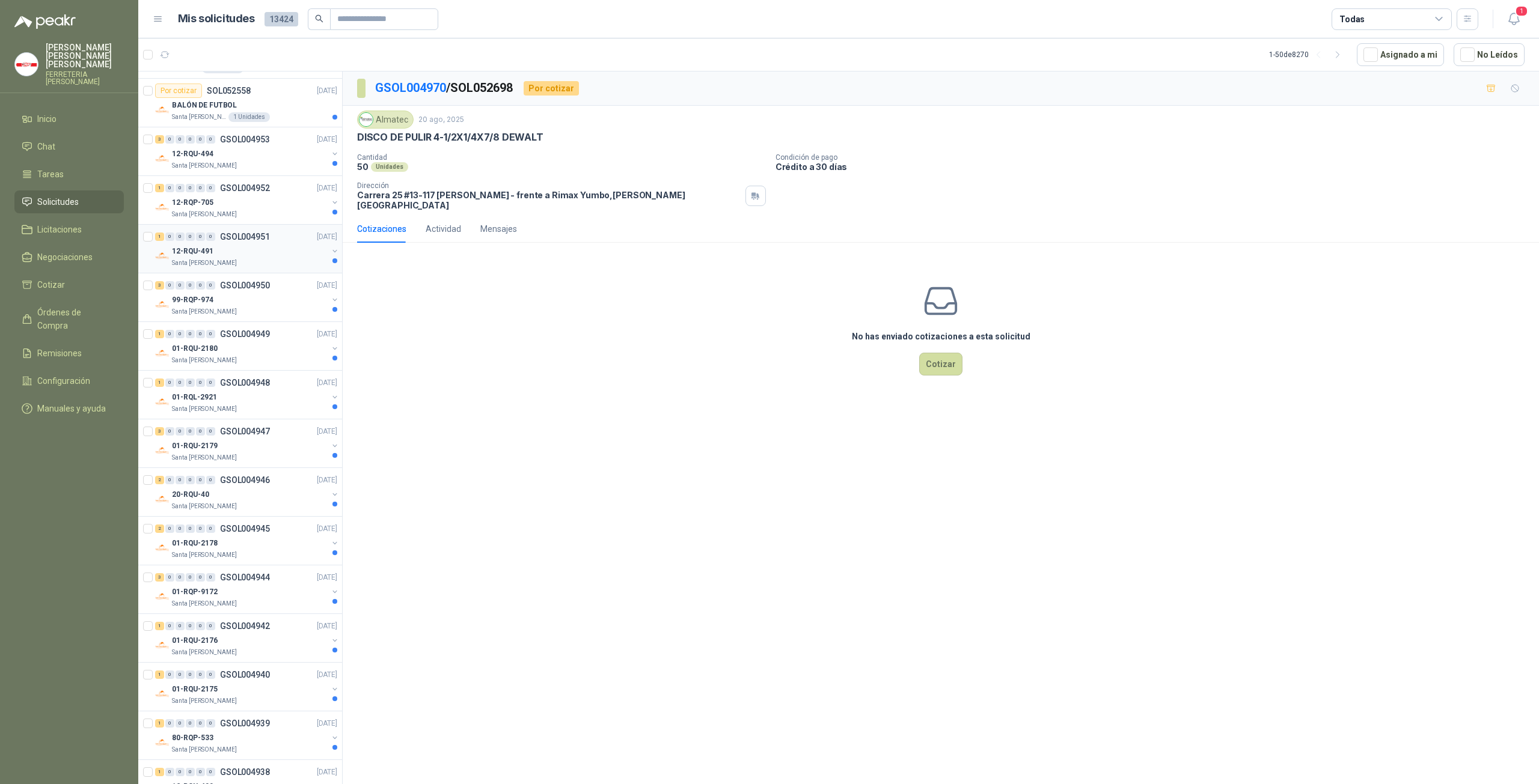
click at [244, 258] on div "Santa [PERSON_NAME]" at bounding box center [249, 263] width 156 height 10
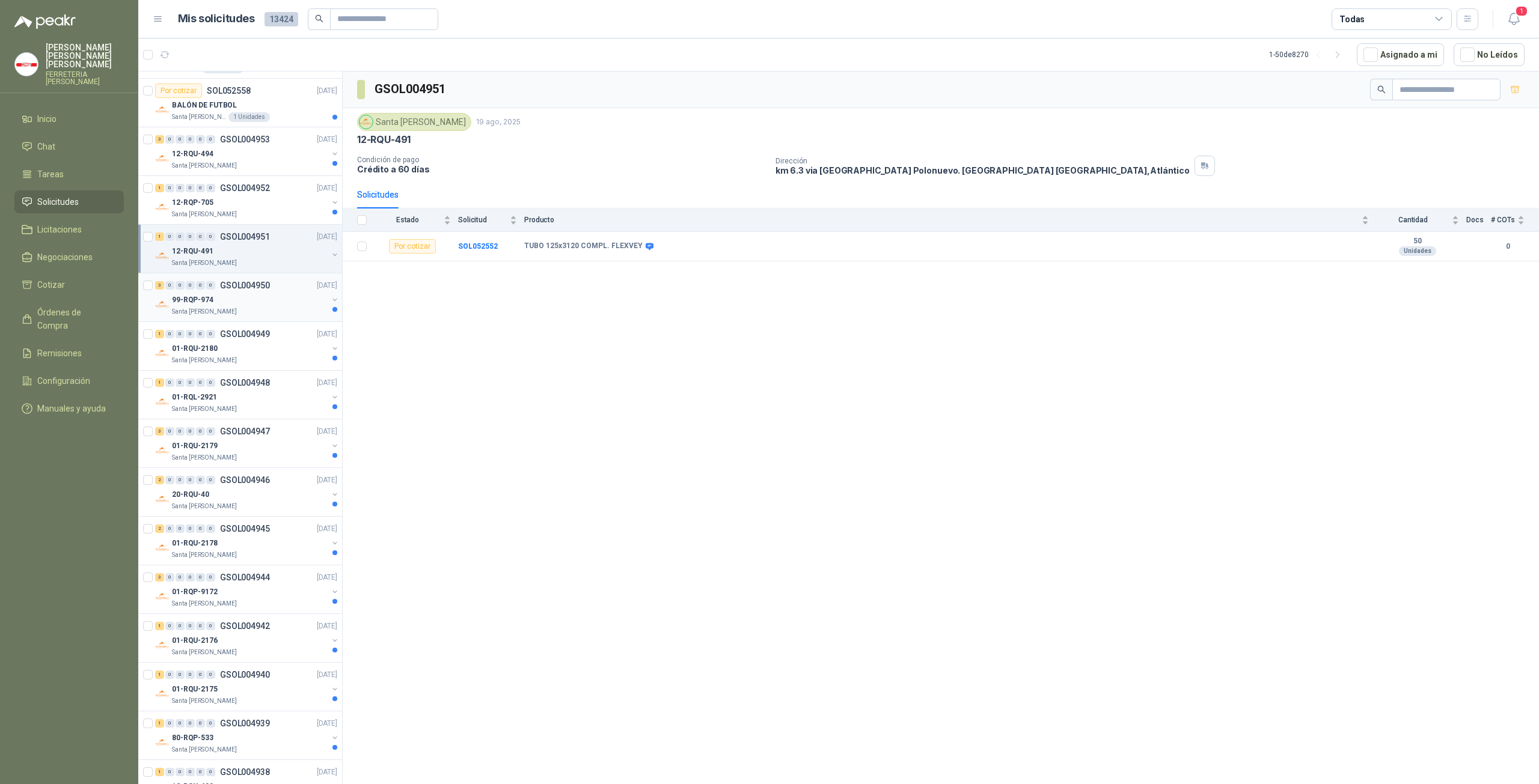
click at [250, 292] on div "99-RQP-974" at bounding box center [249, 299] width 156 height 14
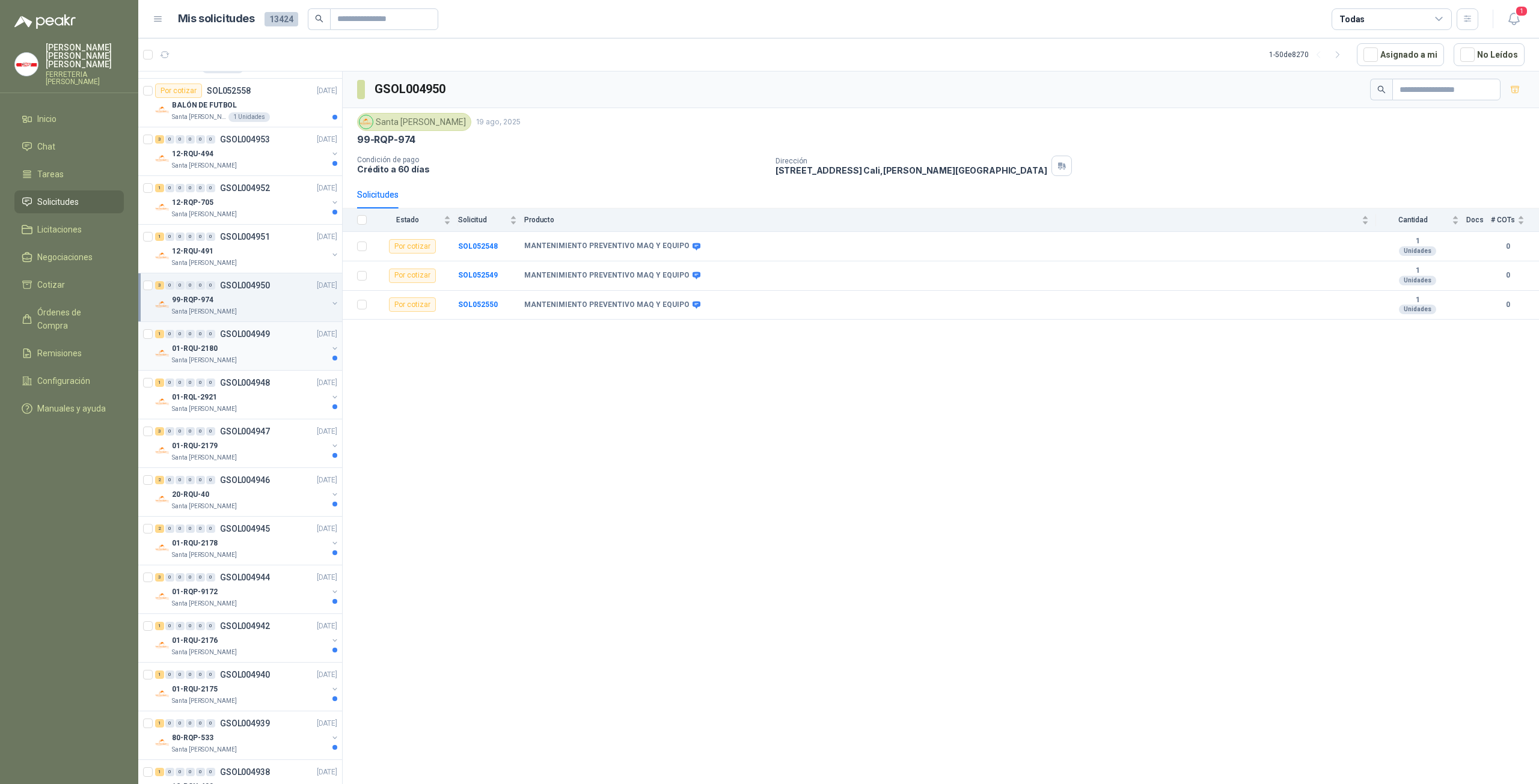
click at [233, 341] on div "01-RQU-2180" at bounding box center [249, 348] width 156 height 14
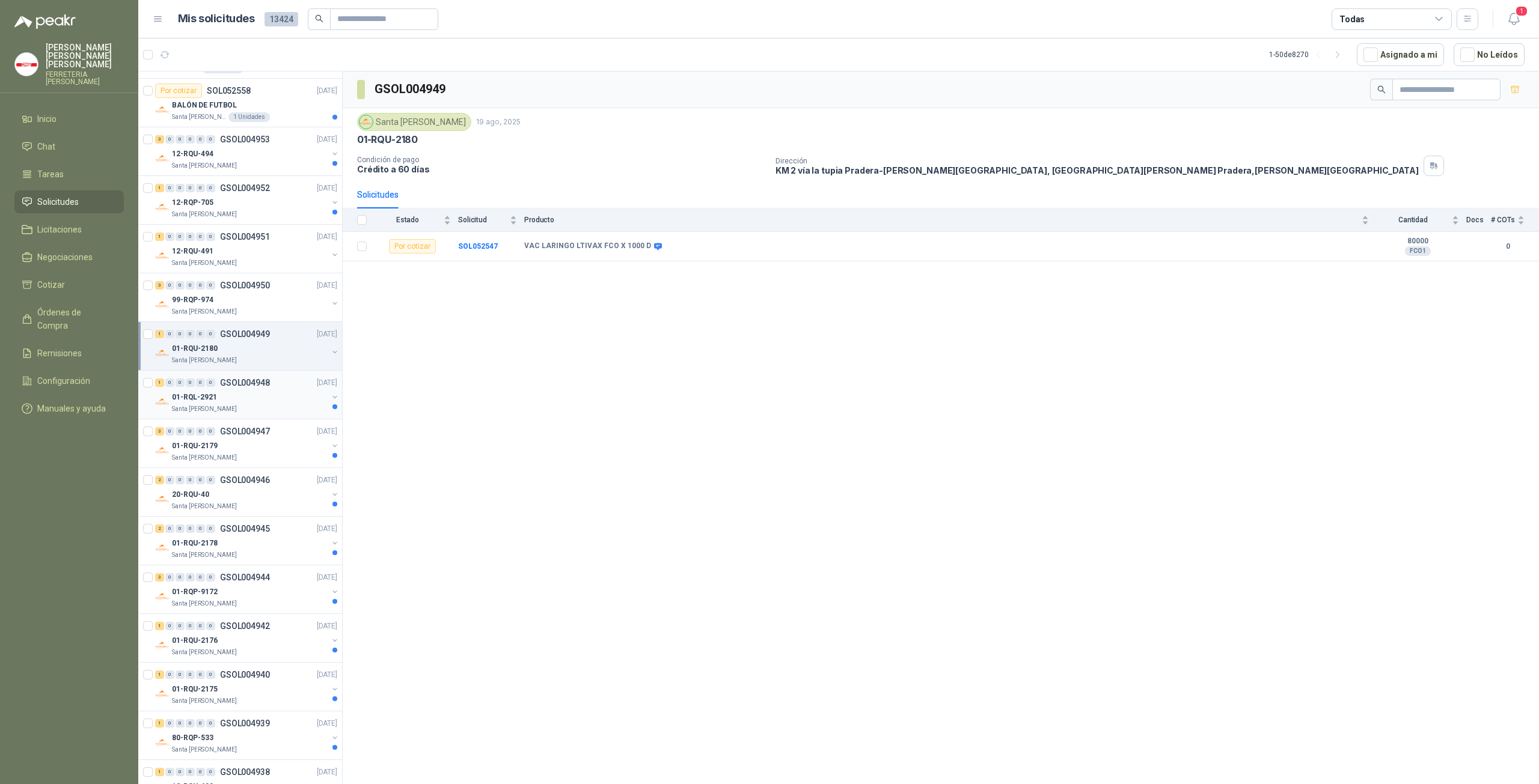
click at [230, 390] on div "01-RQL-2921" at bounding box center [249, 397] width 156 height 14
click at [595, 242] on span at bounding box center [600, 247] width 9 height 9
click at [422, 244] on div "Por cotizar" at bounding box center [412, 246] width 47 height 14
click at [479, 242] on b "SOL052546" at bounding box center [478, 246] width 40 height 8
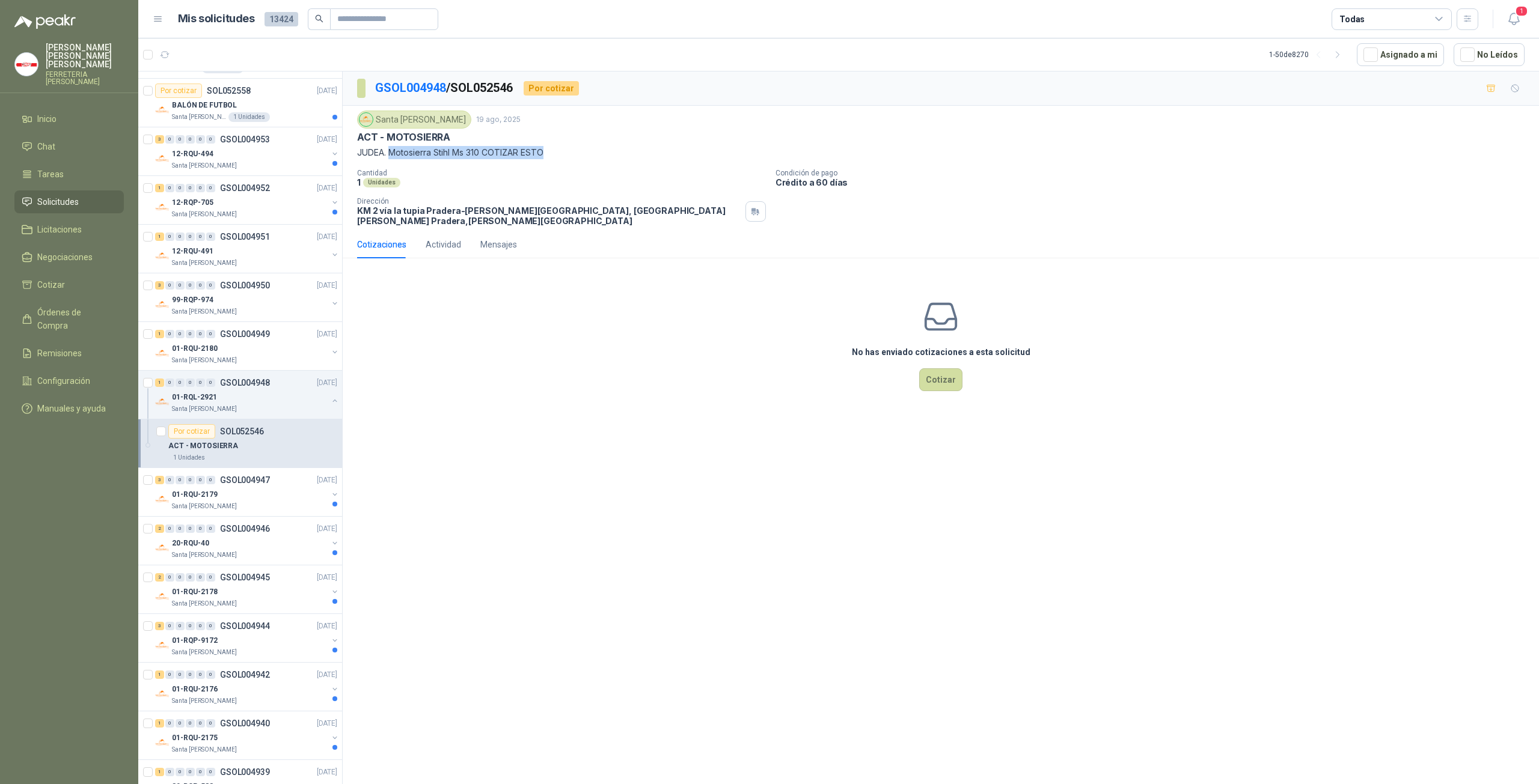
drag, startPoint x: 391, startPoint y: 152, endPoint x: 577, endPoint y: 157, distance: 186.1
click at [577, 157] on p "JUDEA. Motosierra Stihl Ms 310 COTIZAR ESTO" at bounding box center [941, 153] width 1167 height 13
click at [264, 502] on div "Santa [PERSON_NAME]" at bounding box center [249, 506] width 156 height 10
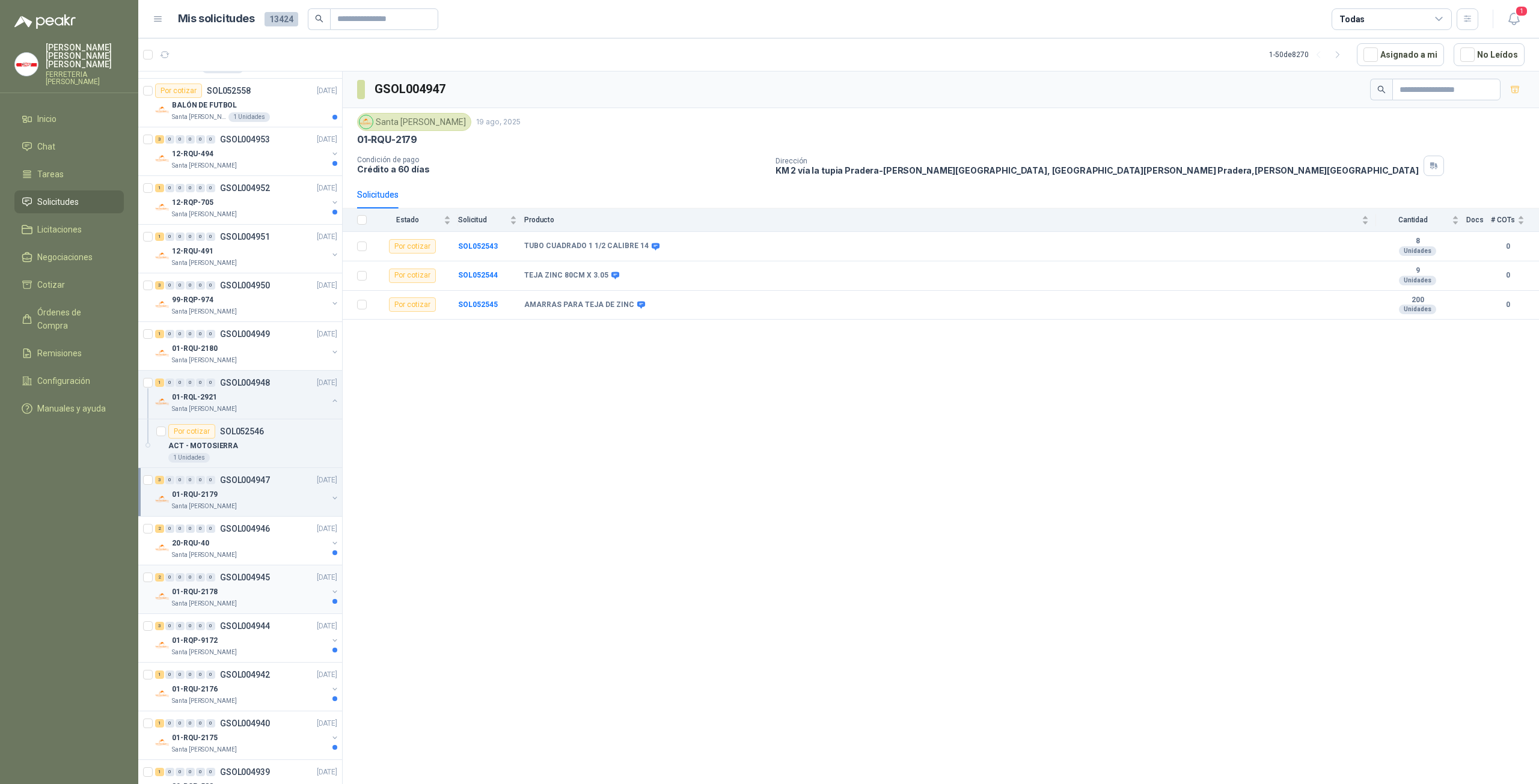
click at [232, 573] on p "GSOL004945" at bounding box center [245, 577] width 50 height 8
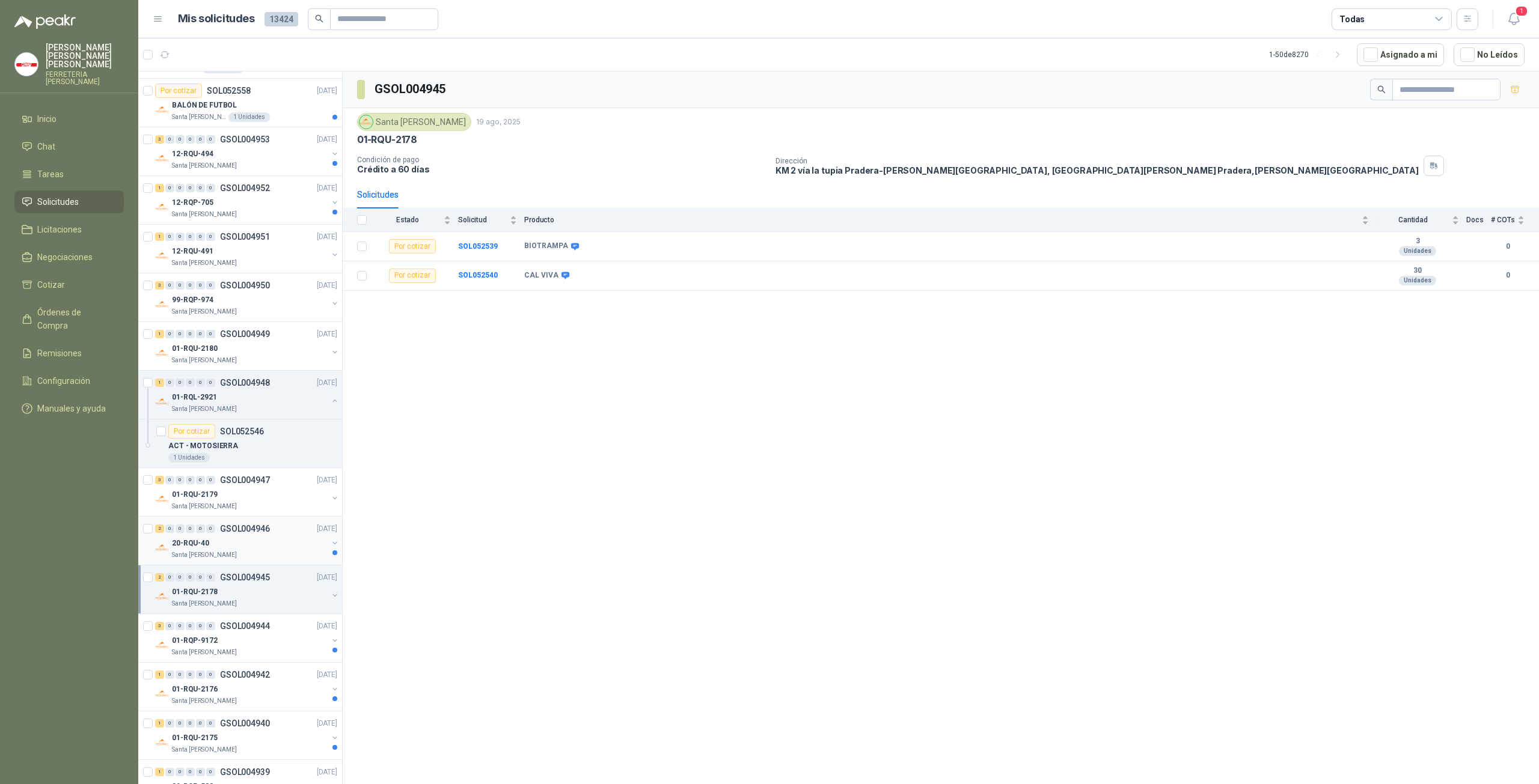
scroll to position [2804, 0]
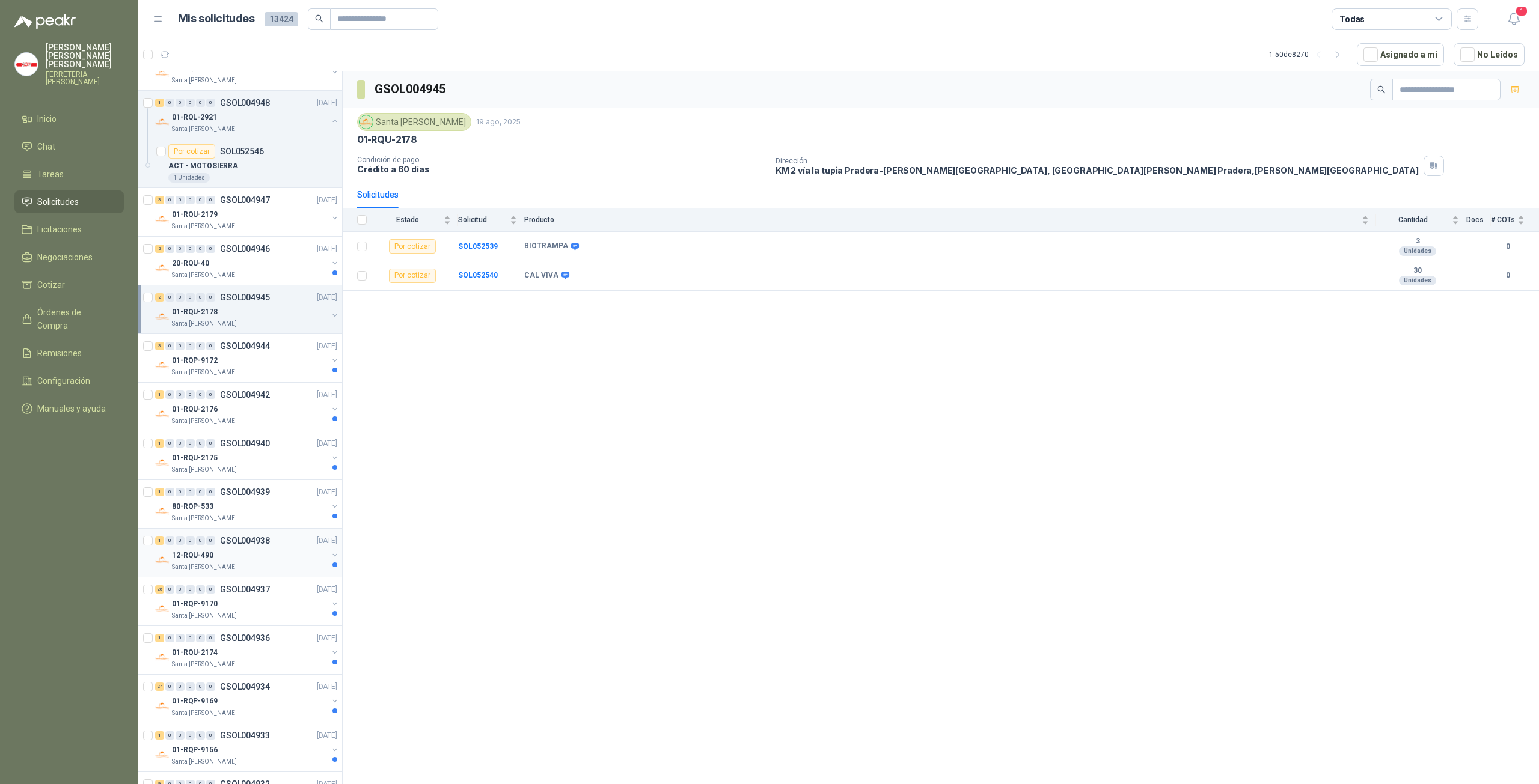
click at [229, 548] on div "12-RQU-490" at bounding box center [249, 555] width 156 height 14
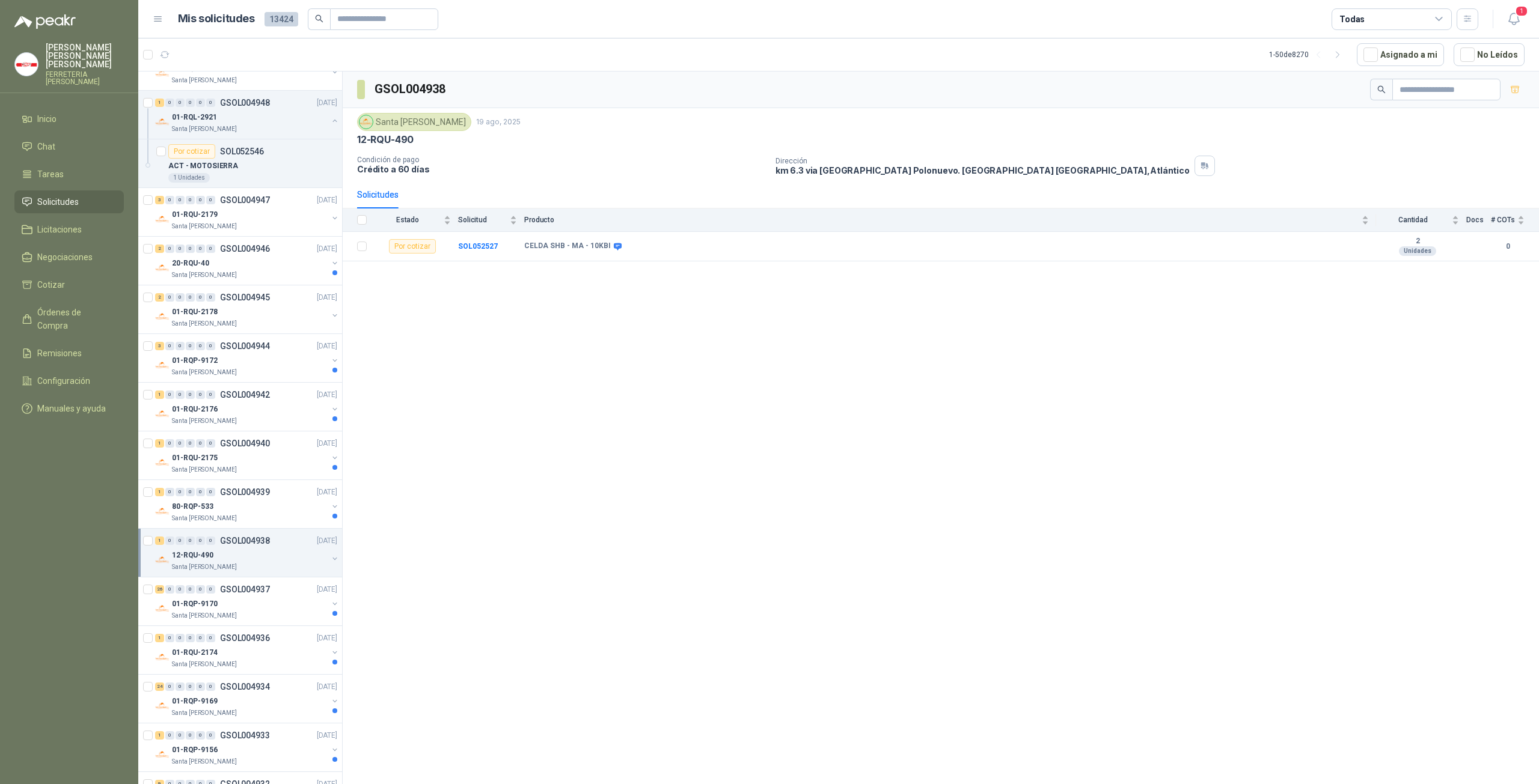
scroll to position [2848, 0]
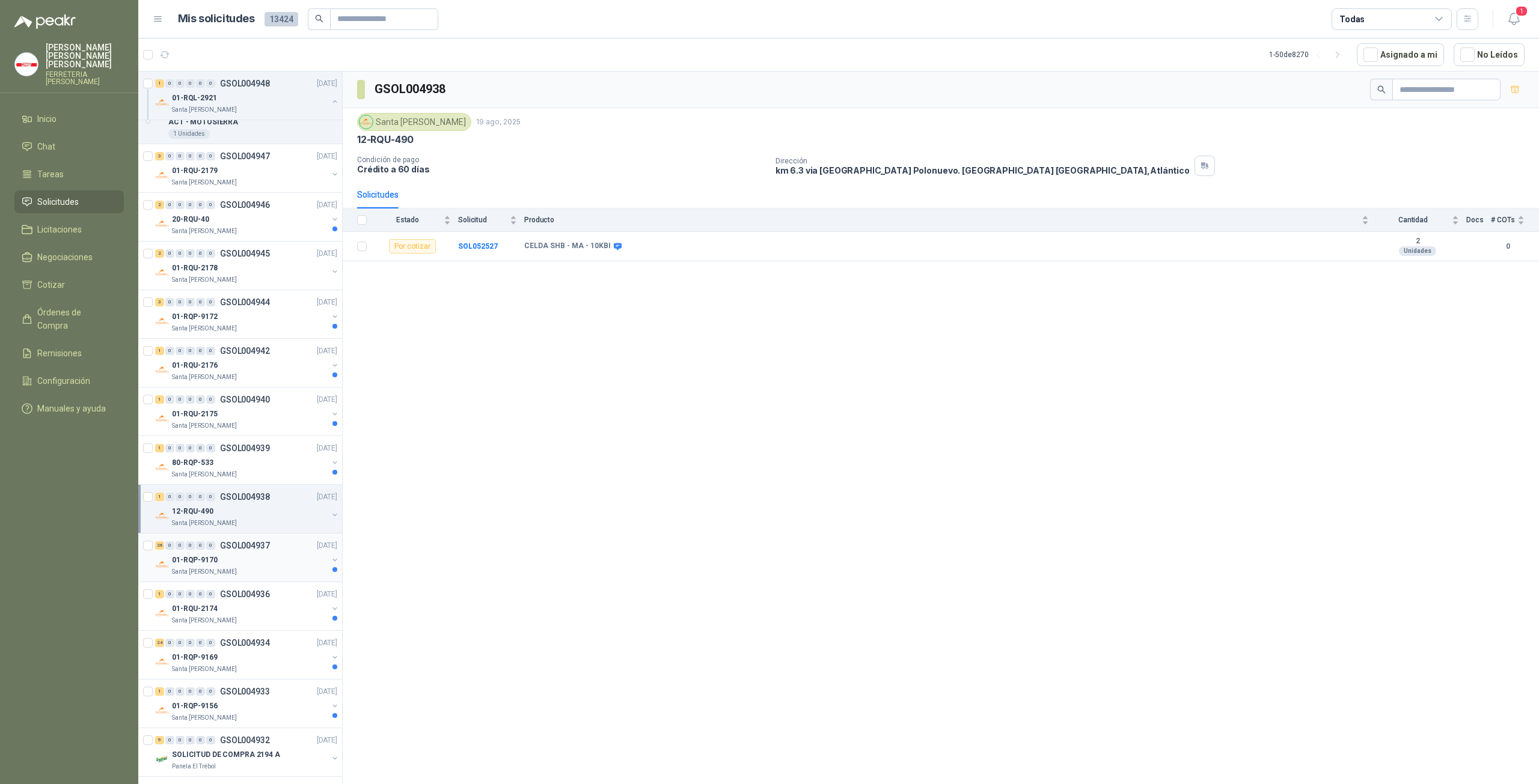
click at [232, 553] on div "01-RQP-9170" at bounding box center [249, 560] width 156 height 14
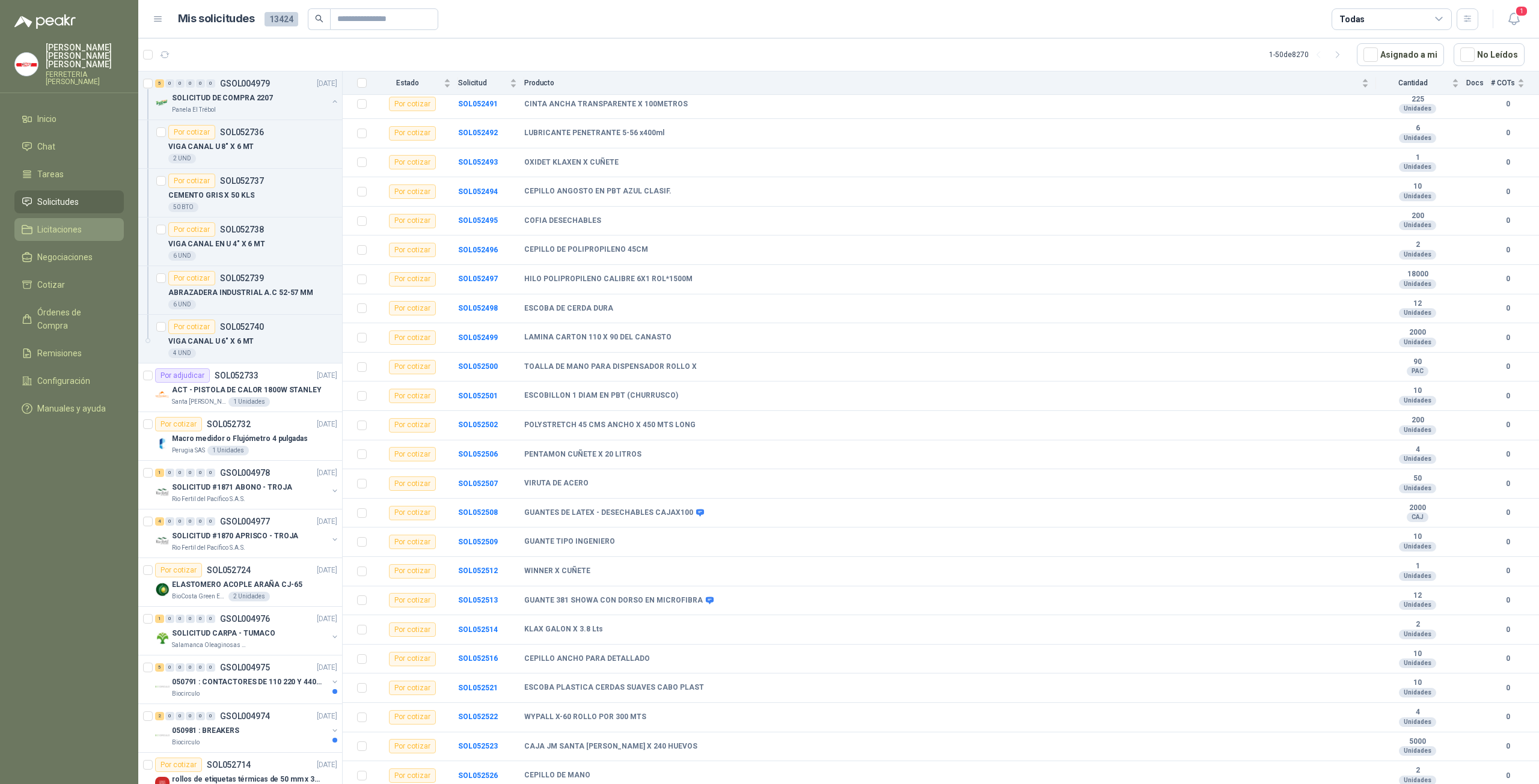
click at [76, 223] on span "Licitaciones" at bounding box center [59, 229] width 44 height 13
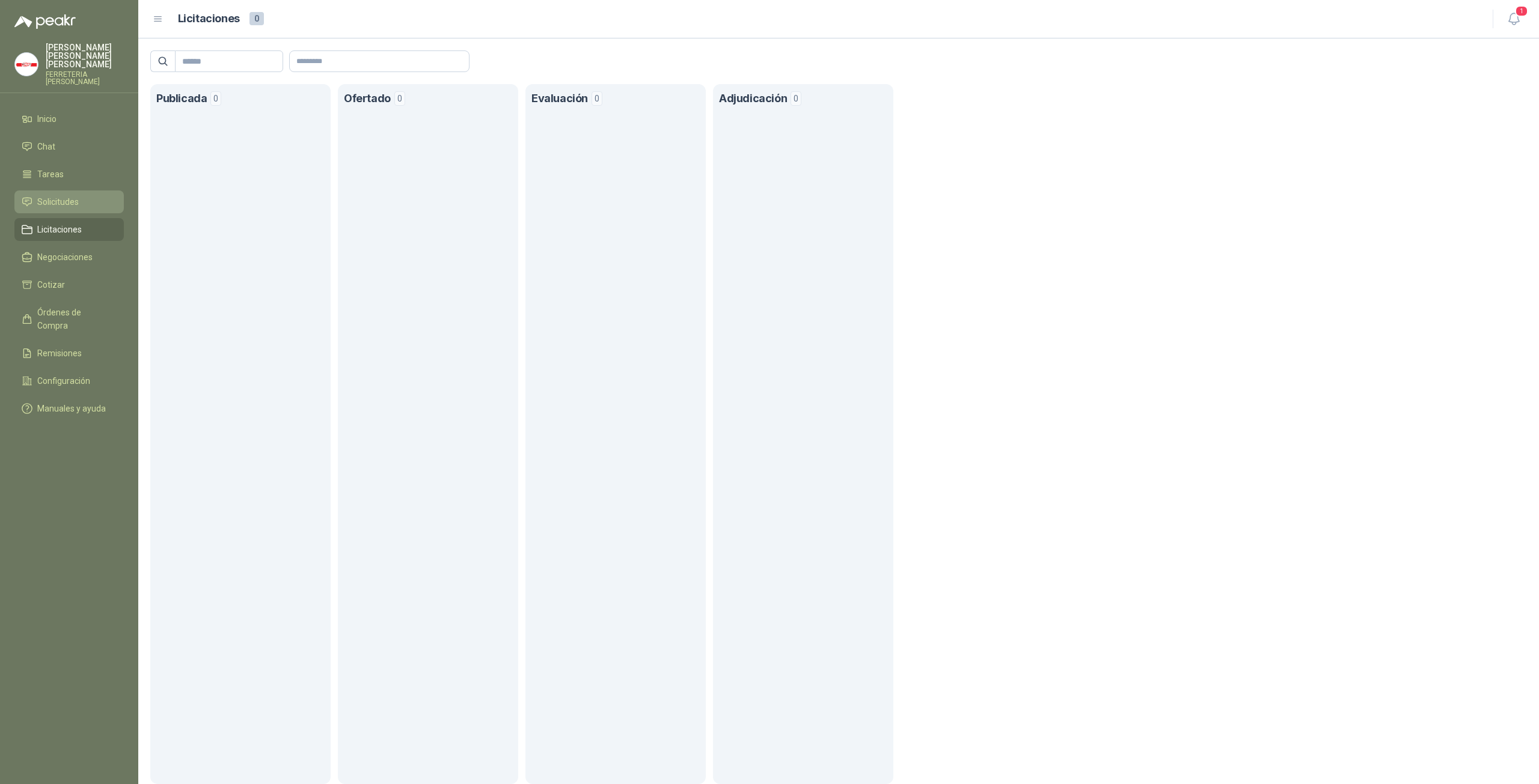
click at [74, 196] on span "Solicitudes" at bounding box center [58, 202] width 42 height 13
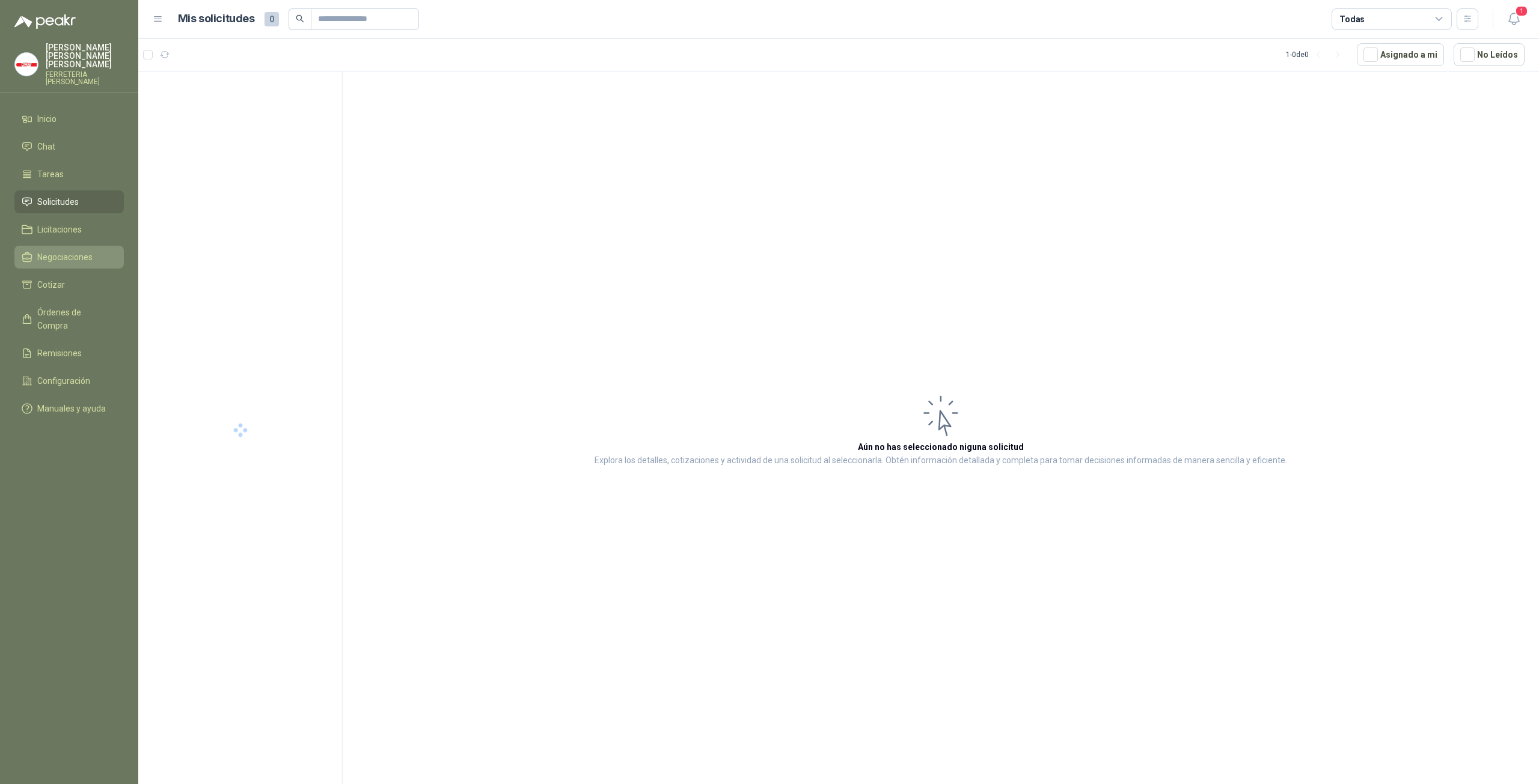
click at [64, 251] on span "Negociaciones" at bounding box center [65, 257] width 55 height 13
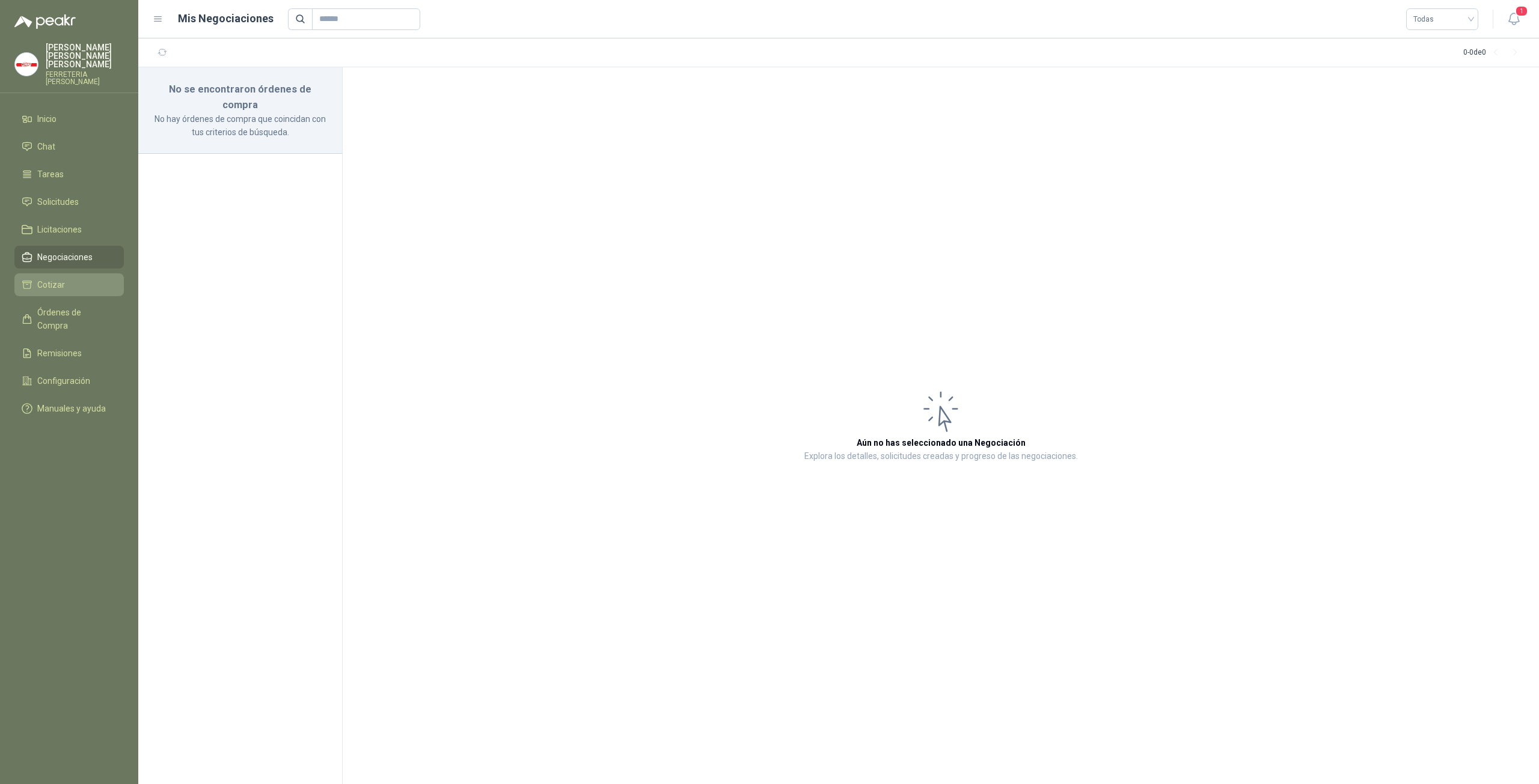
click at [69, 278] on li "Cotizar" at bounding box center [69, 285] width 95 height 13
